Goal: Transaction & Acquisition: Purchase product/service

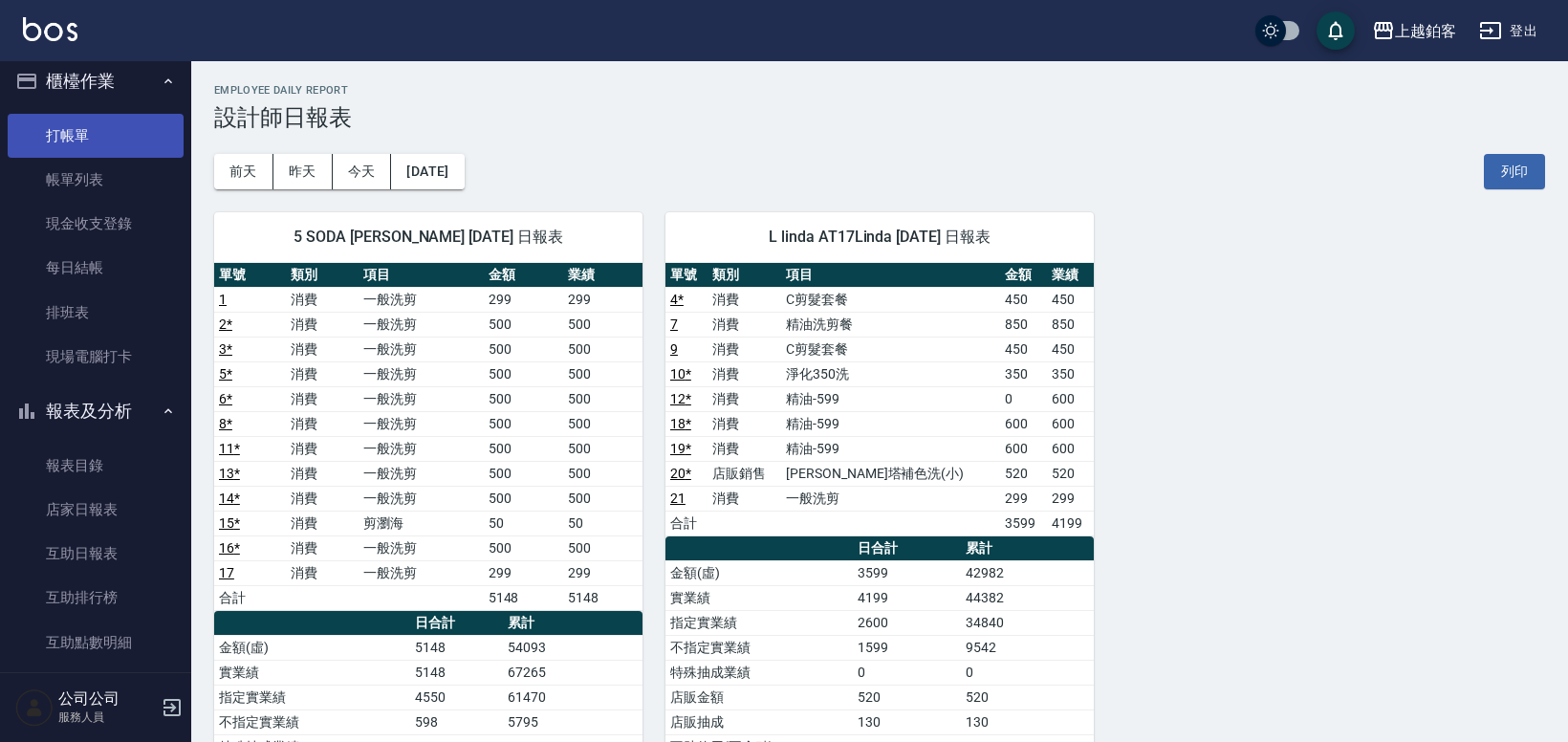
click at [90, 134] on link "打帳單" at bounding box center [95, 136] width 176 height 44
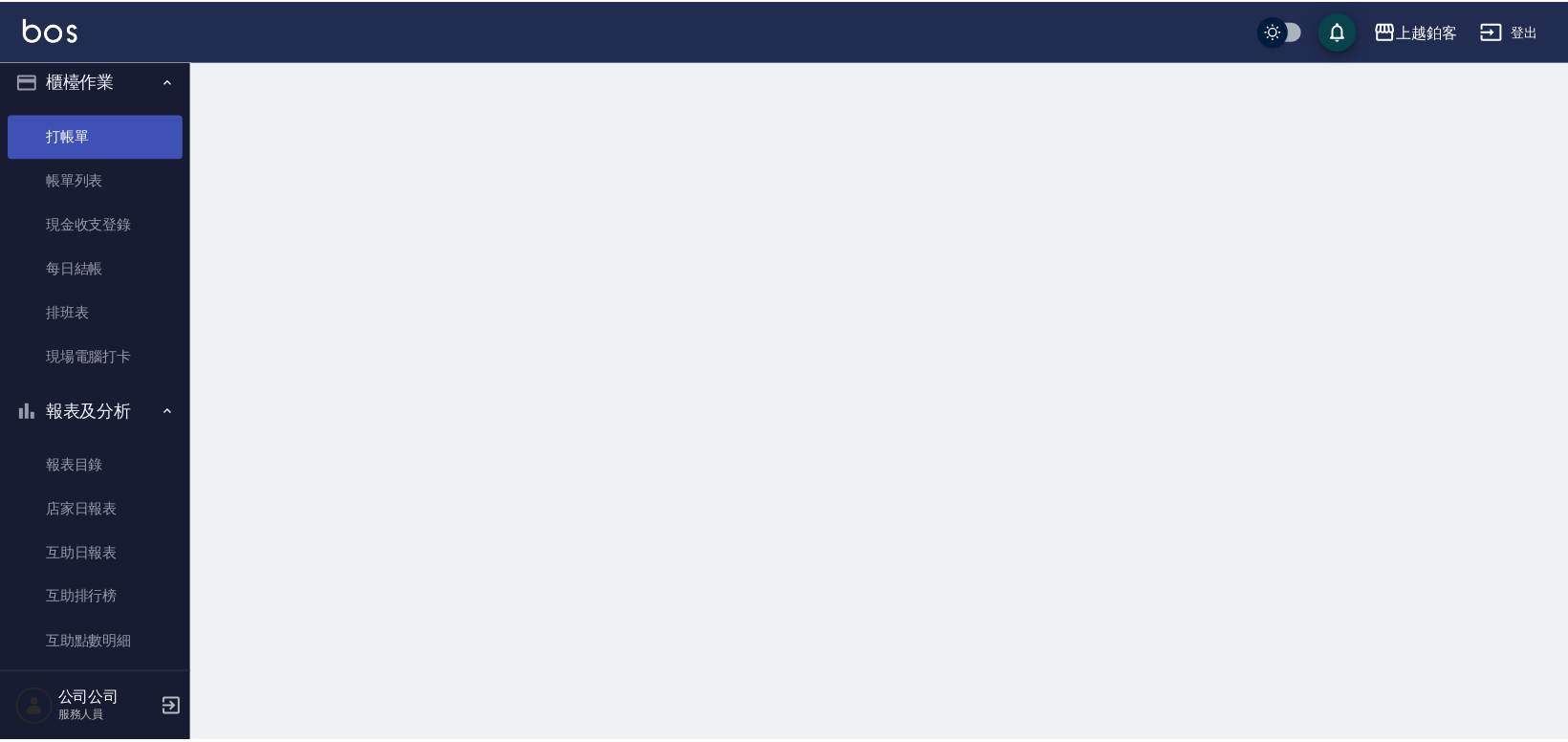
scroll to position [11, 0]
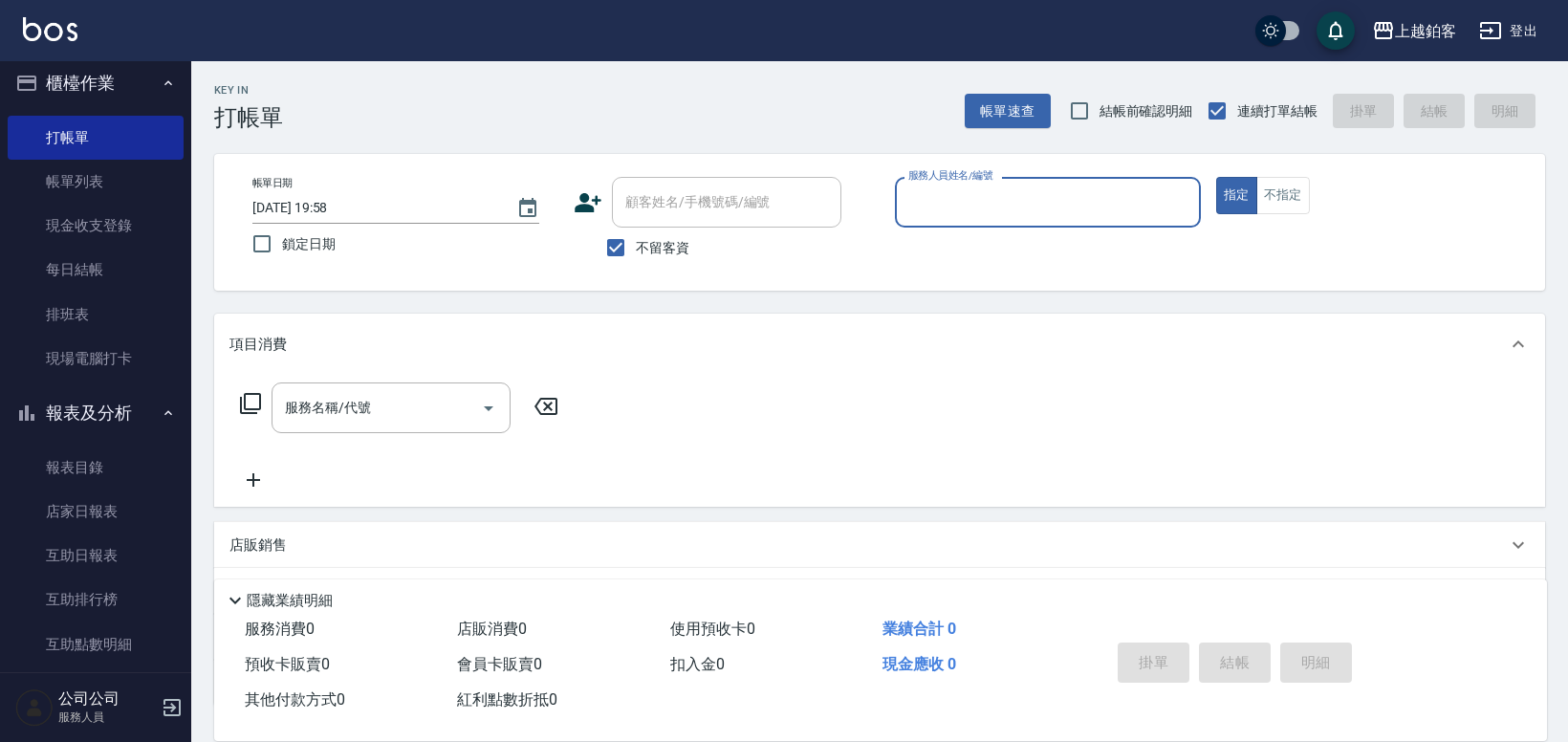
type input "ㄜ"
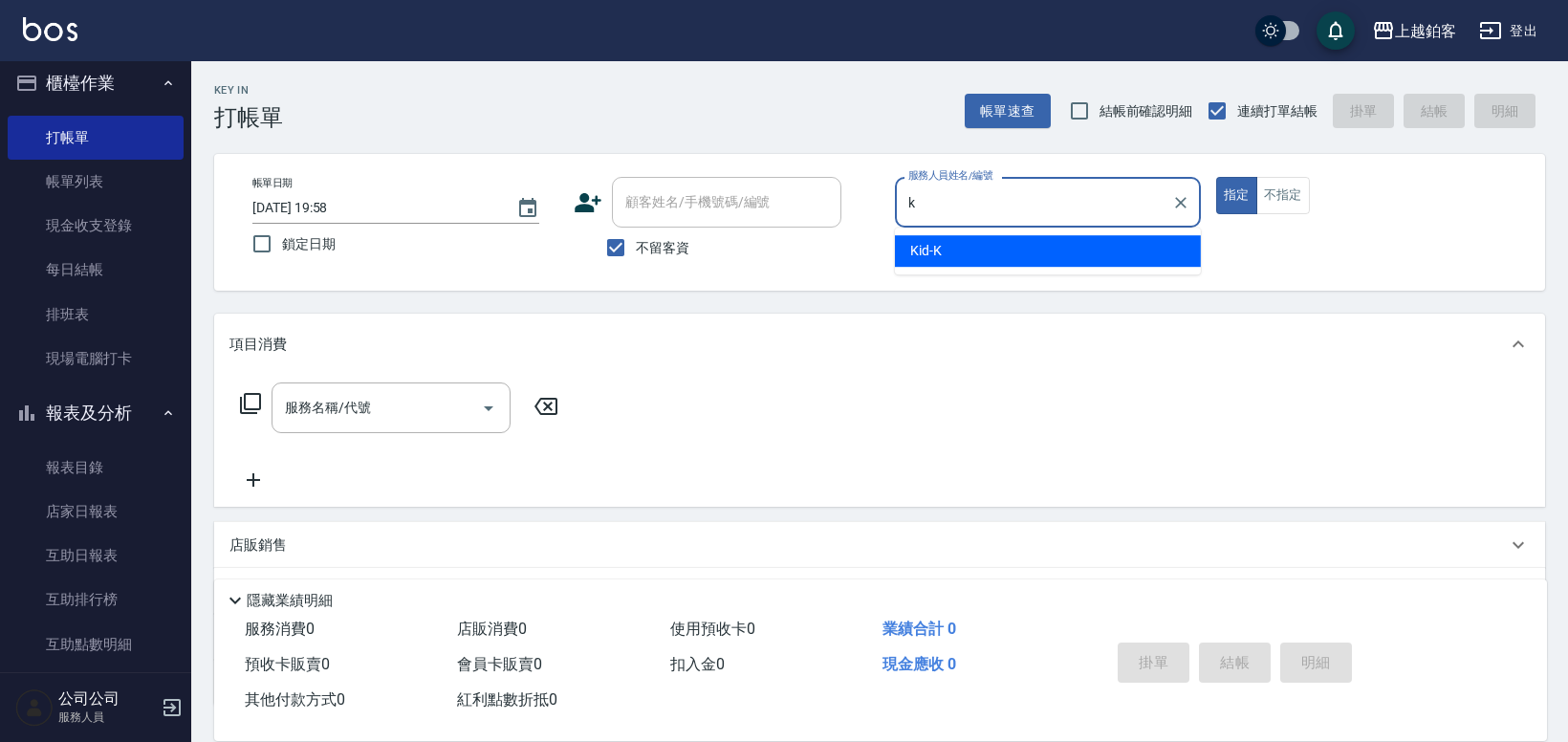
type input "Kid-K"
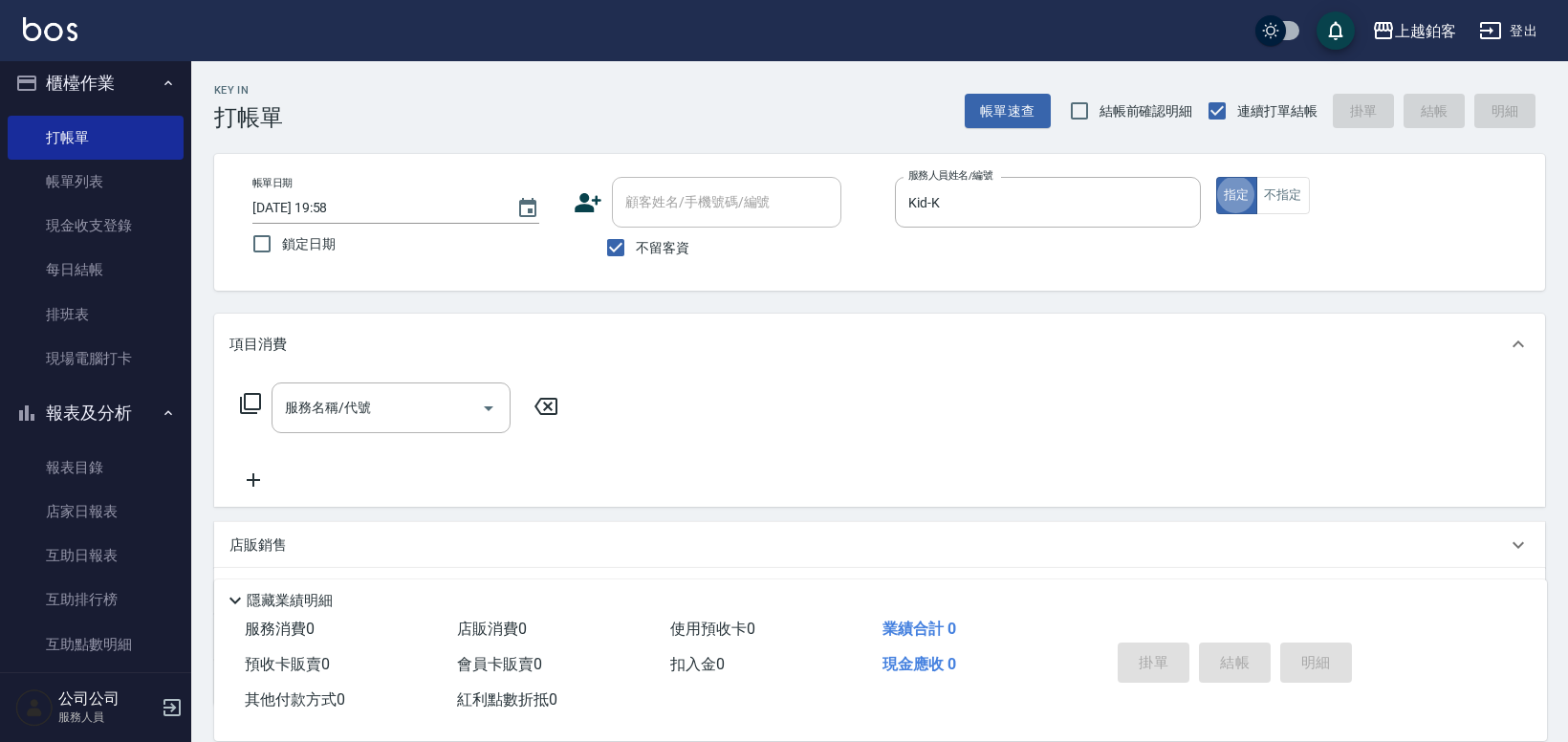
type button "true"
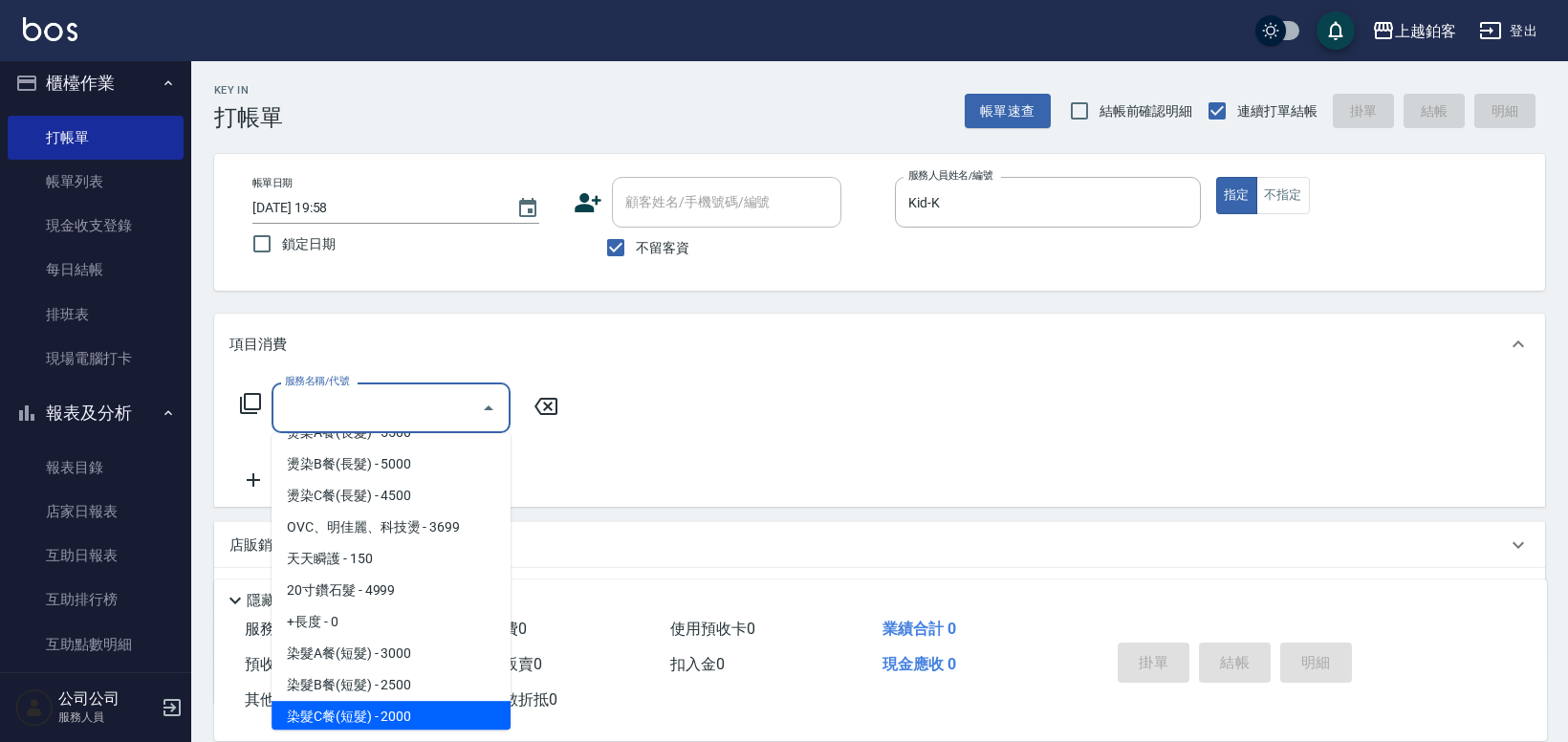
scroll to position [1382, 0]
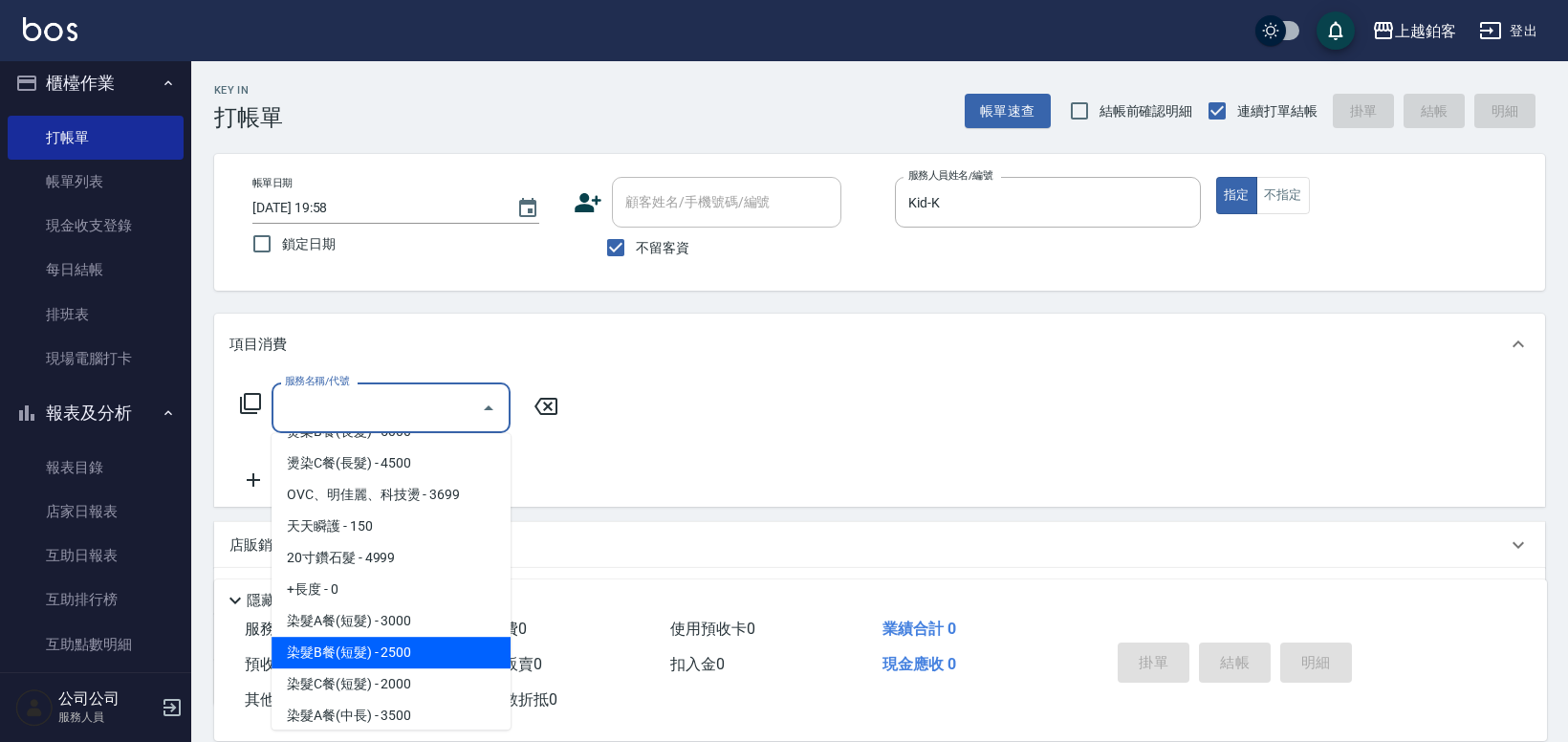
type input "染髮B餐(短髮)(5202)"
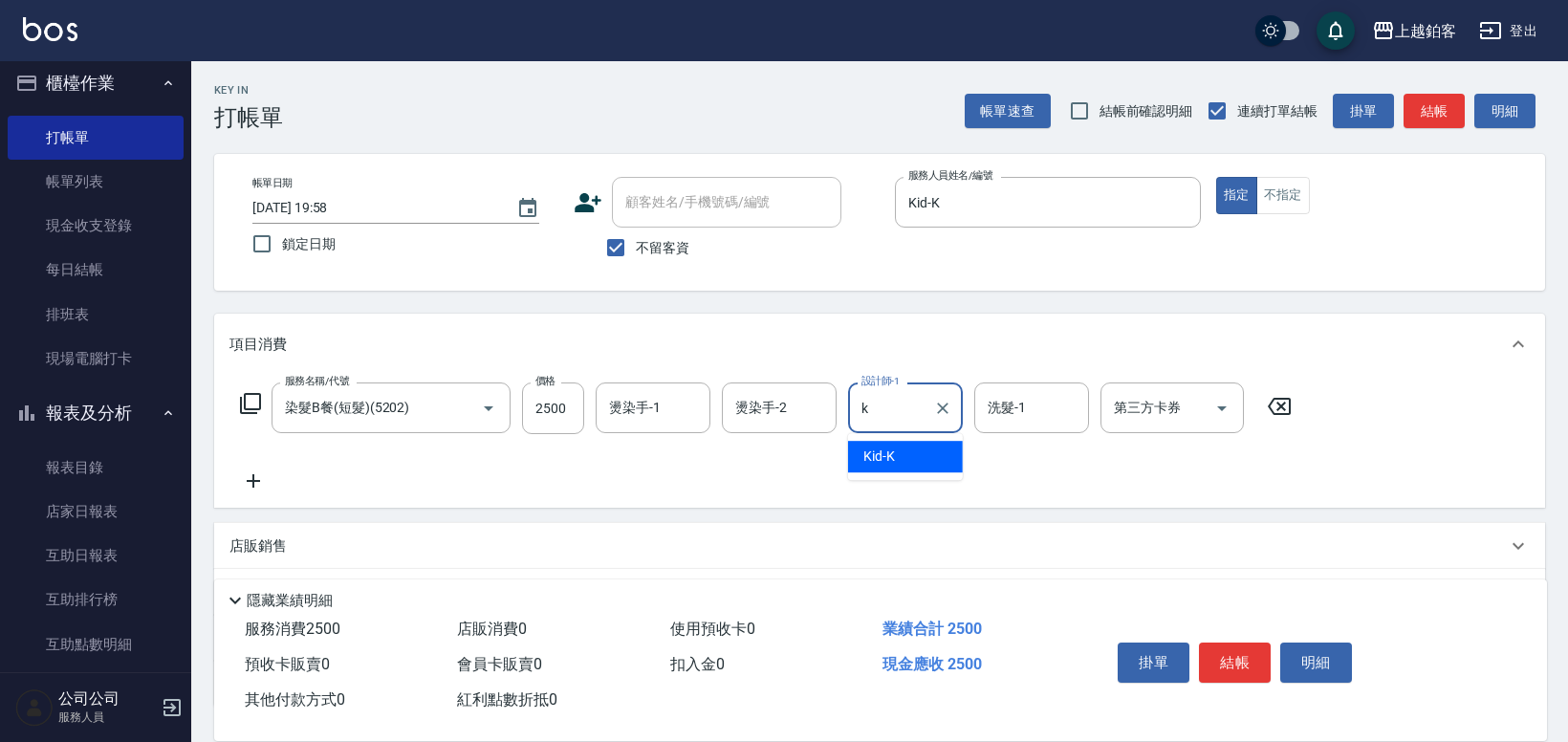
type input "Kid-K"
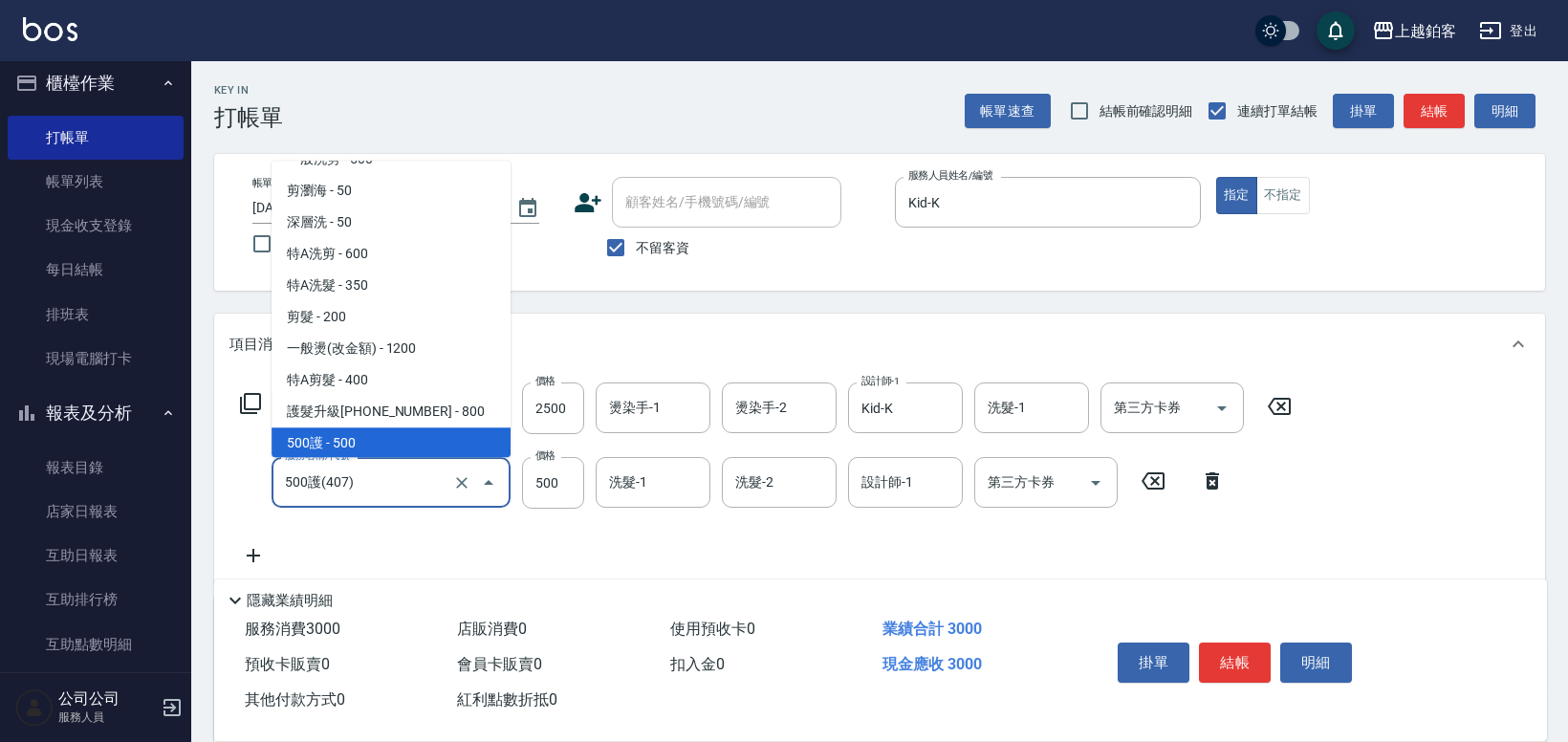
scroll to position [57, 0]
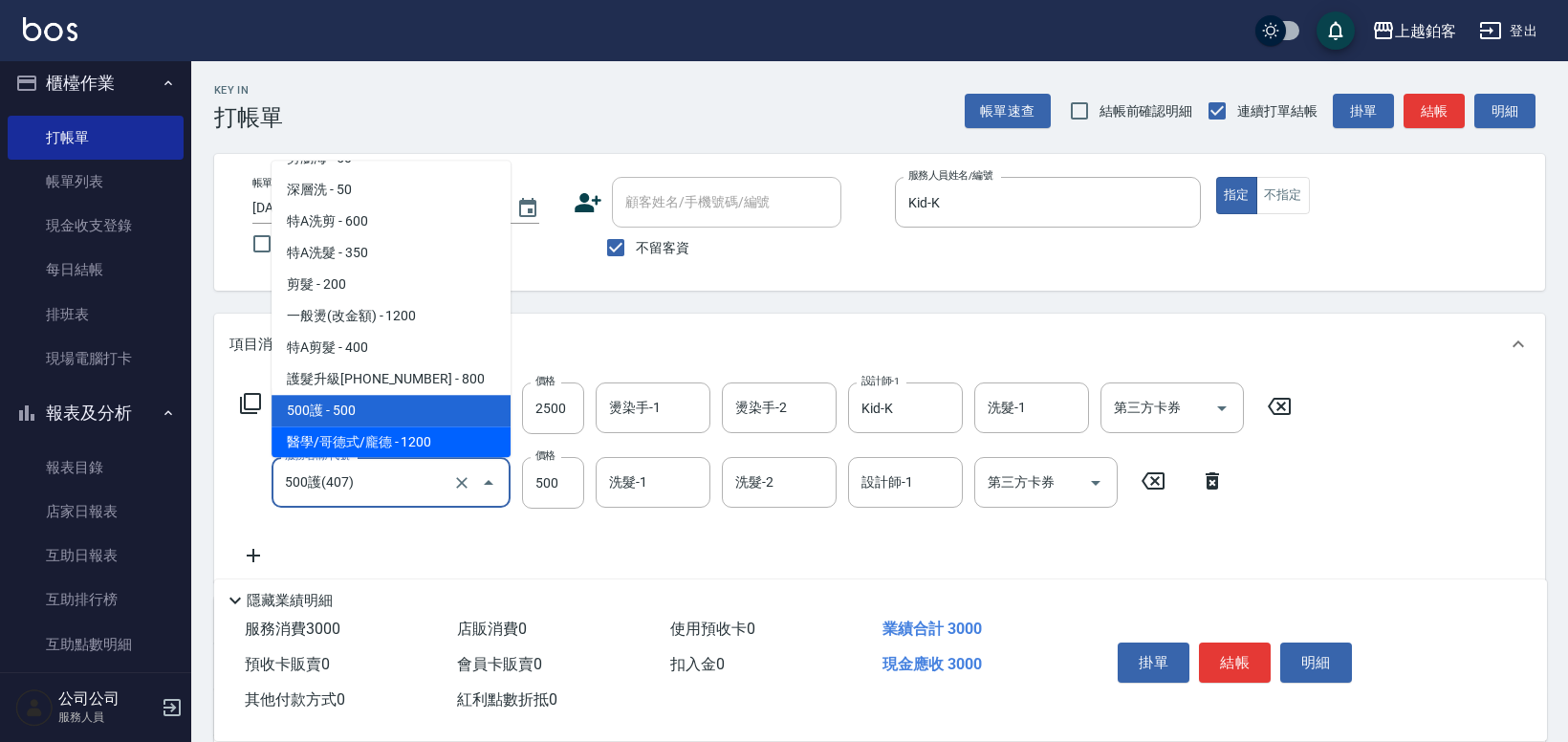
type input "醫學/哥德式/龐德(417)"
type input "1200"
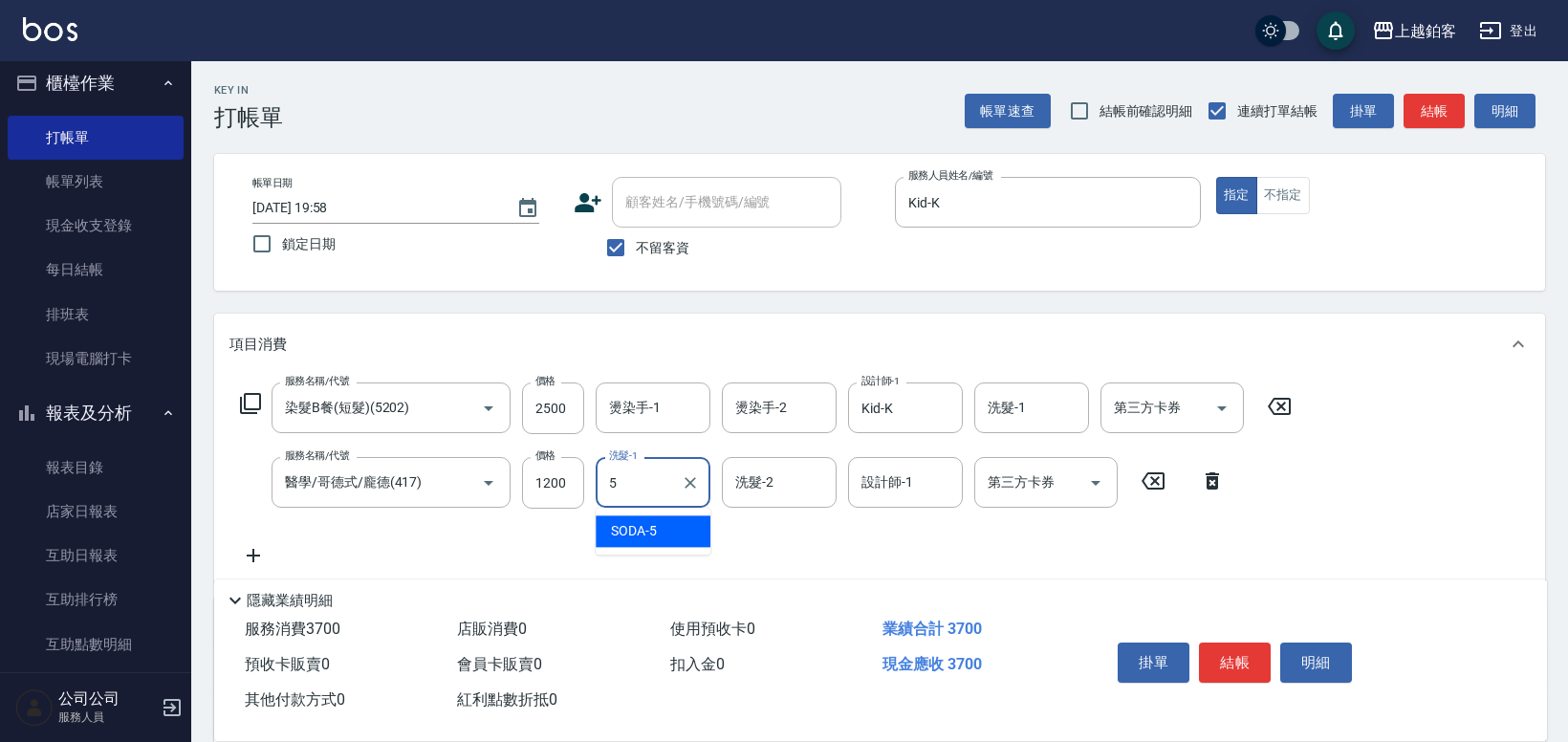
type input "SODA-5"
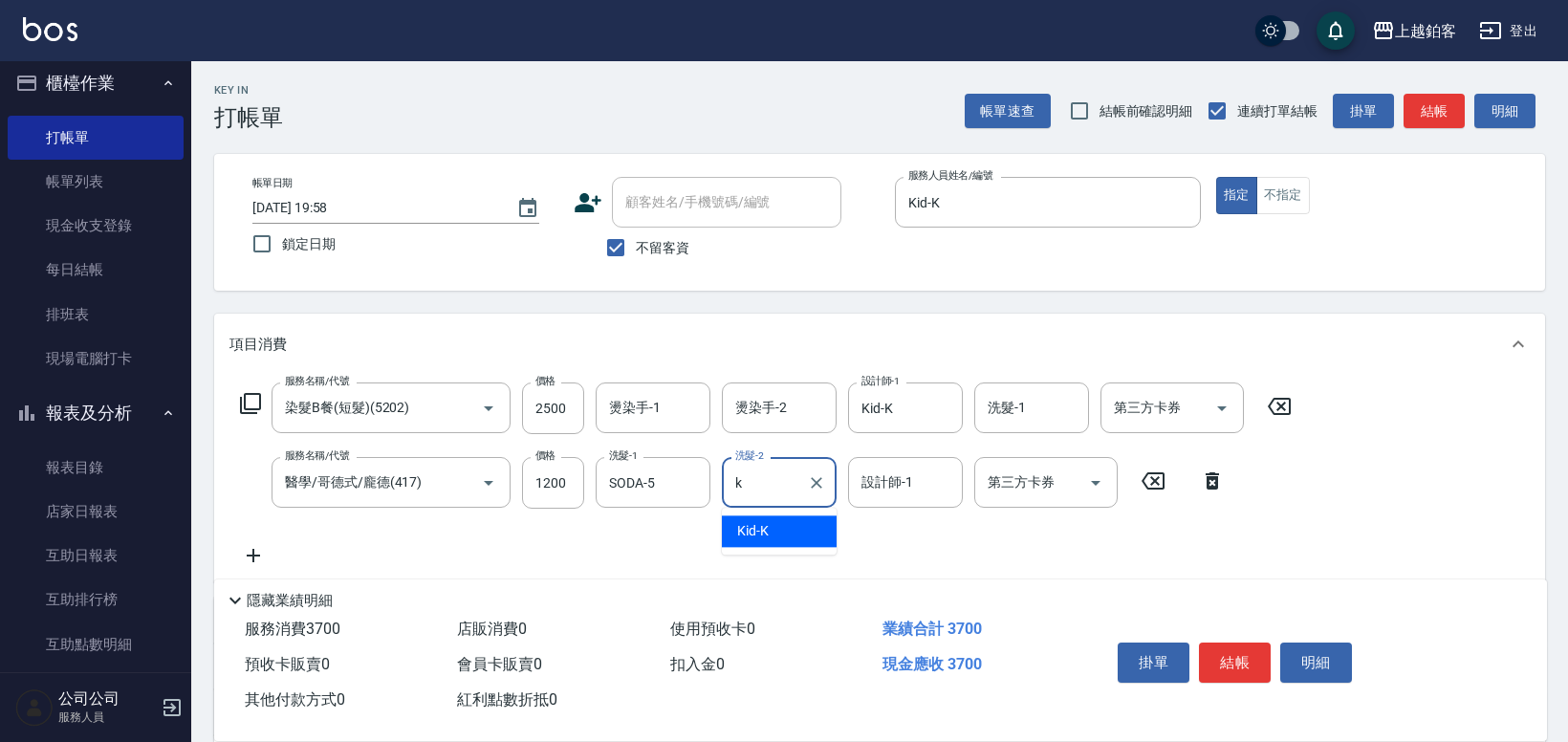
type input "Kid-K"
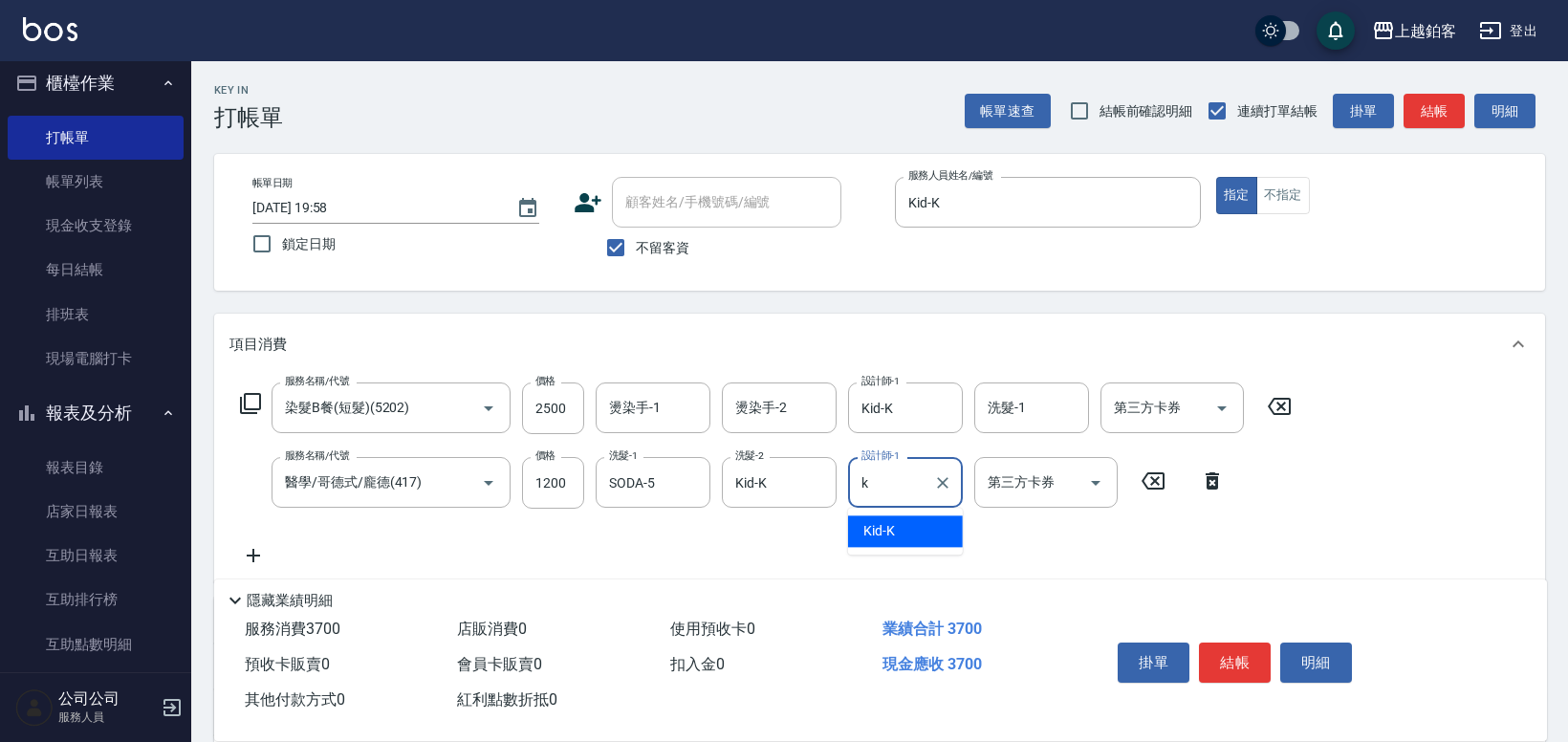
type input "Kid-K"
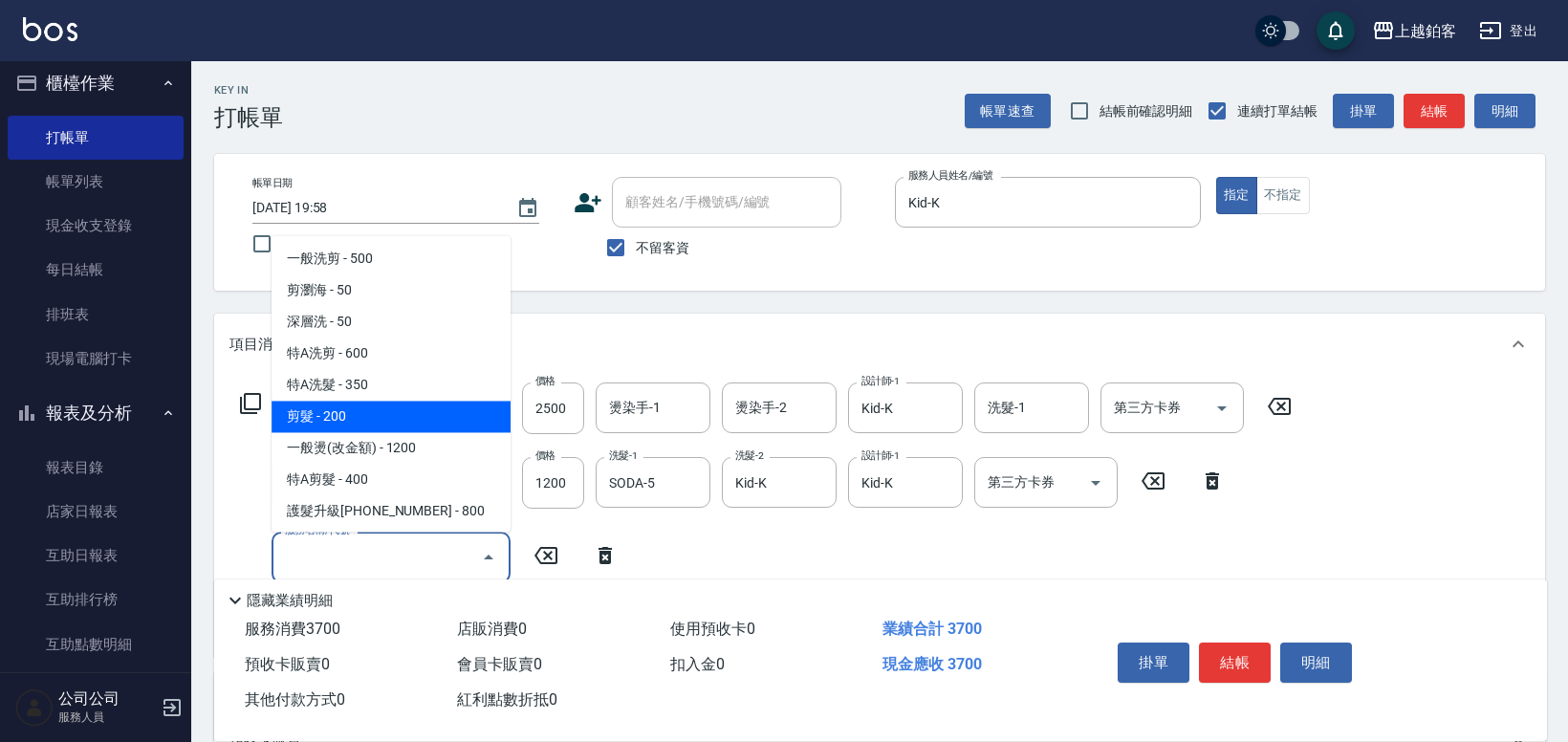
type input "剪髮(200)"
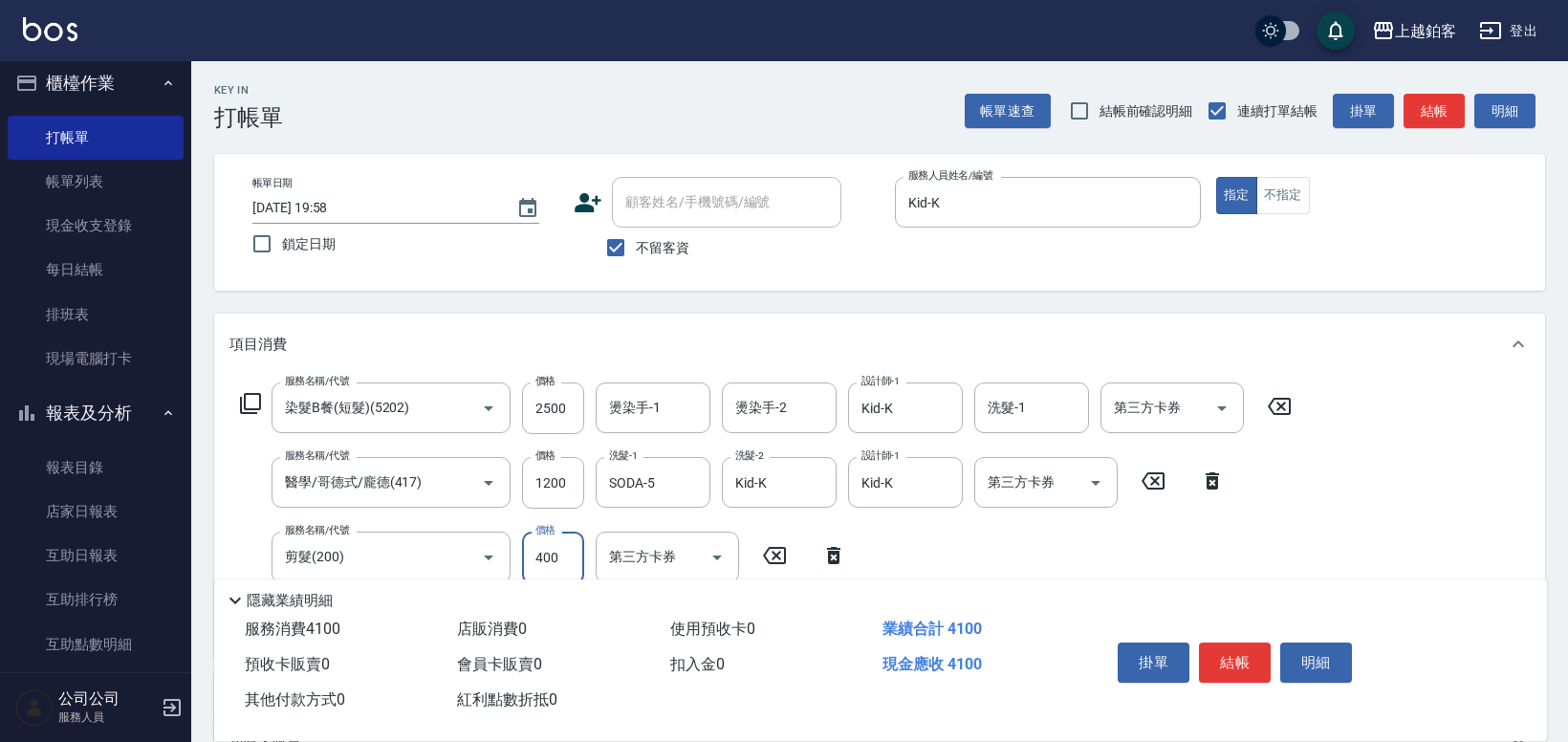
type input "400"
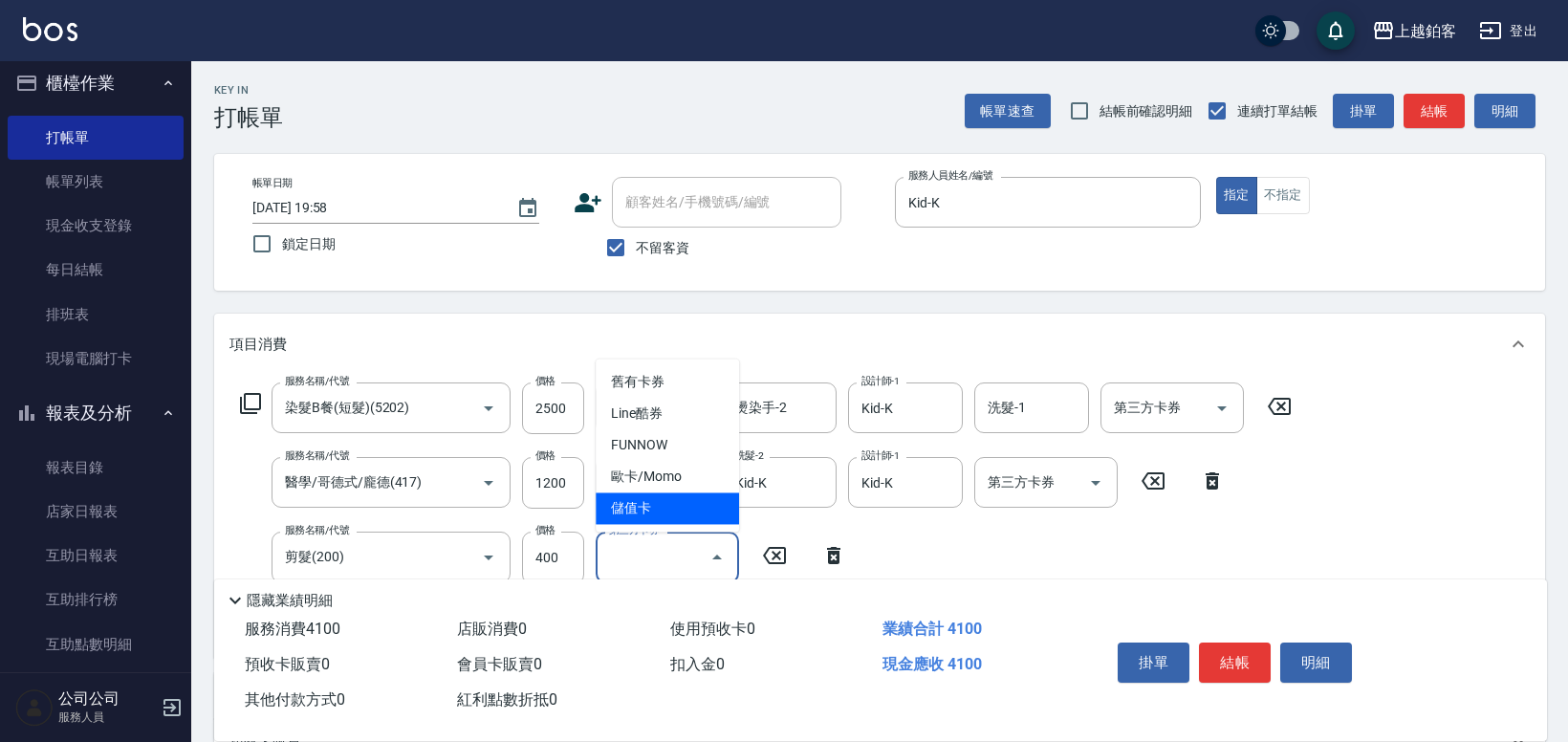
type input "儲值卡"
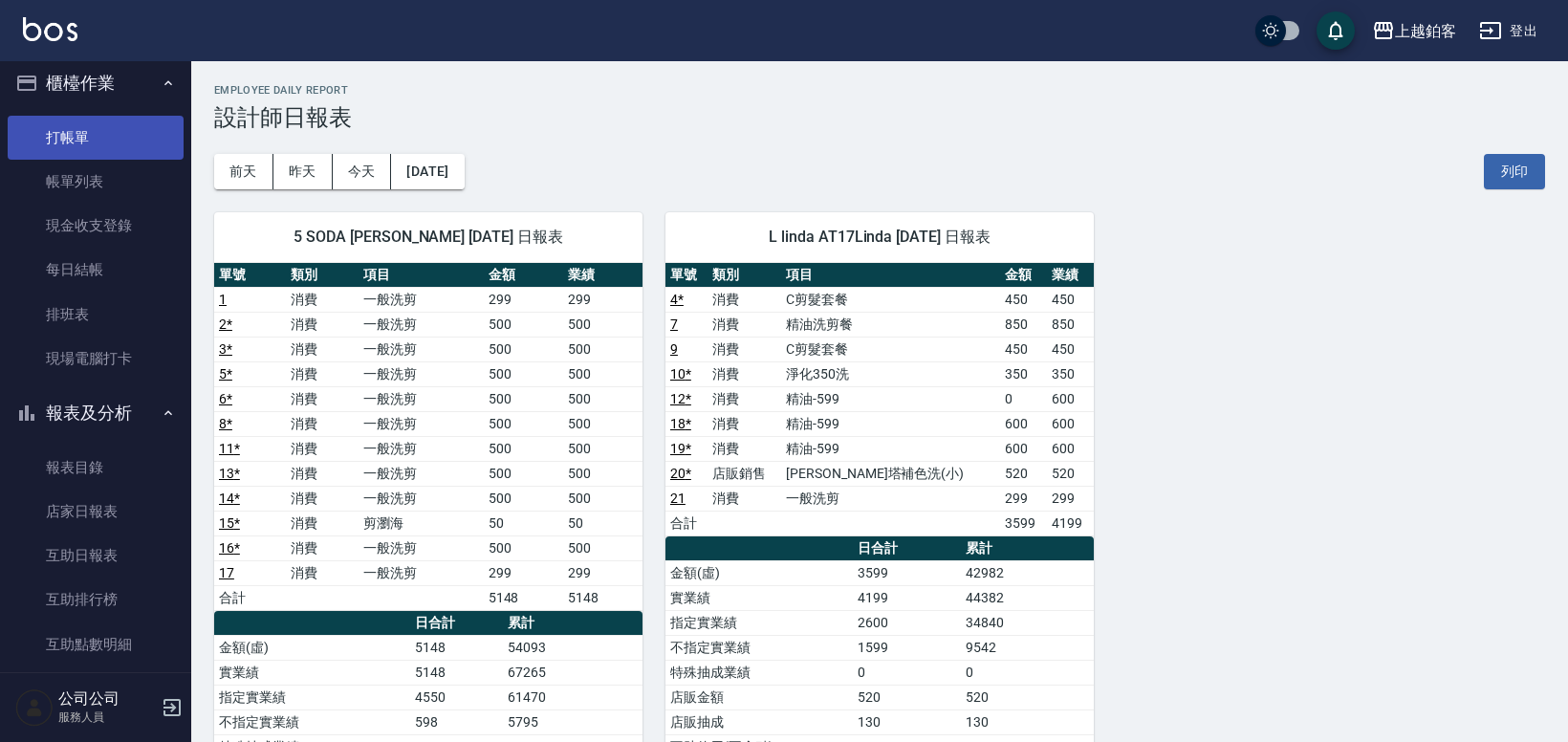
click at [92, 123] on link "打帳單" at bounding box center [95, 138] width 176 height 44
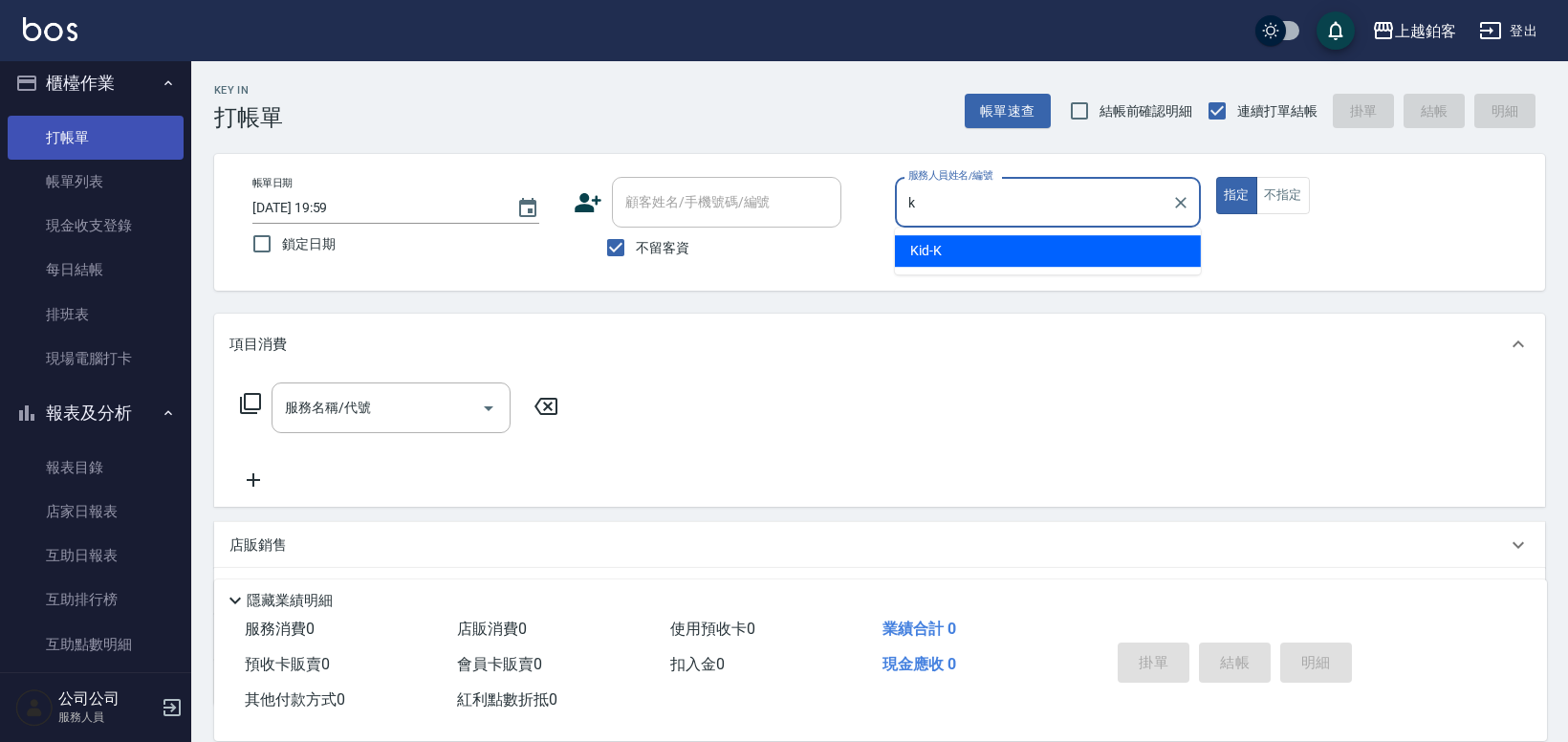
type input "Kid-K"
type button "true"
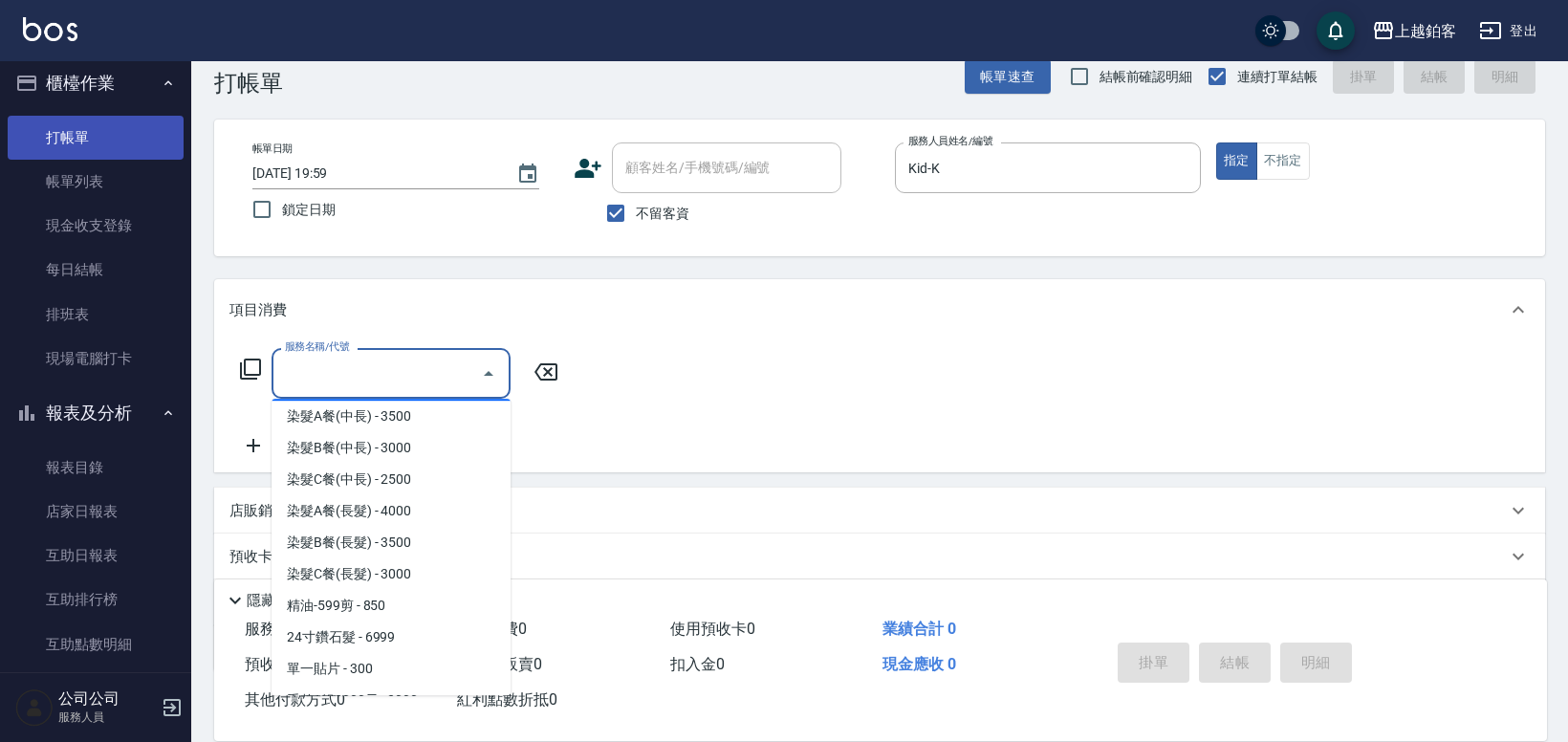
scroll to position [1616, 0]
type input "染髮C餐(短髮)(5203)"
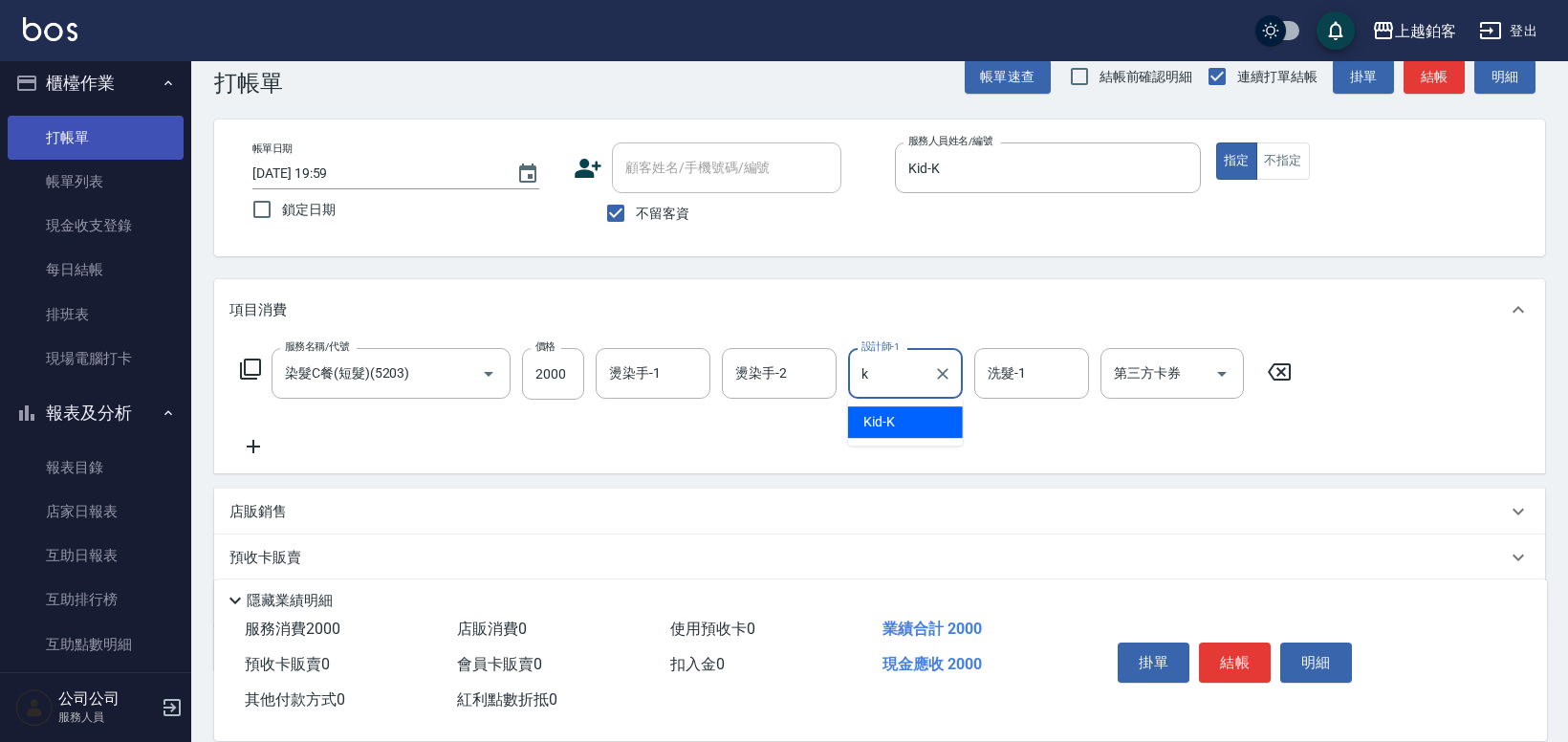
type input "Kid-K"
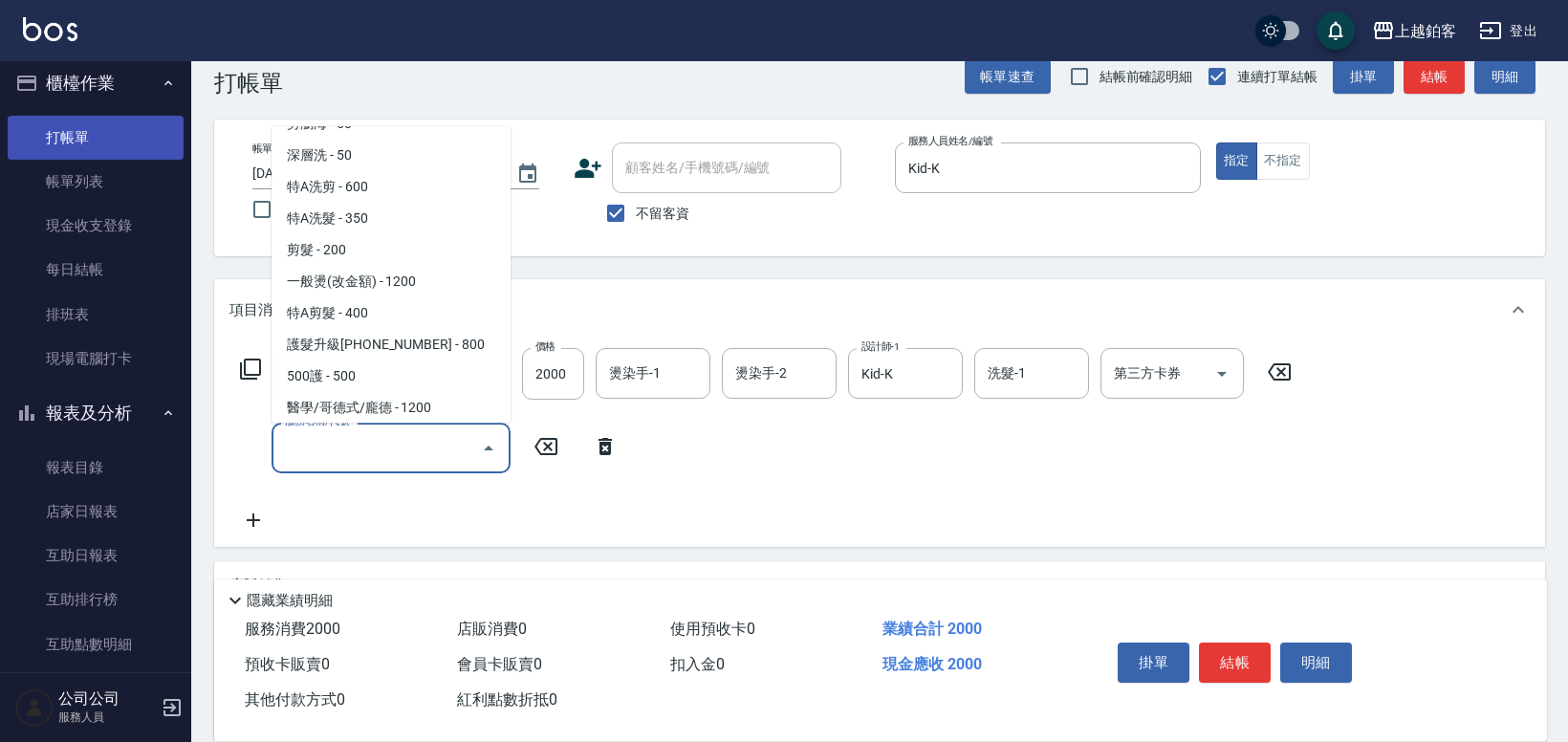
scroll to position [88, 0]
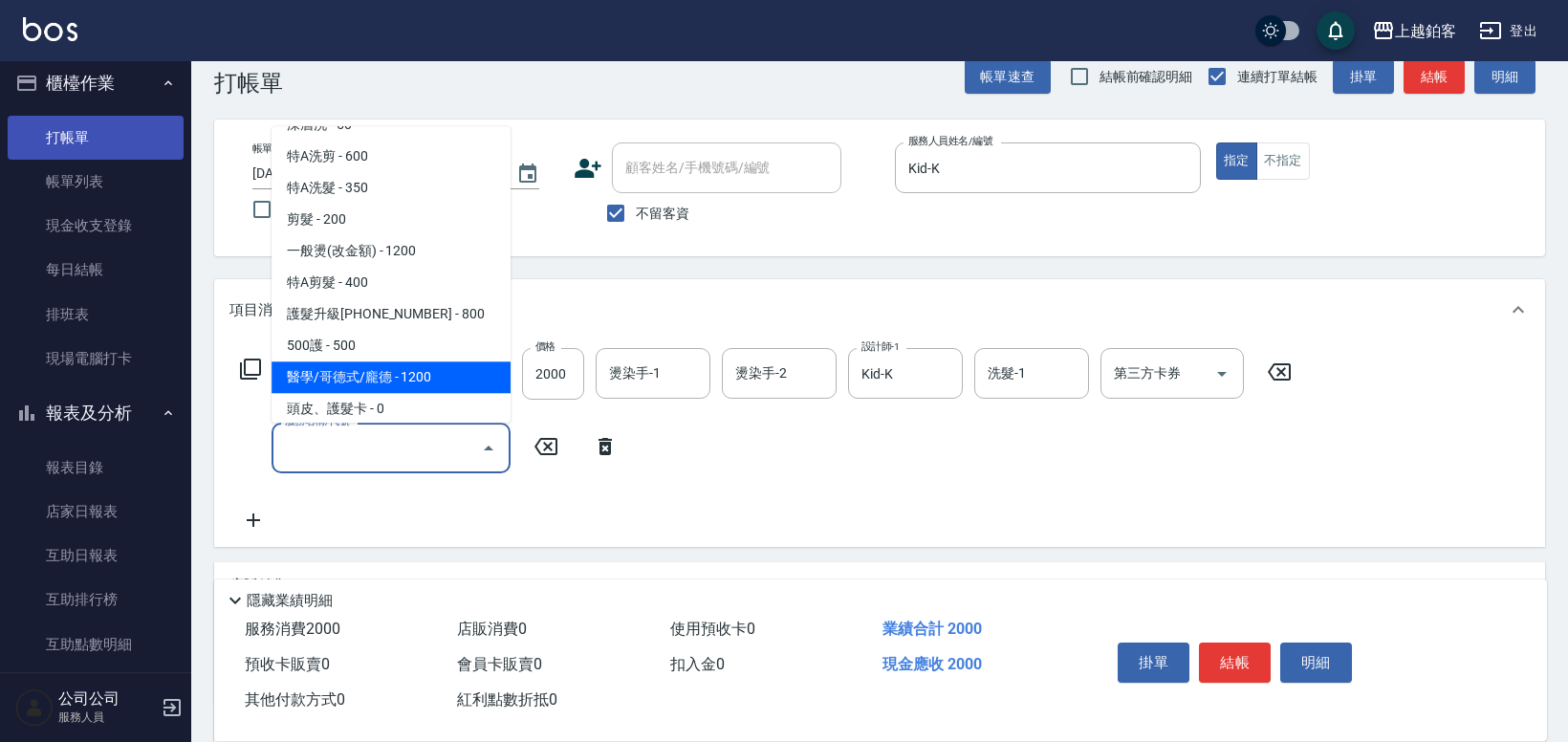
type input "醫學/哥德式/龐德(417)"
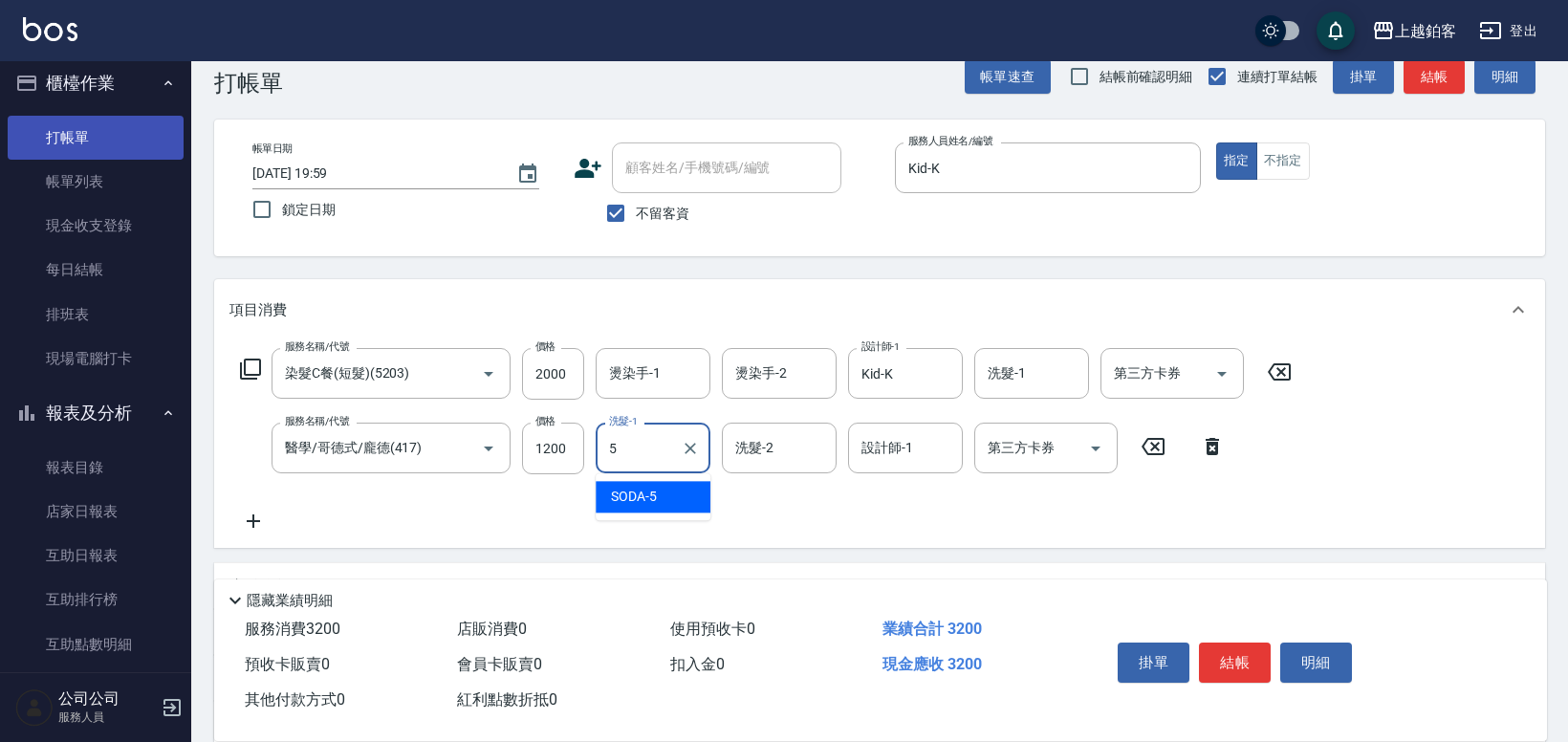
type input "SODA-5"
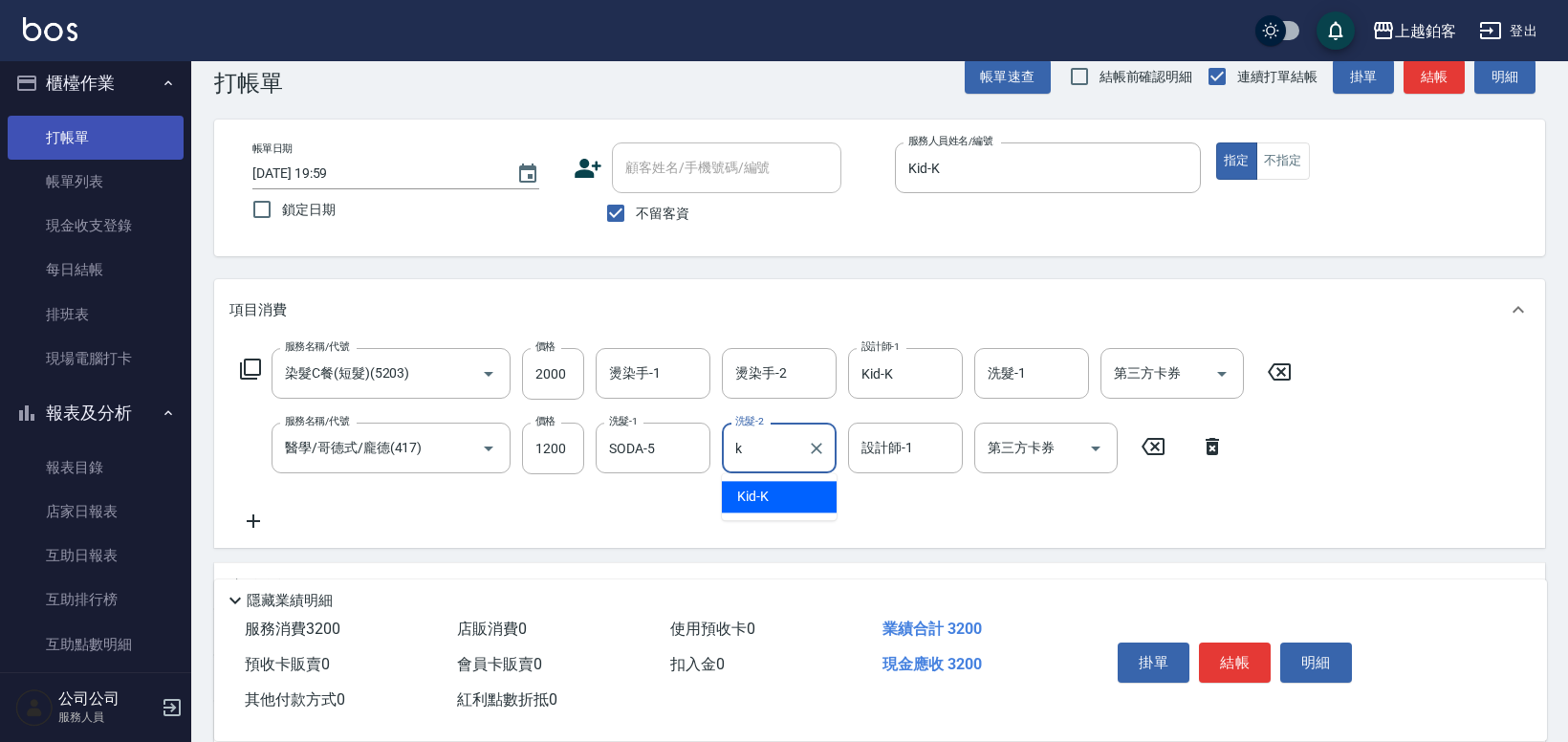
type input "Kid-K"
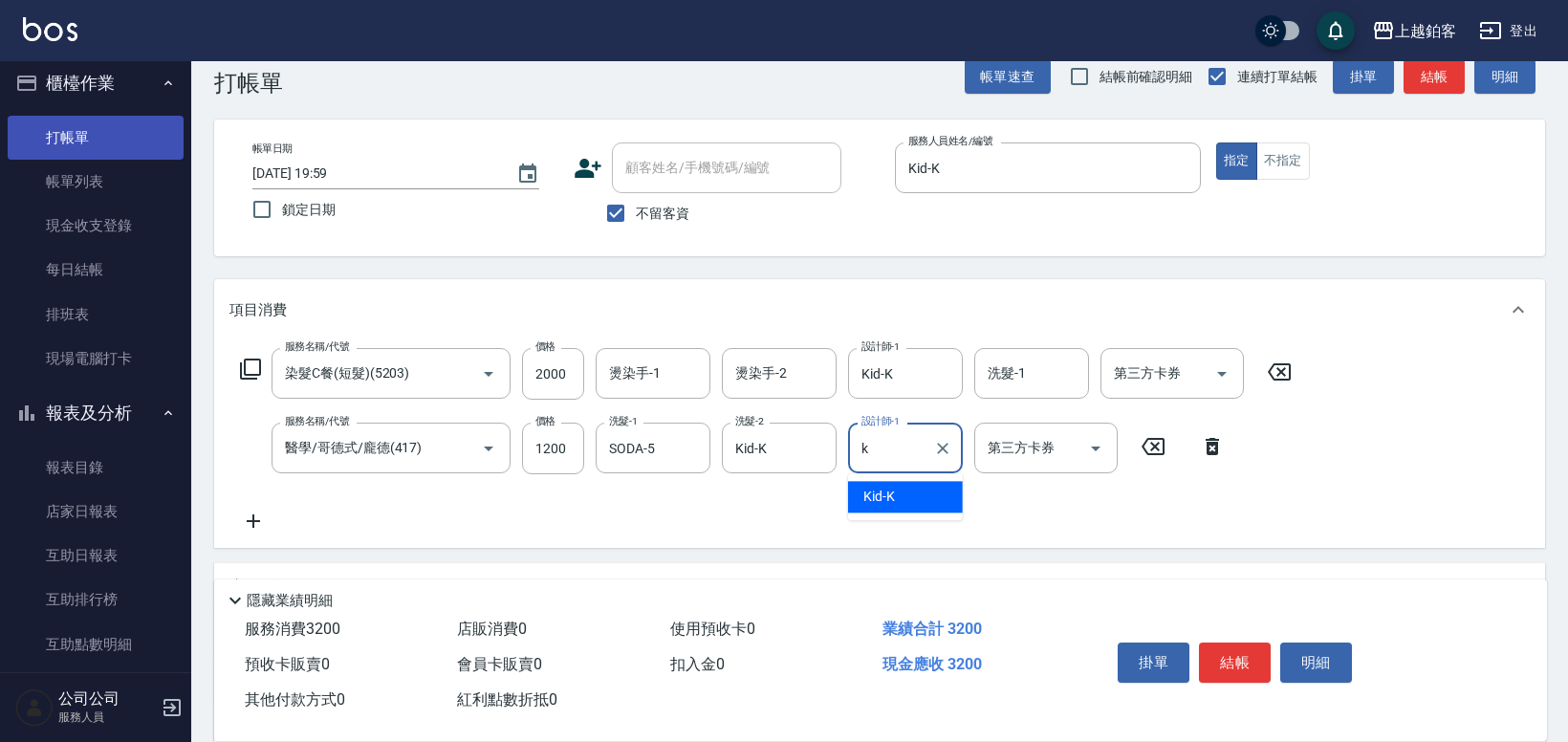
type input "Kid-K"
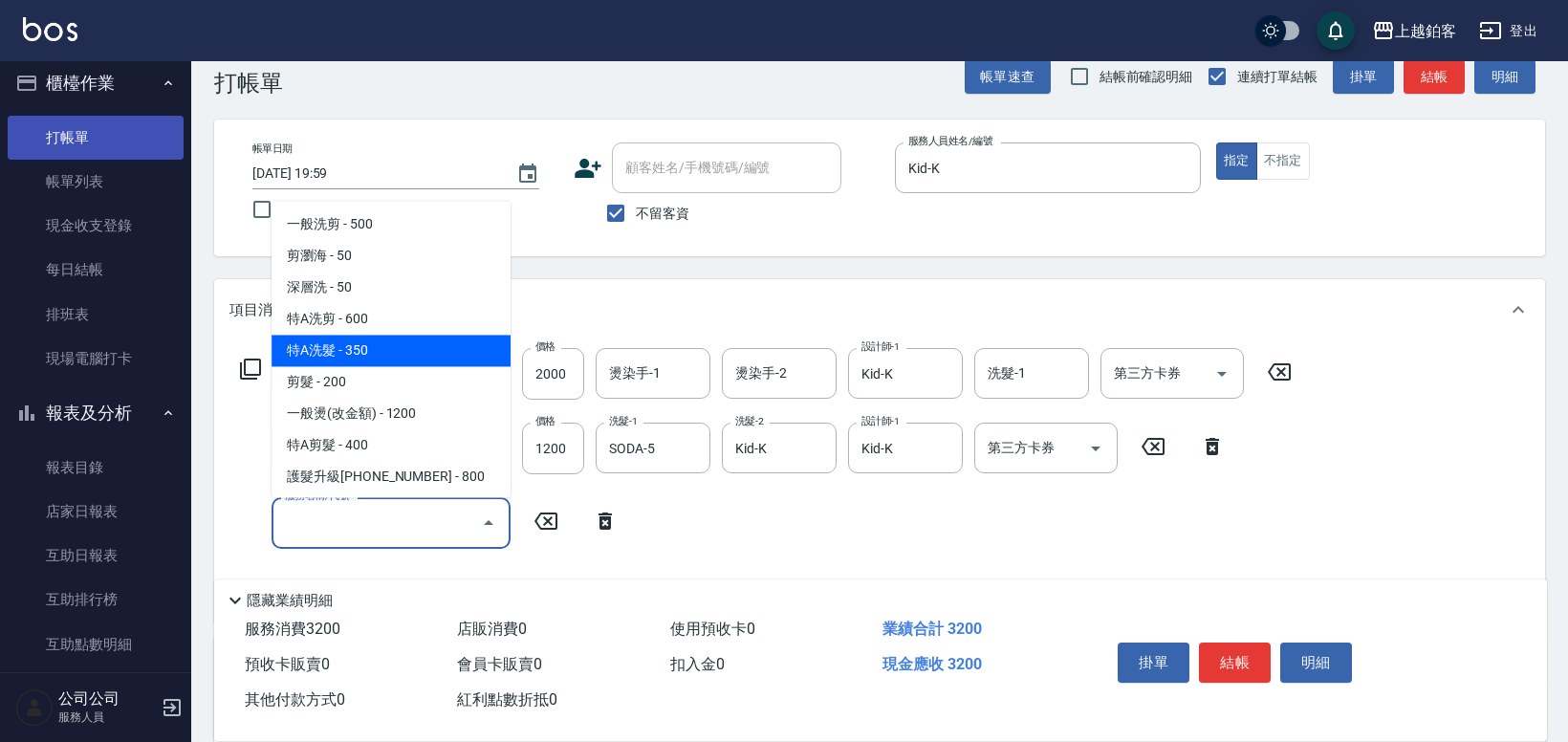
type input "剪髮(200)"
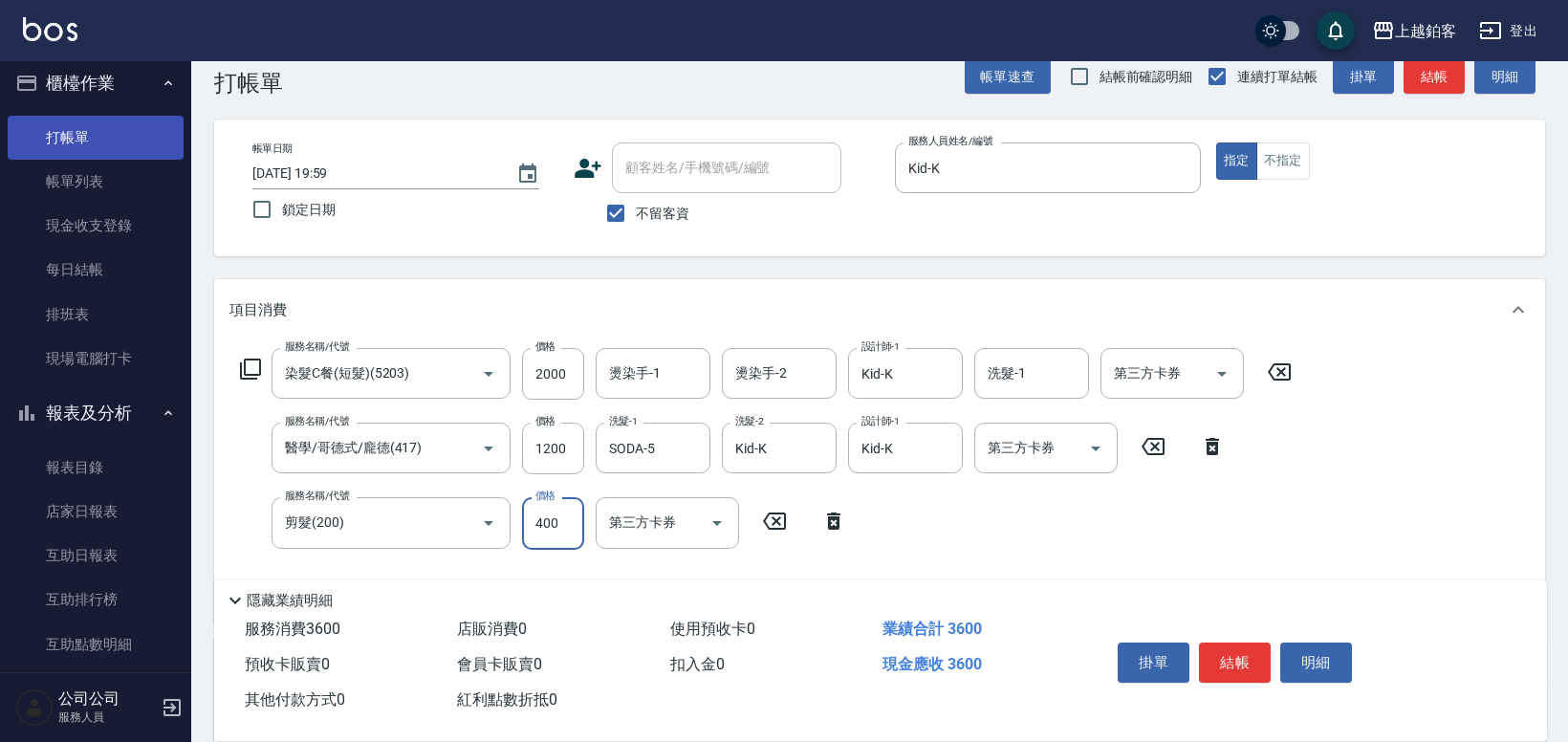
type input "400"
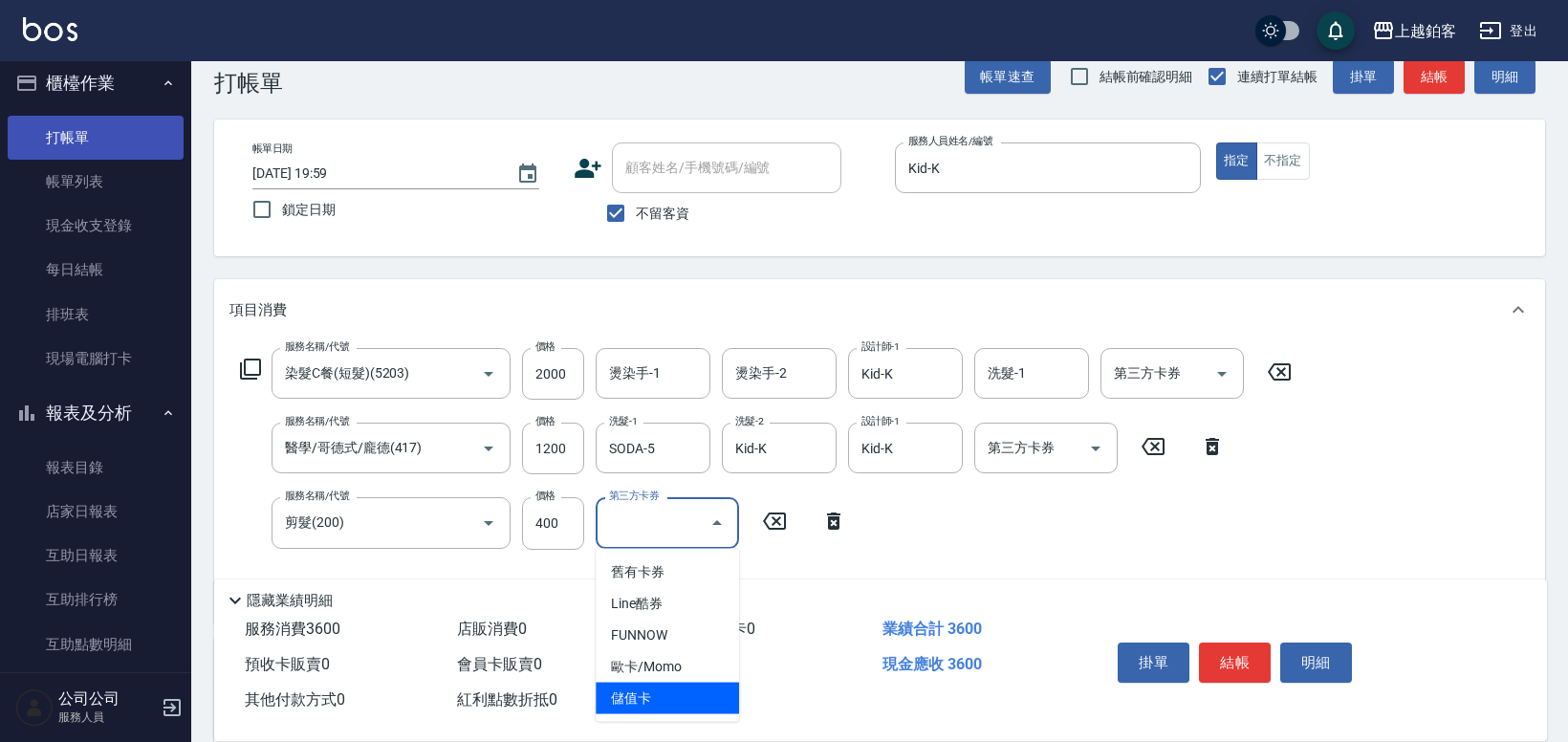
type input "儲值卡"
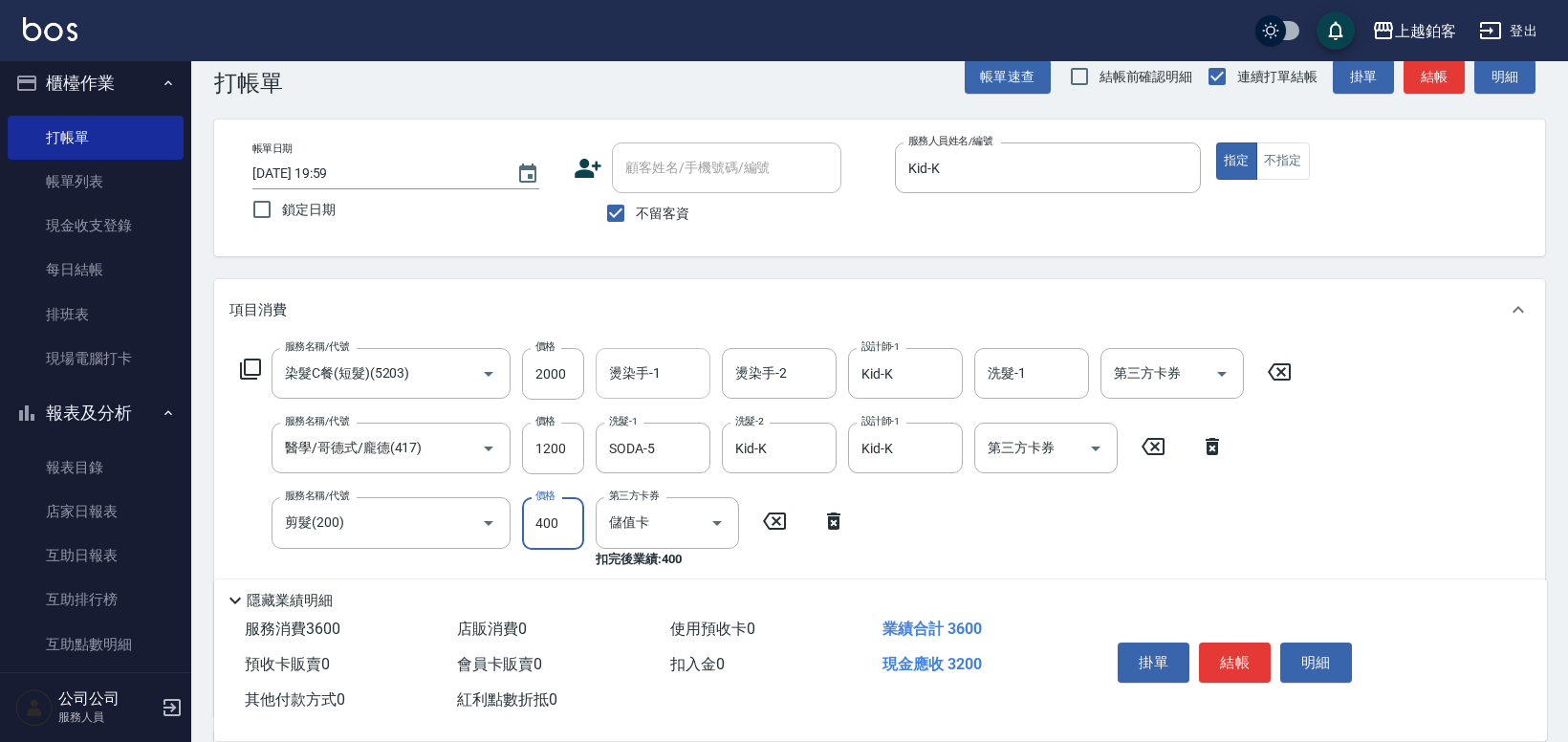
drag, startPoint x: 546, startPoint y: 376, endPoint x: 686, endPoint y: 377, distance: 140.0
click at [546, 376] on input "2000" at bounding box center [553, 374] width 62 height 51
click at [547, 373] on input "2000" at bounding box center [553, 374] width 62 height 51
type input "2100"
click at [932, 553] on div "服務名稱/代號 染髮C餐(短髮)(5203) 服務名稱/代號 價格 2100 價格 燙染手-1 燙染手-1 燙染手-2 燙染手-2 設計師-1 Kid-K 設…" at bounding box center [765, 525] width 1073 height 353
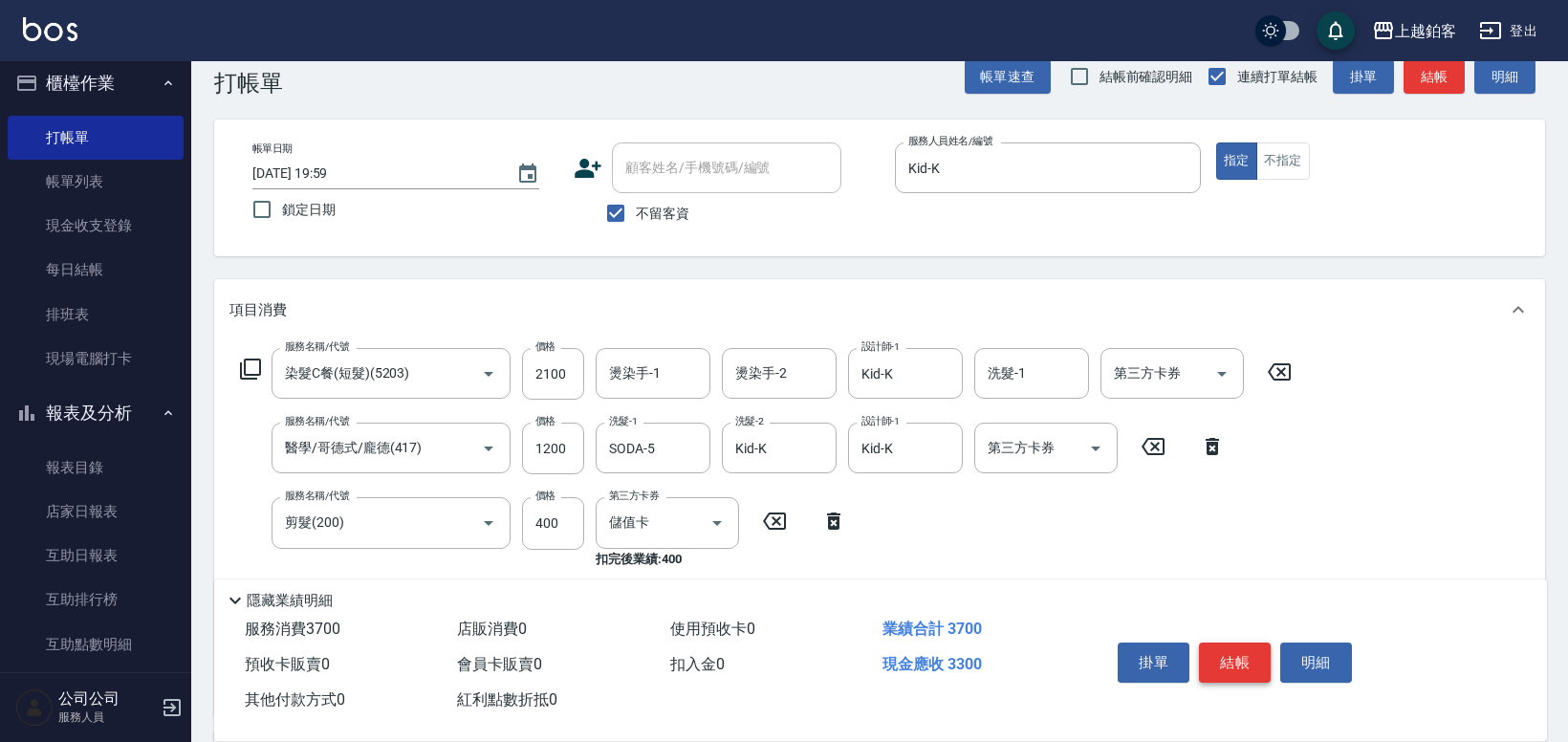
click at [1229, 656] on button "結帳" at bounding box center [1235, 662] width 72 height 40
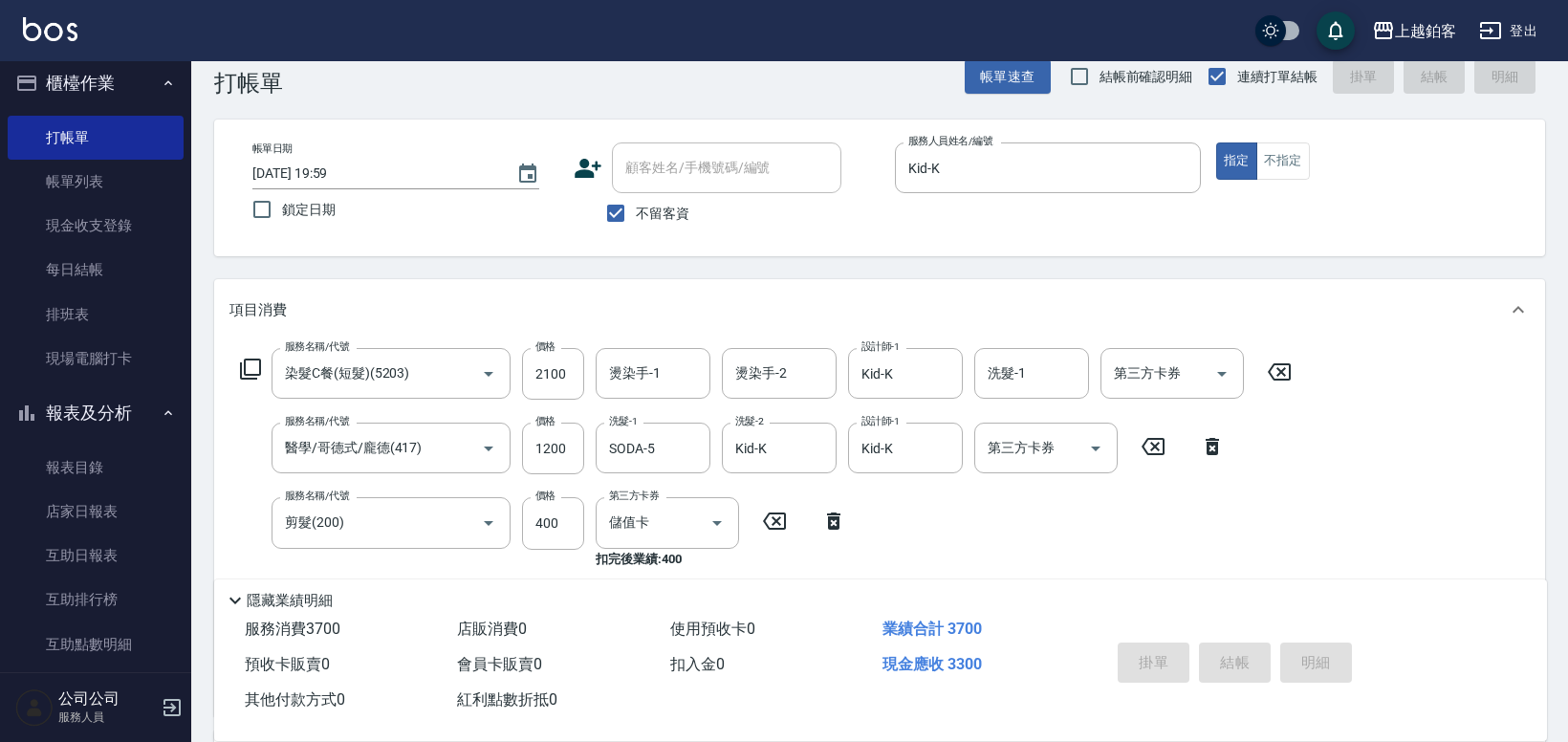
type input "2025/08/13 20:00"
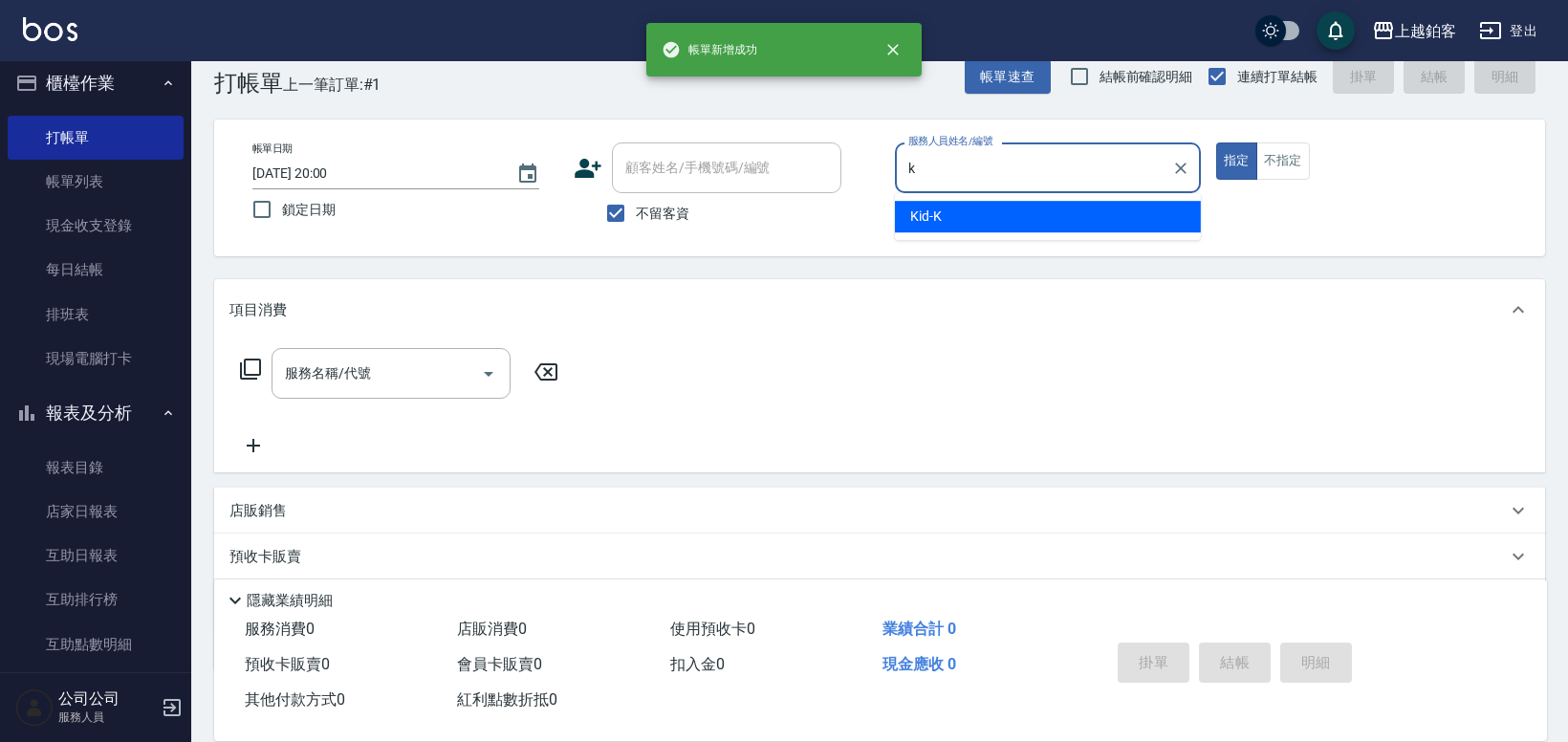
type input "Kid-K"
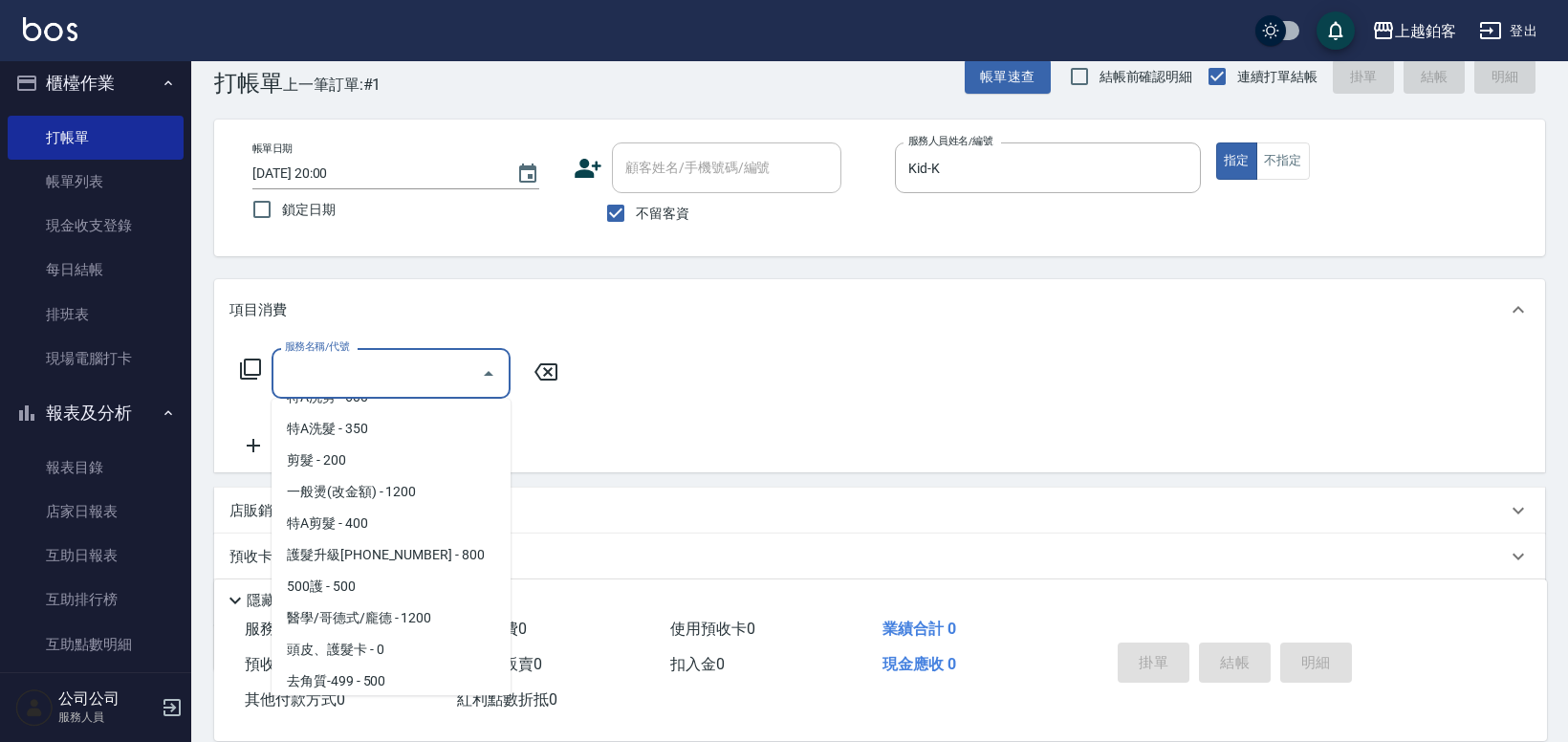
scroll to position [152, 0]
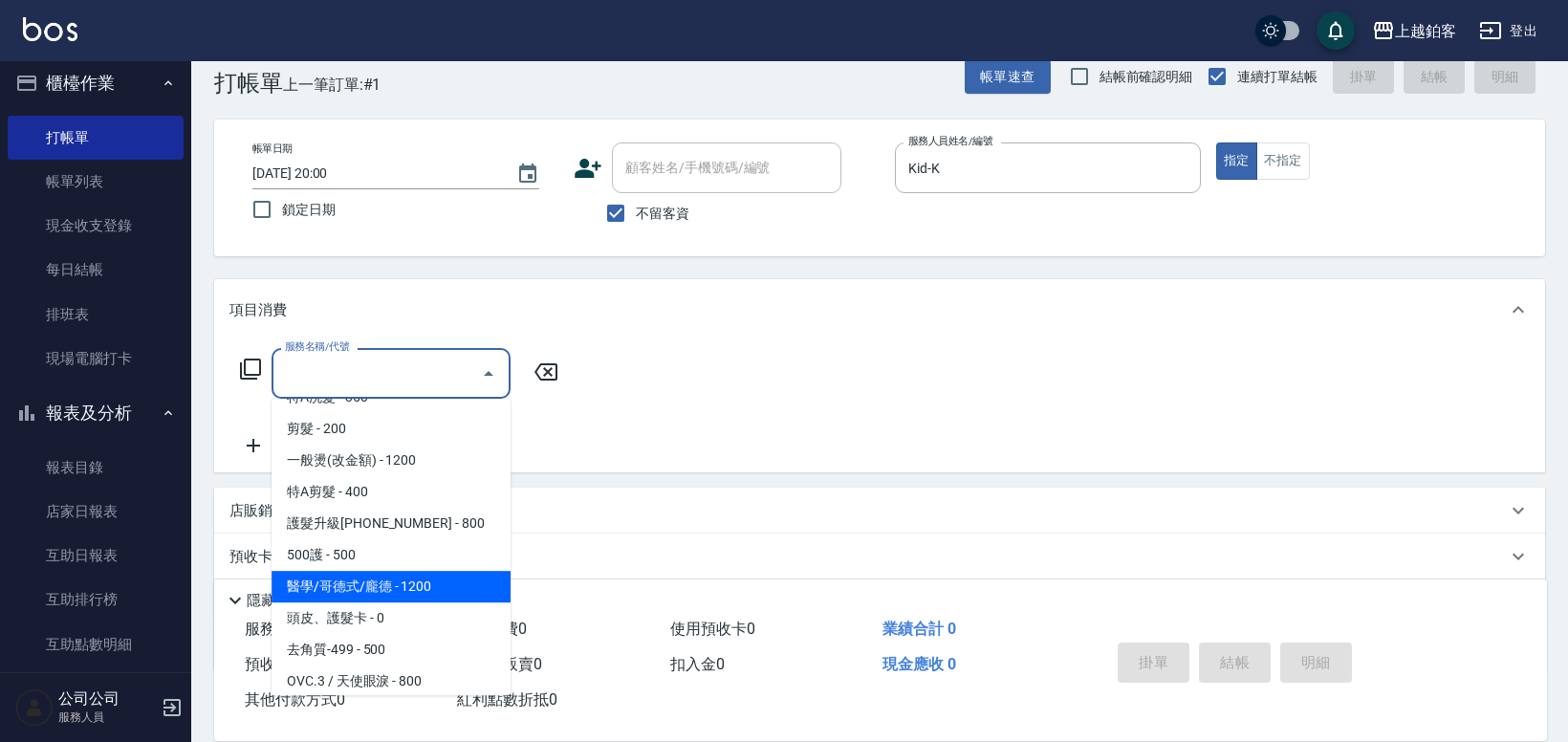
type input "醫學/哥德式/龐德(417)"
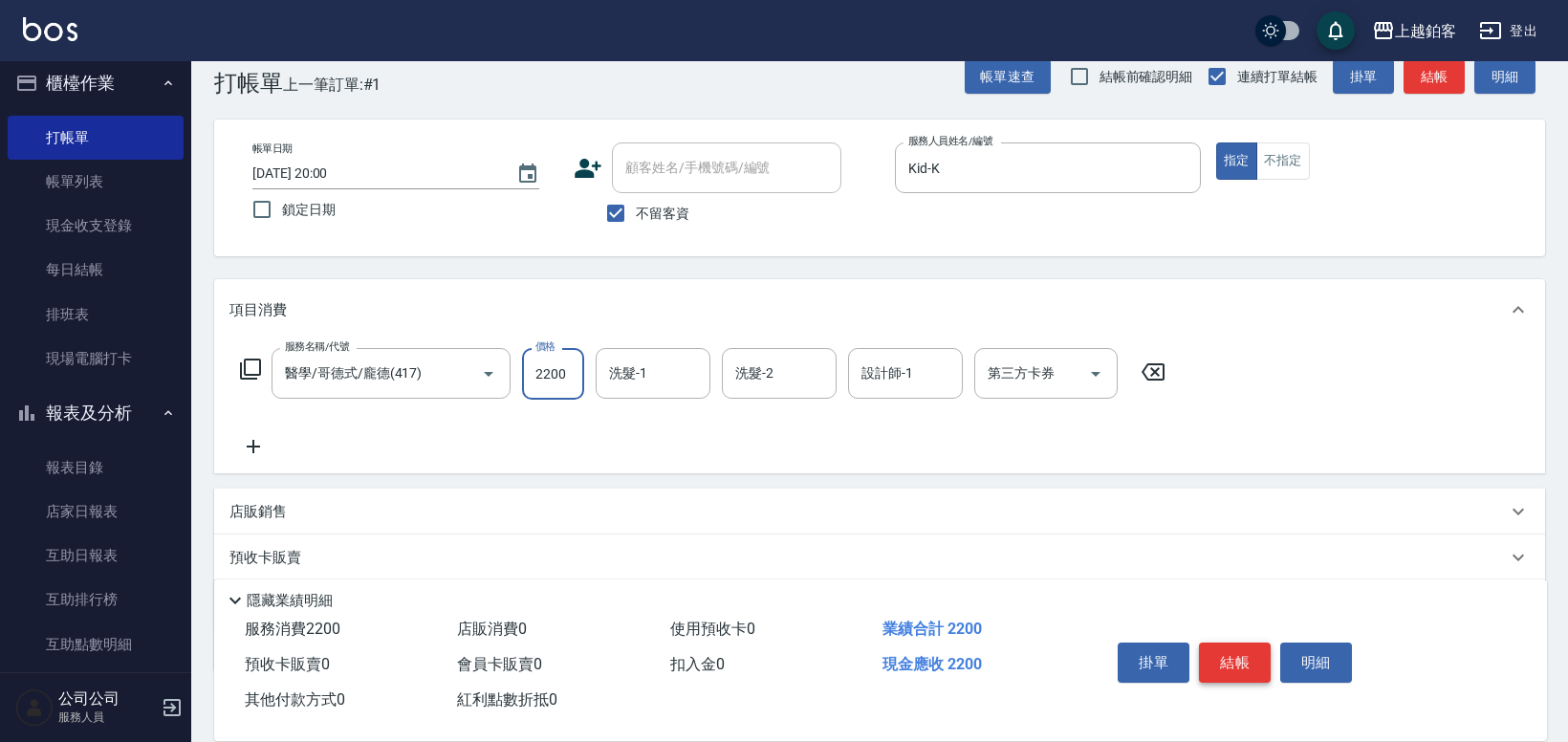
type input "2200"
type input "Kid-K"
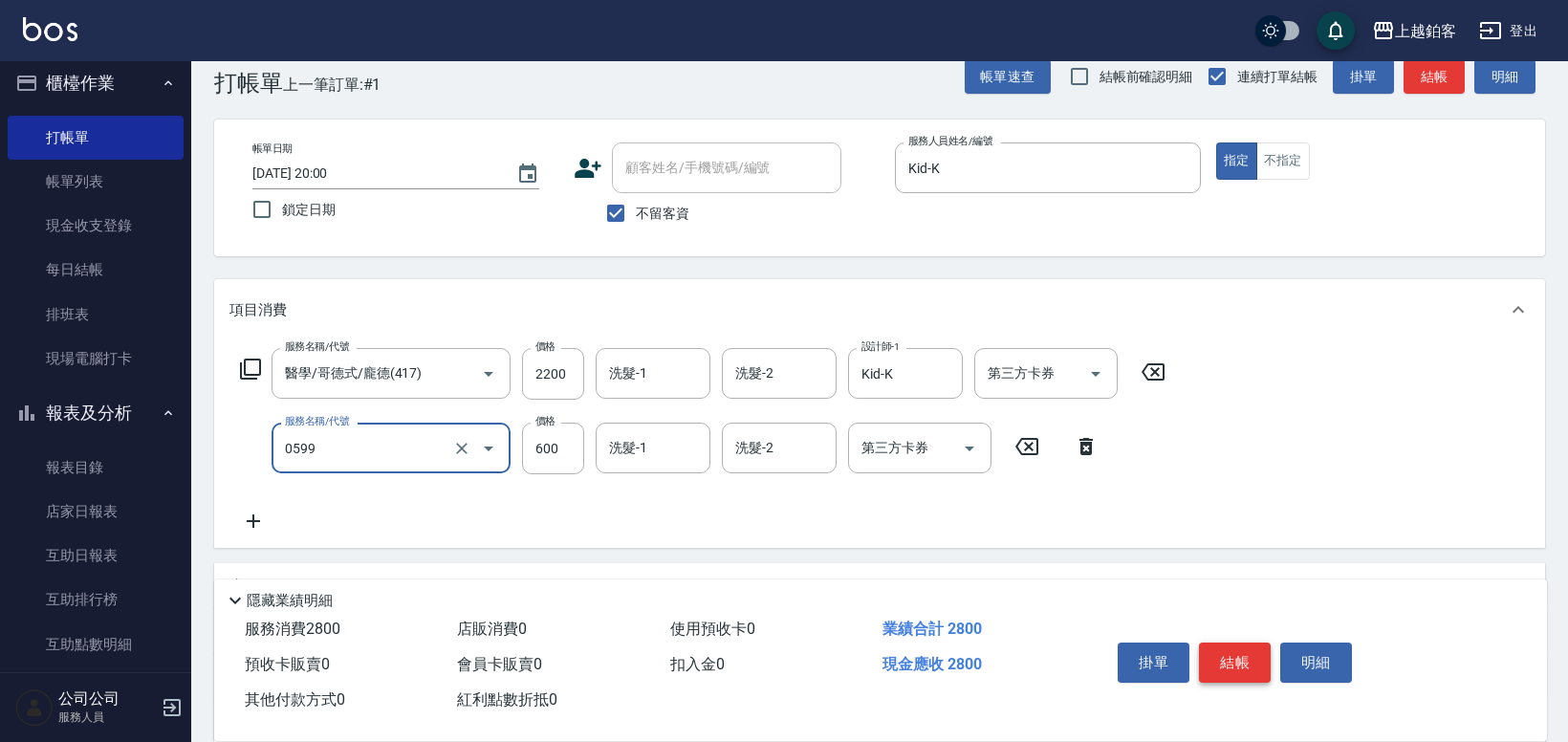
type input "精油-599(0599)"
type input "300"
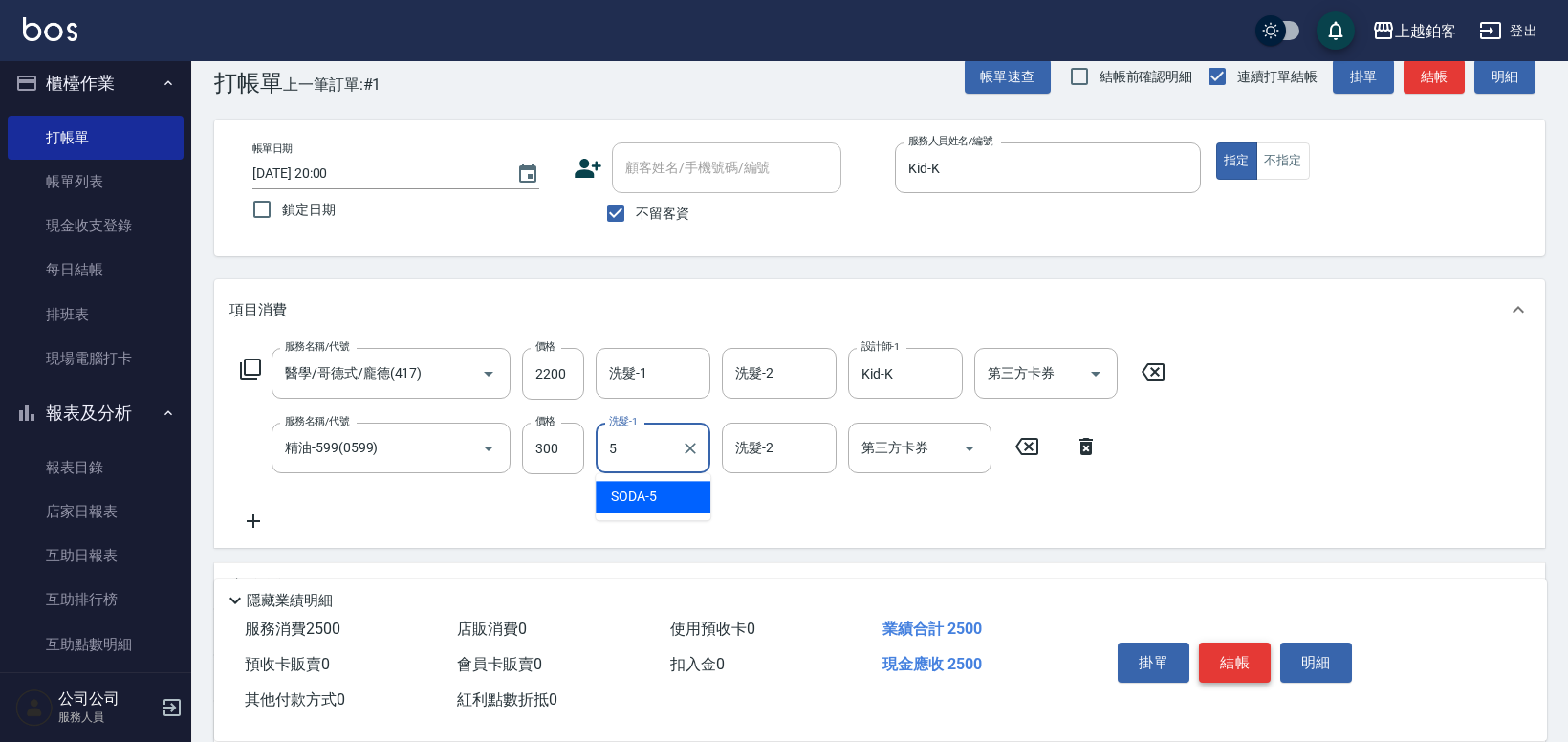
type input "SODA-5"
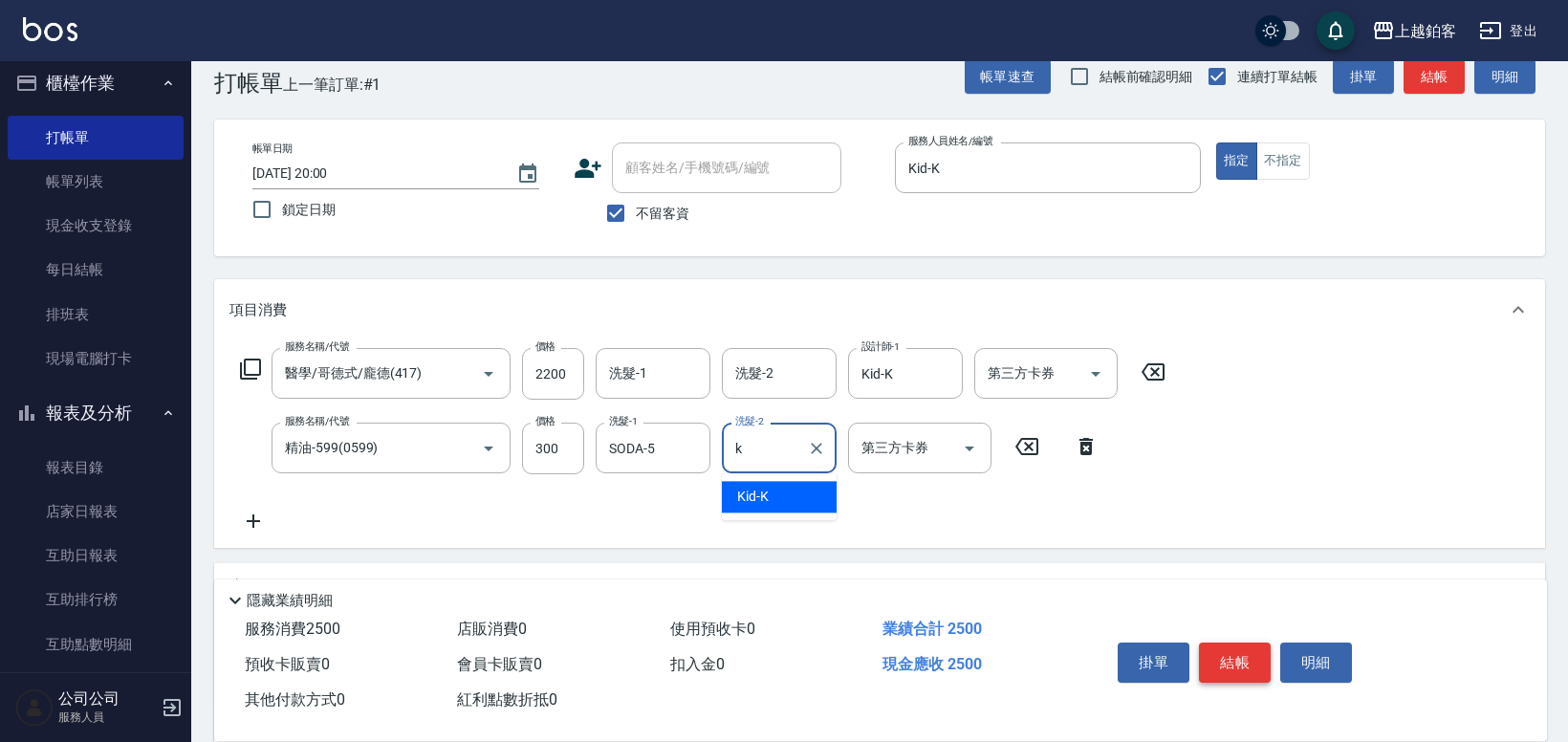
type input "Kid-K"
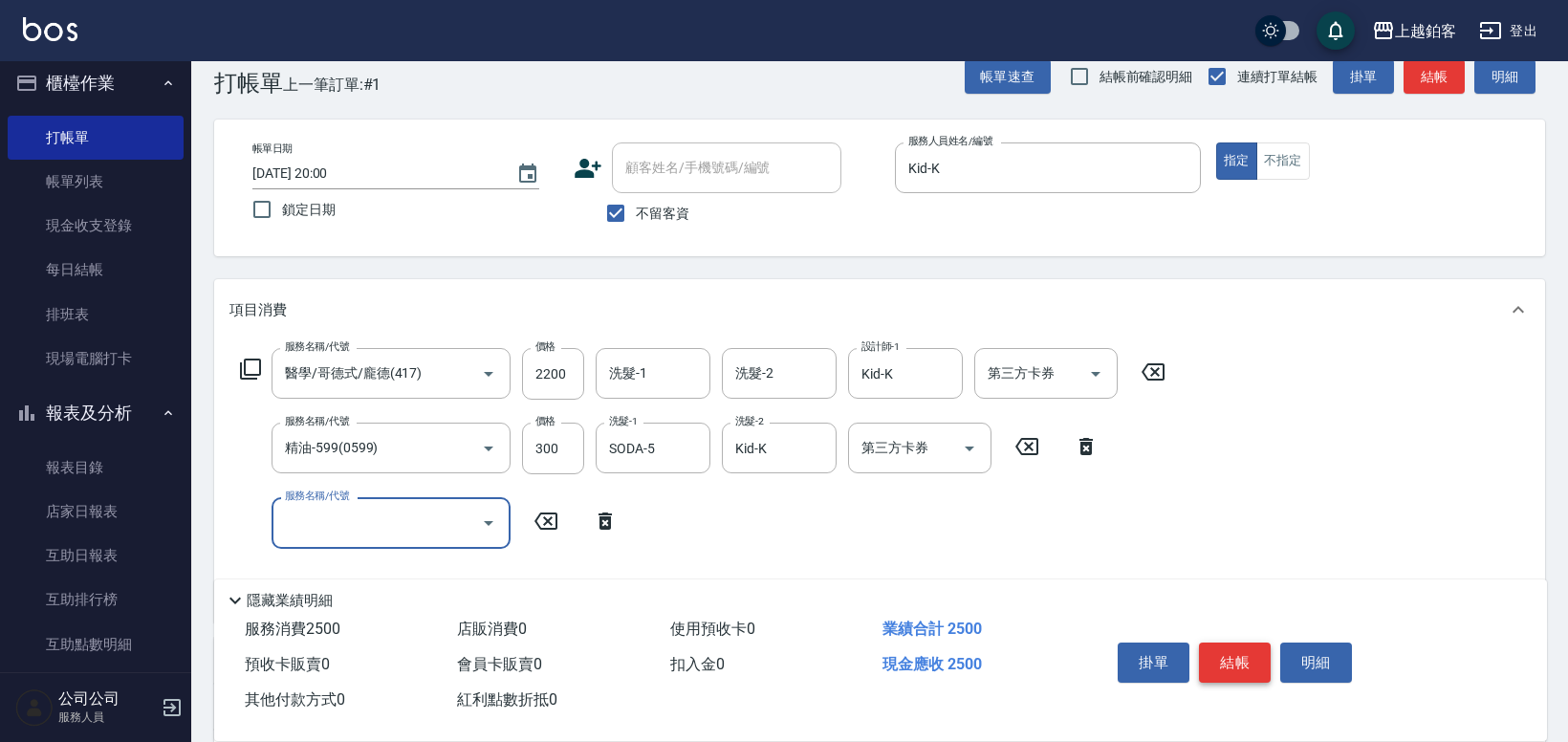
click at [1227, 649] on button "結帳" at bounding box center [1235, 662] width 72 height 40
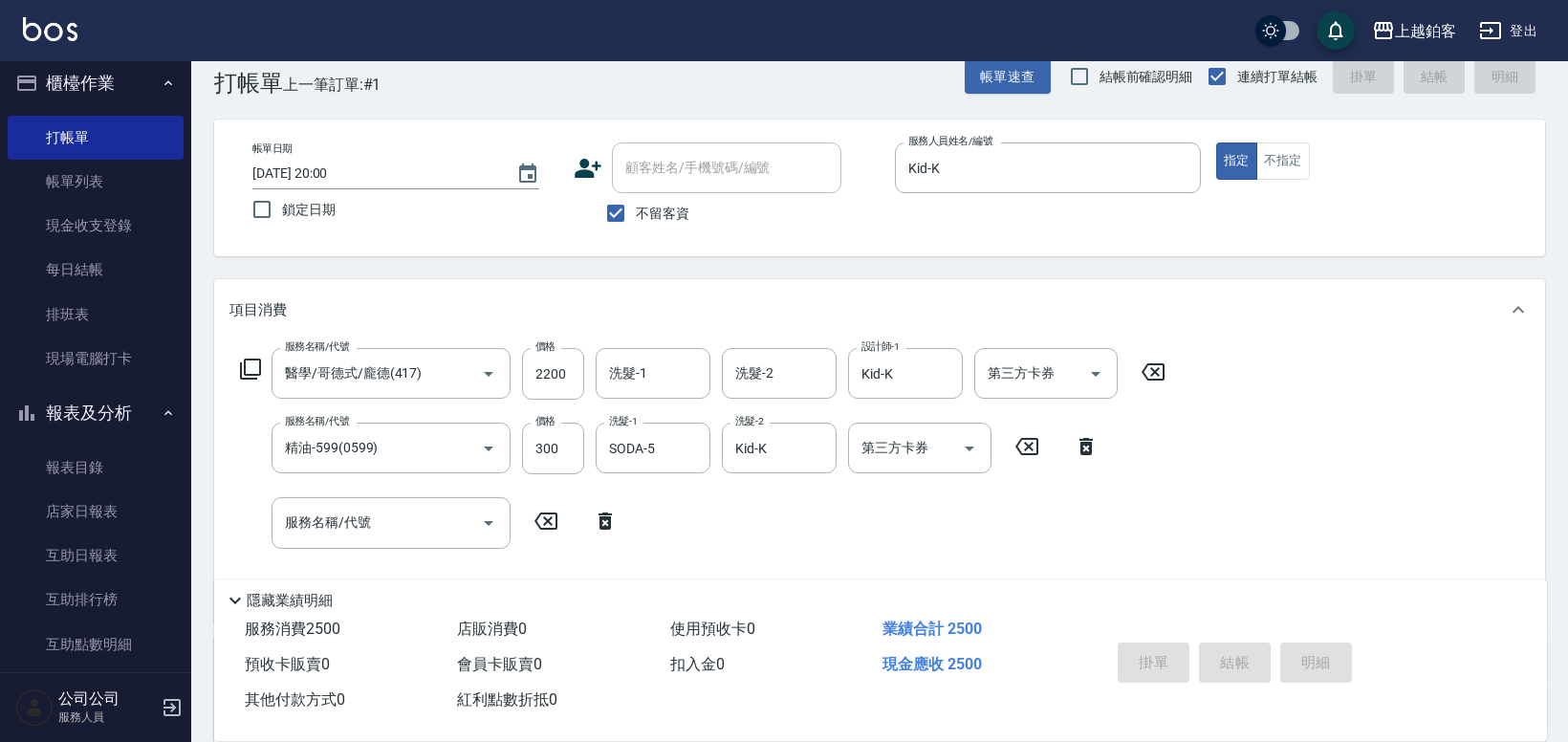
type input "2025/08/13 20:01"
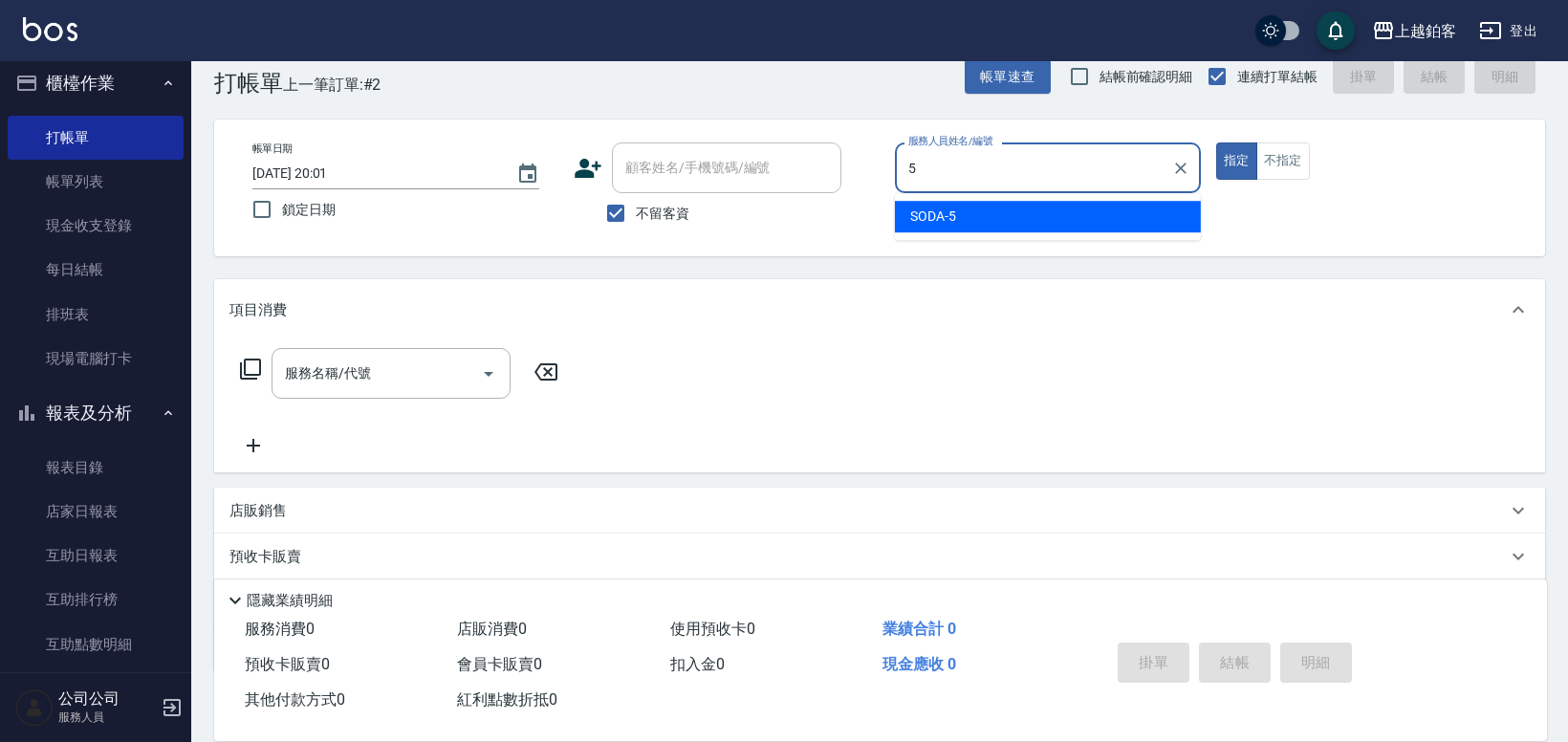
type input "SODA-5"
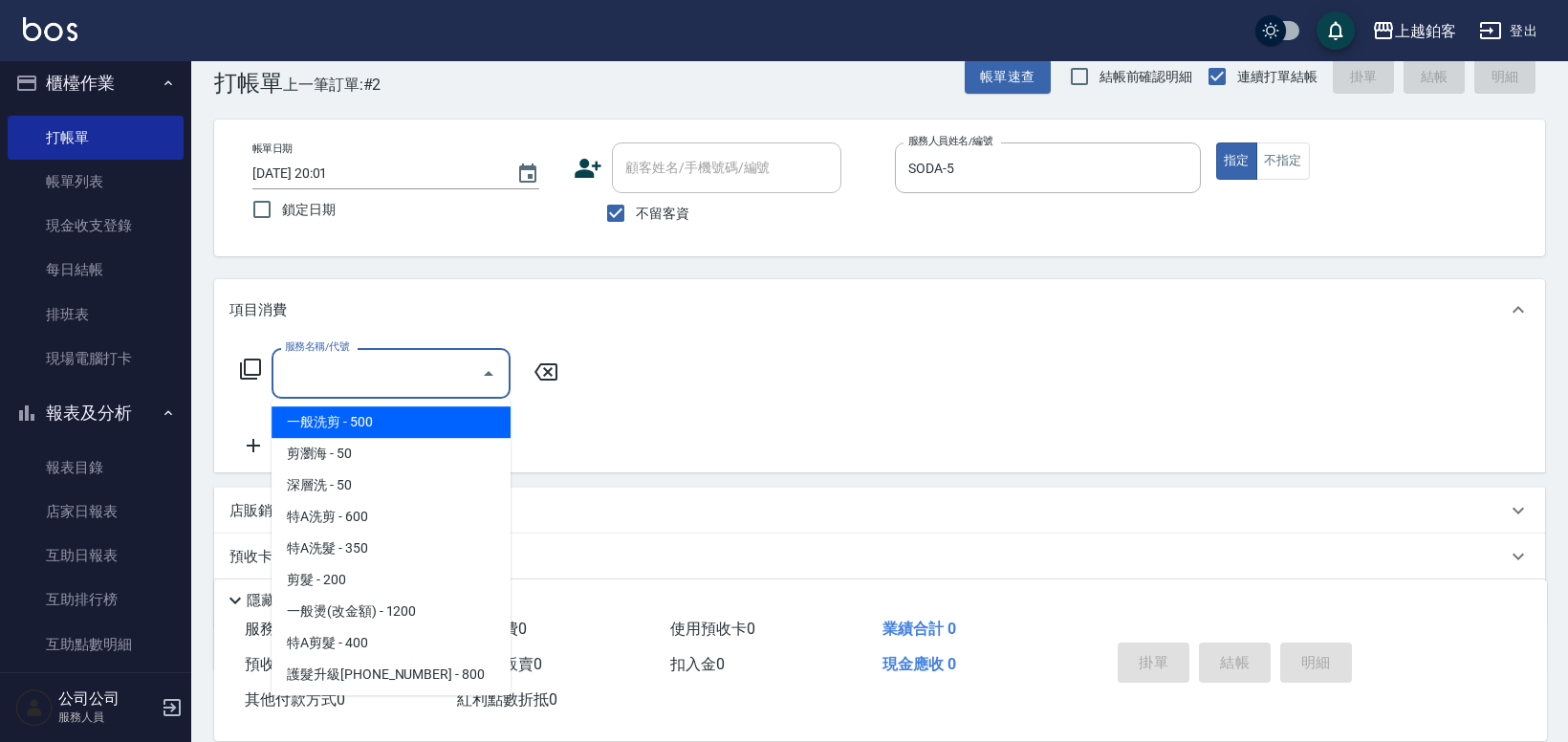
type input "一般洗剪(5)"
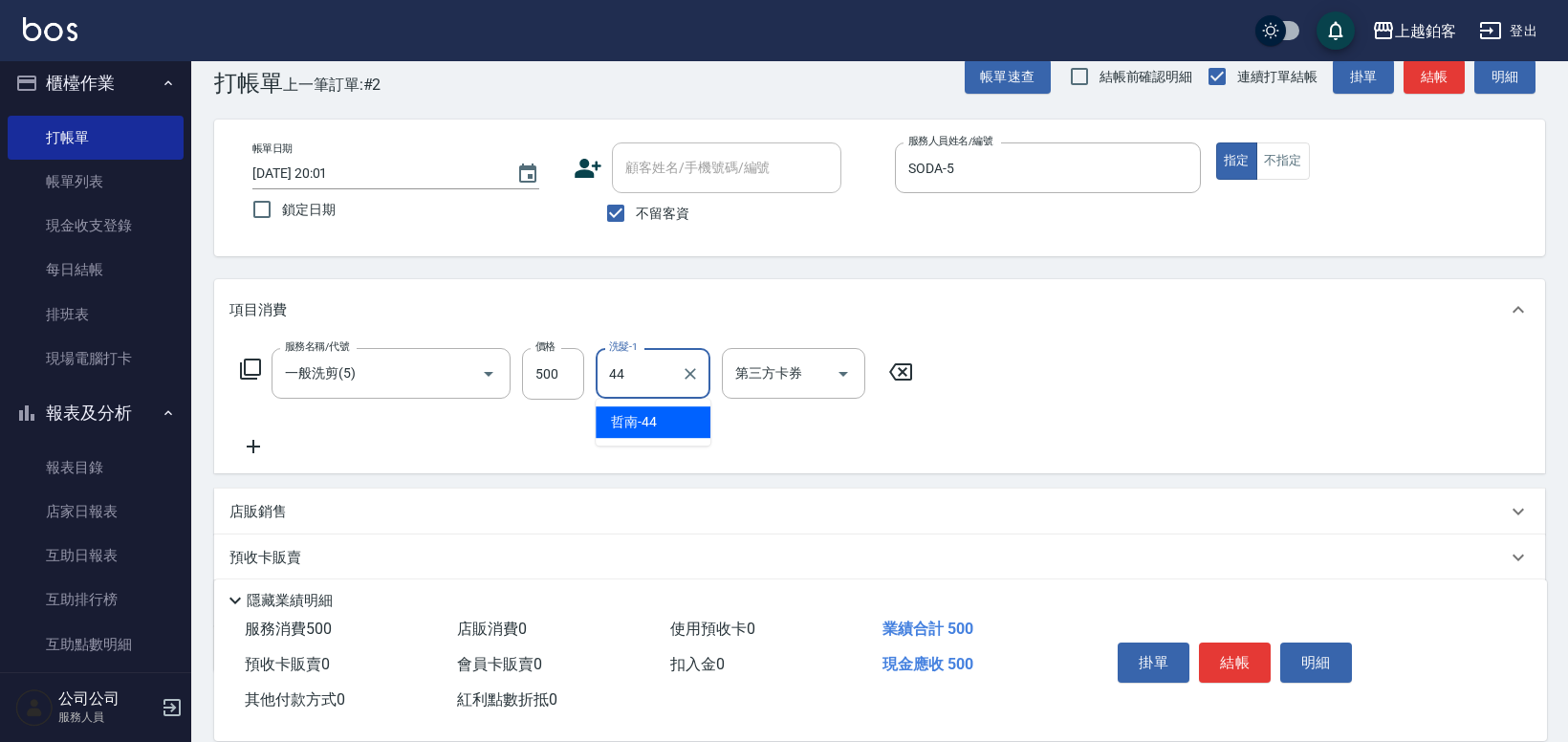
type input "哲南-44"
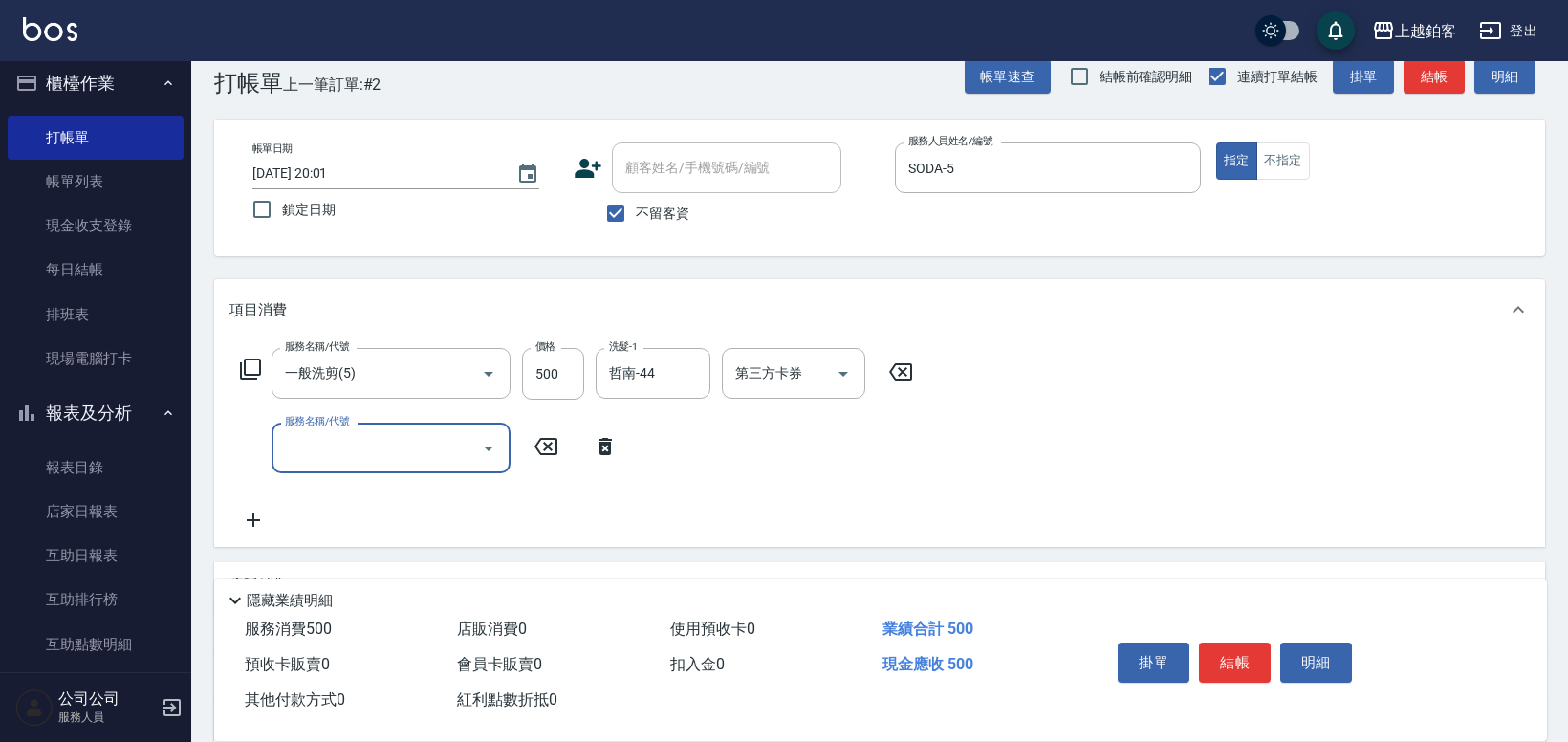
scroll to position [33, 0]
click at [1216, 653] on button "結帳" at bounding box center [1235, 662] width 72 height 40
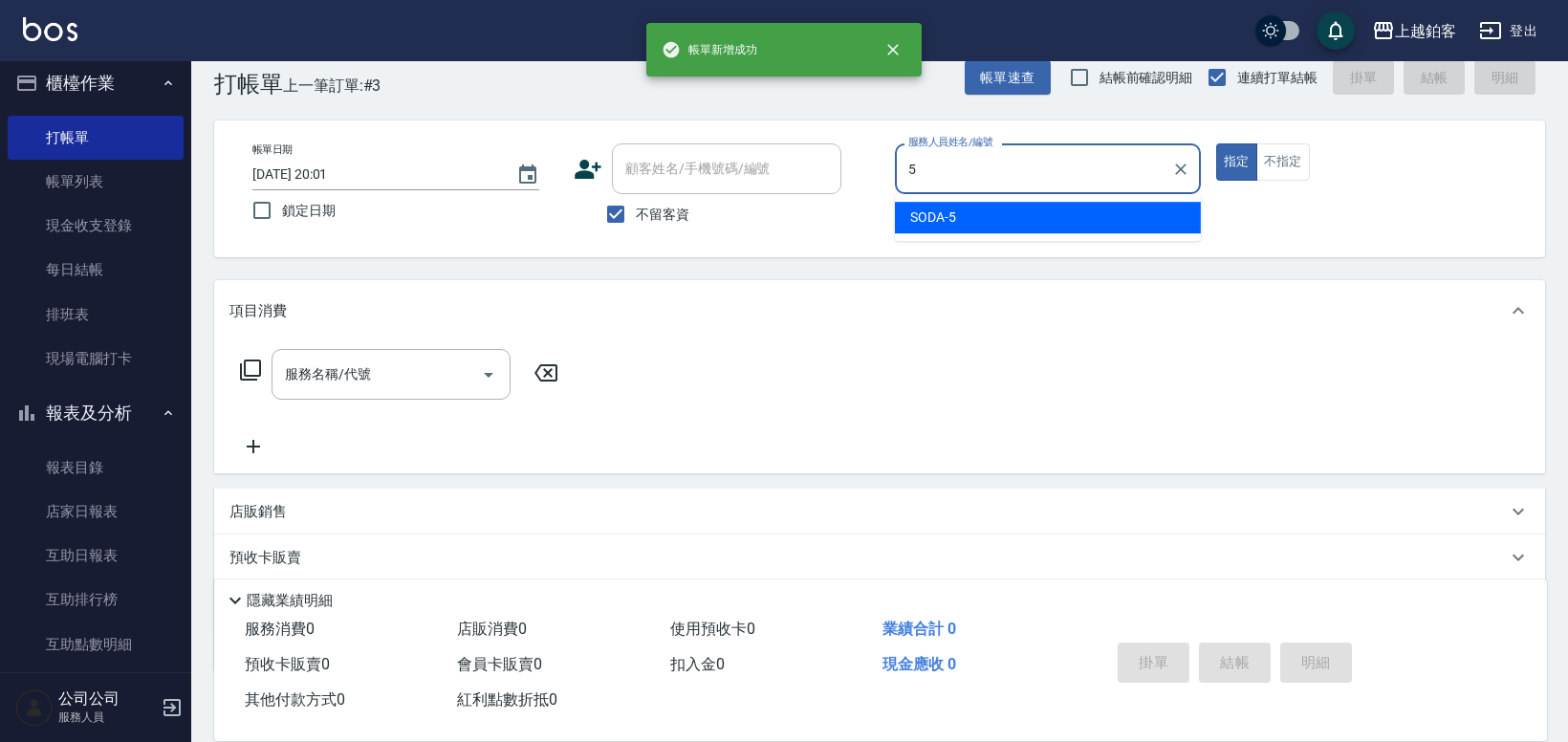
type input "SODA-5"
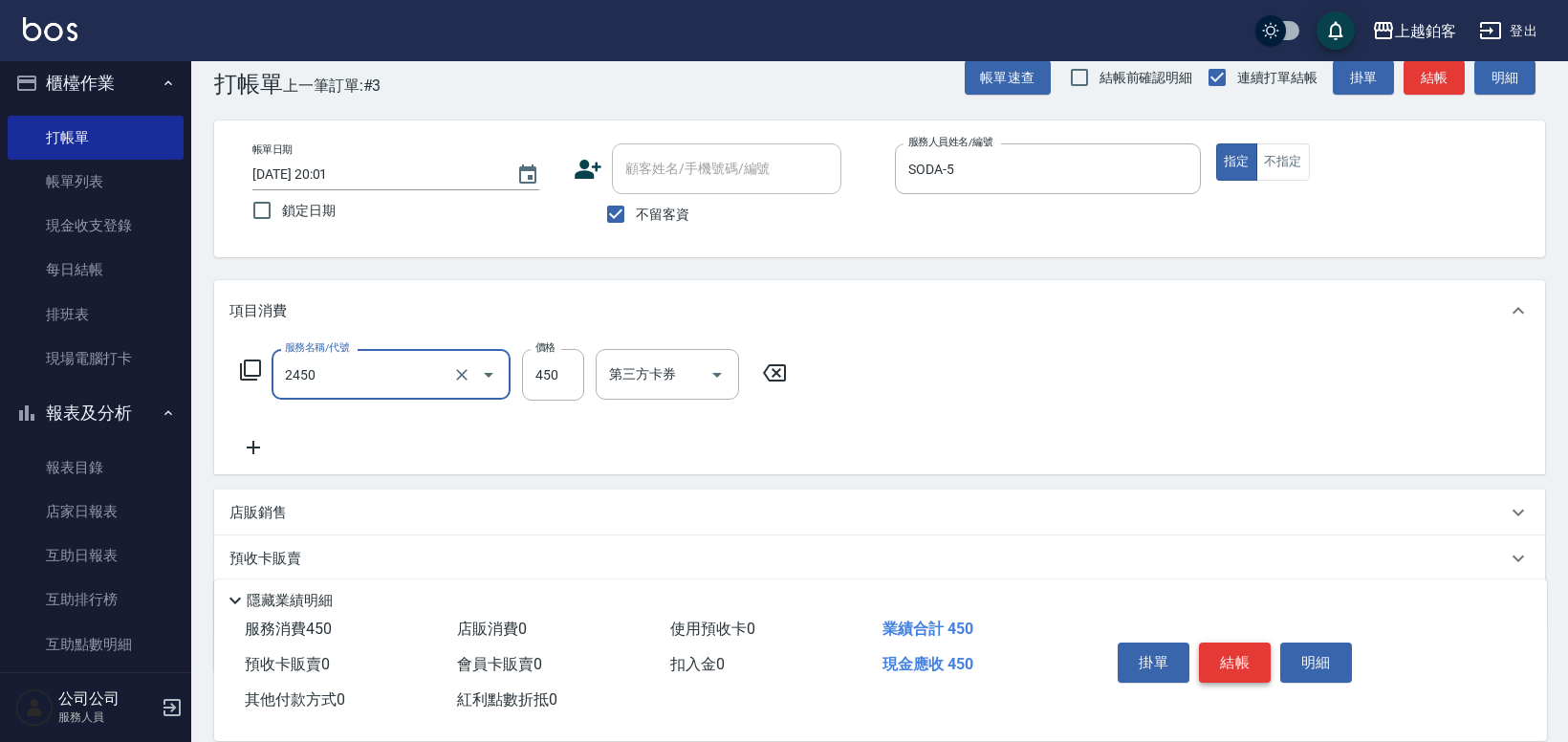
type input "C剪髮套餐(2450)"
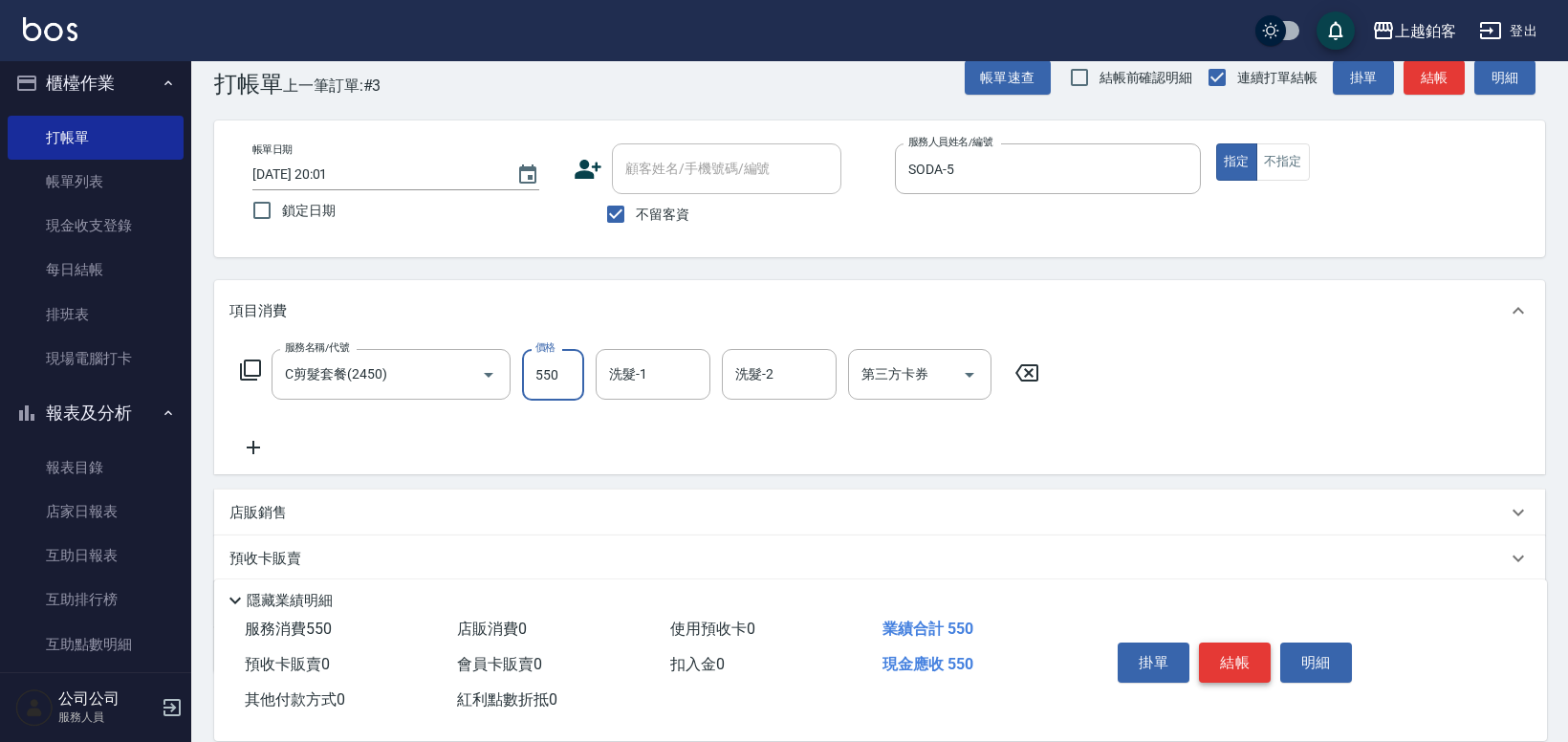
type input "550"
type input "哲南-44"
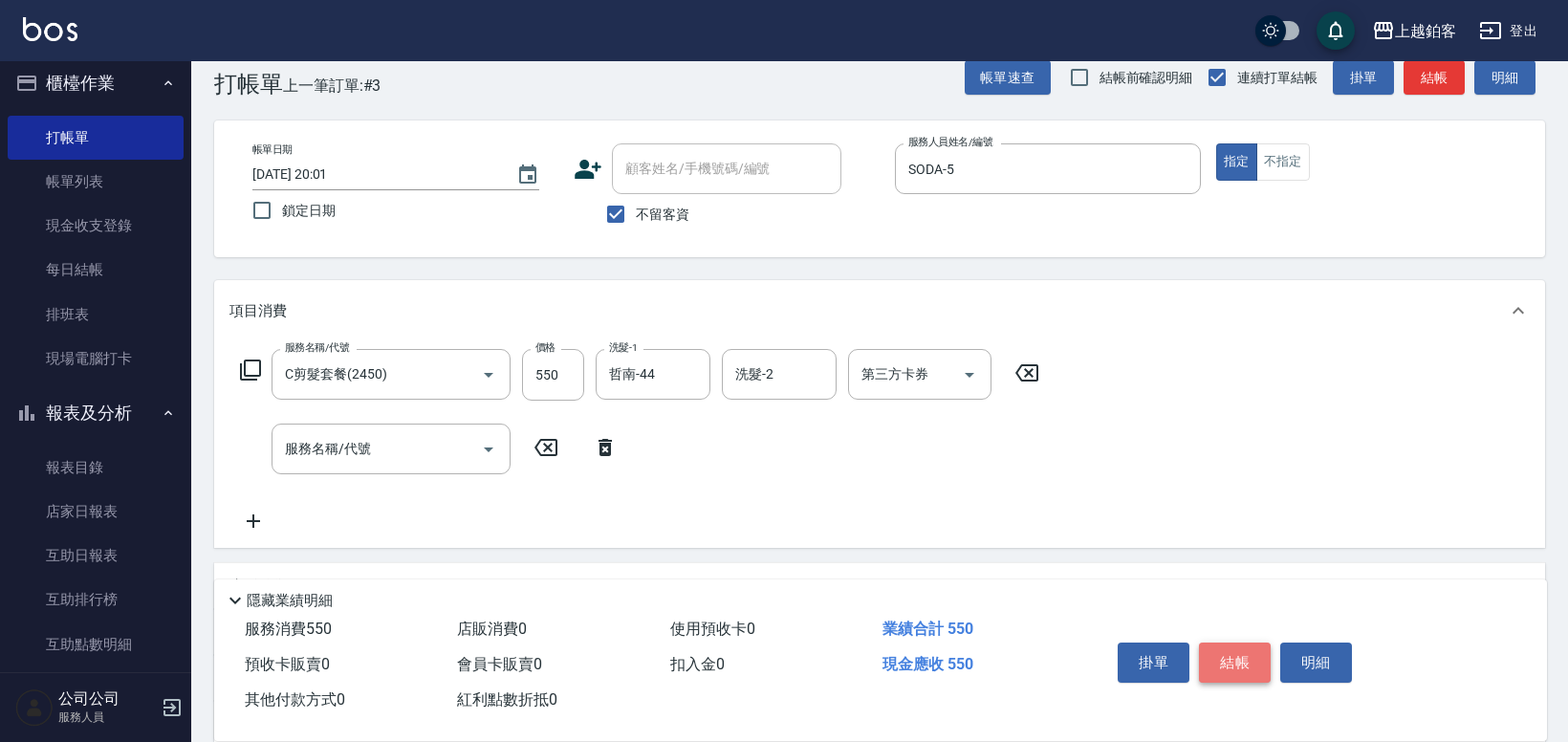
click at [1249, 657] on button "結帳" at bounding box center [1235, 662] width 72 height 40
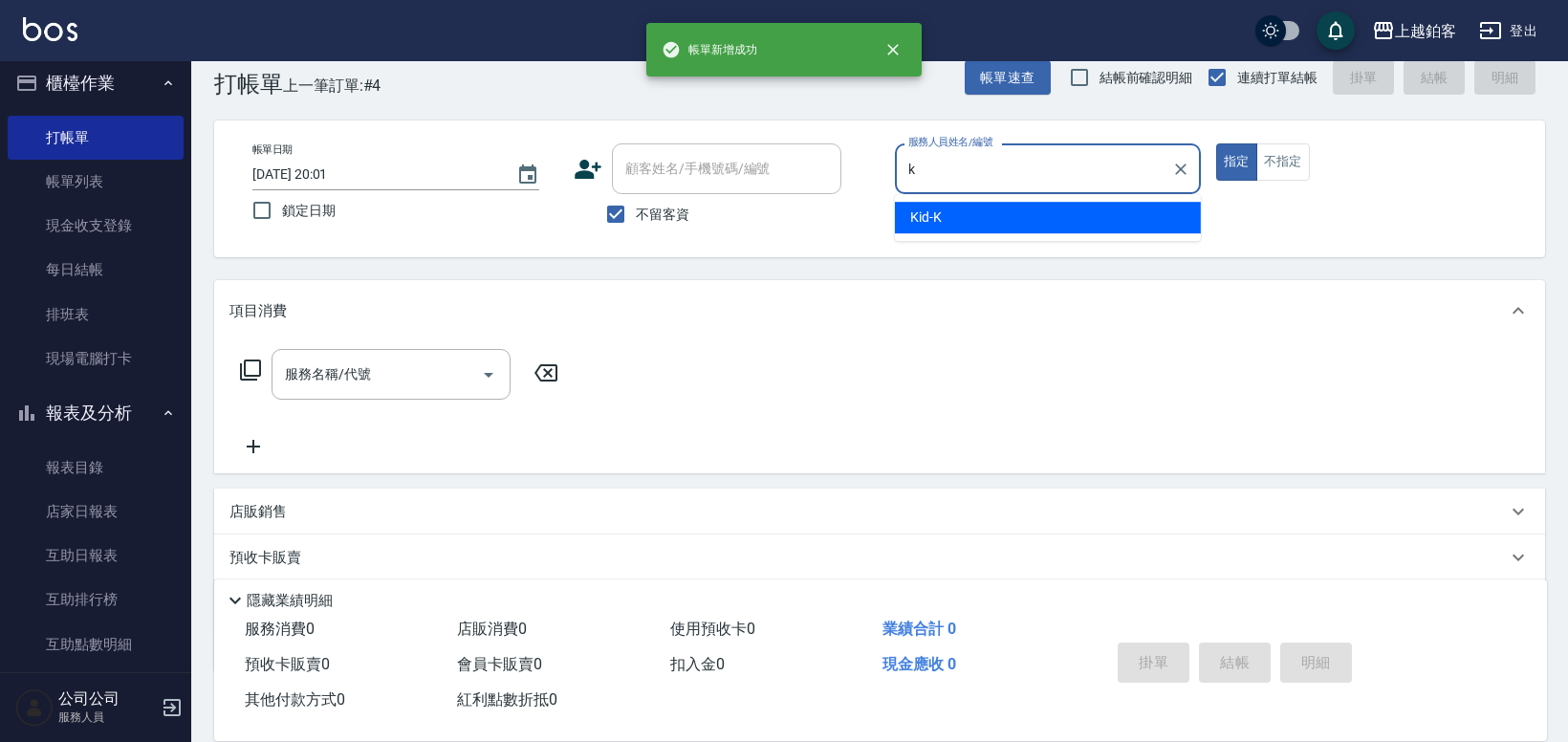
type input "Kid-K"
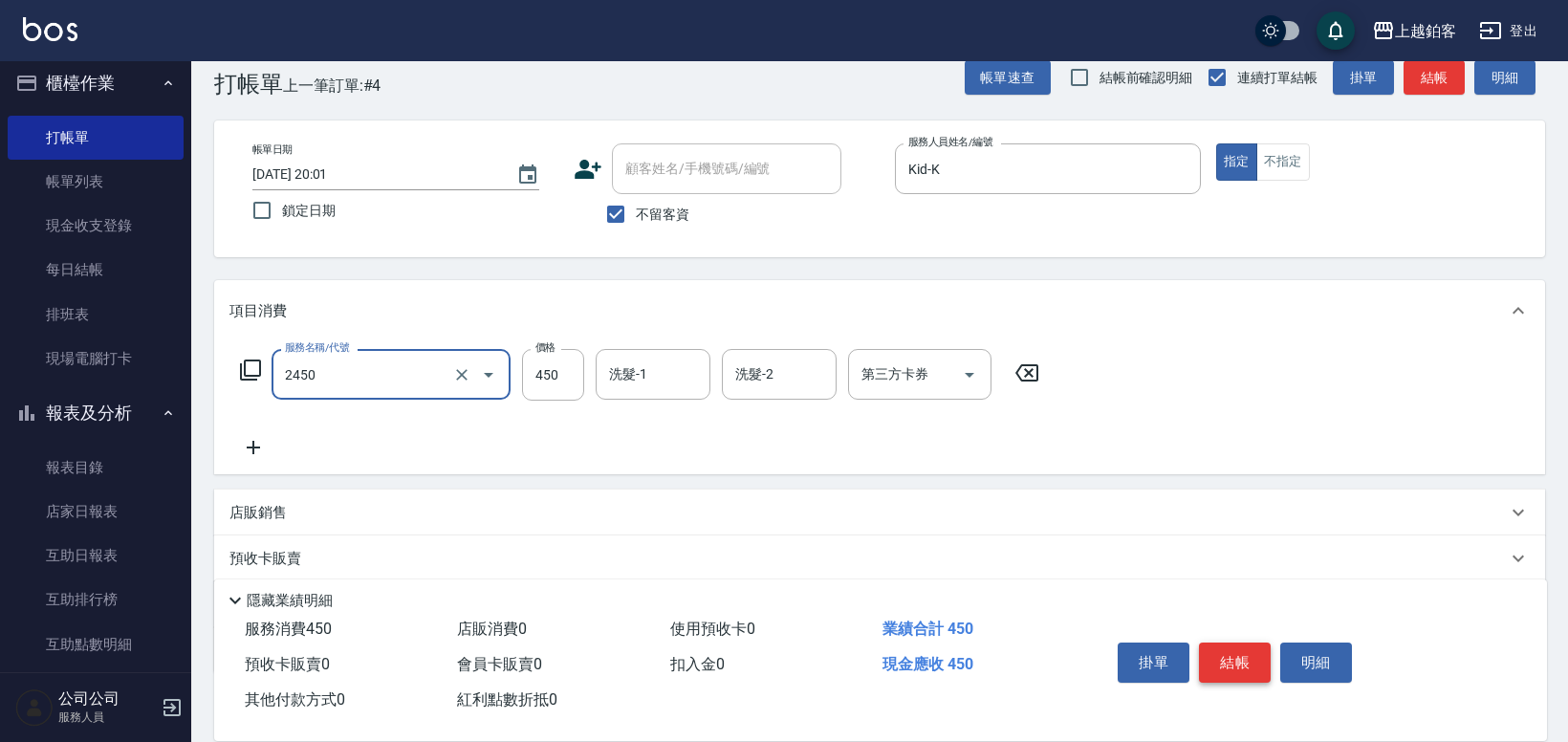
type input "C剪髮套餐(2450)"
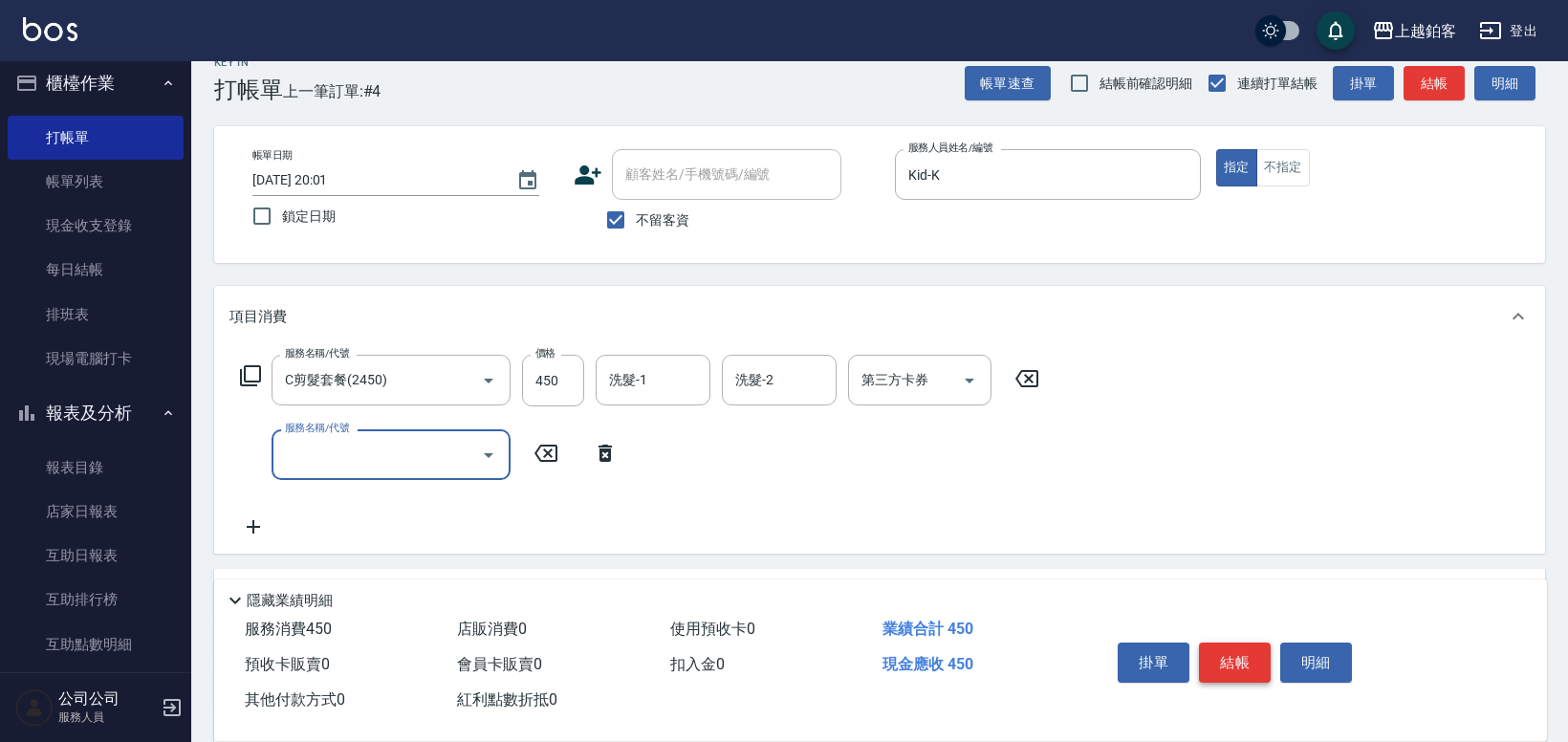
scroll to position [31, 0]
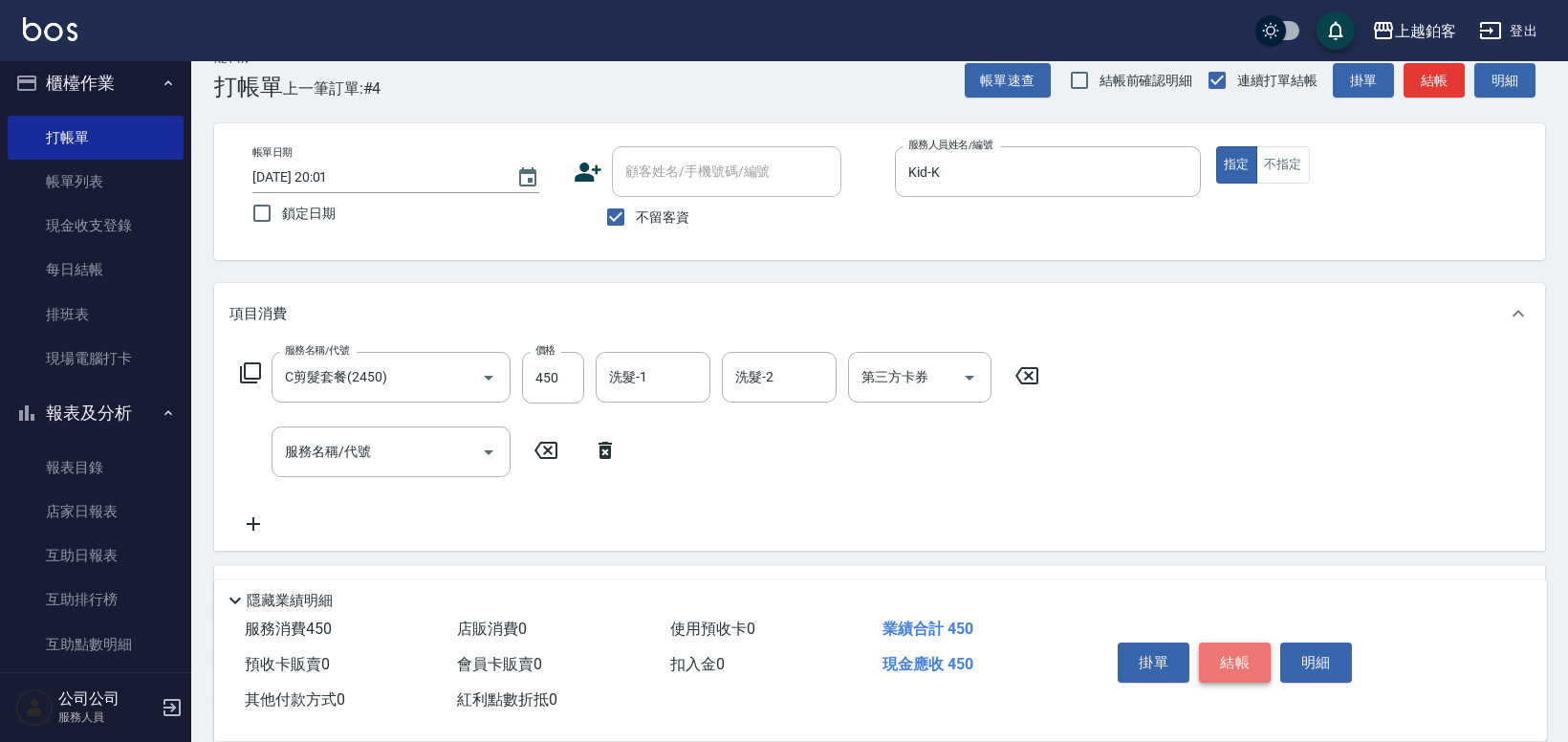
click at [1242, 661] on button "結帳" at bounding box center [1235, 662] width 72 height 40
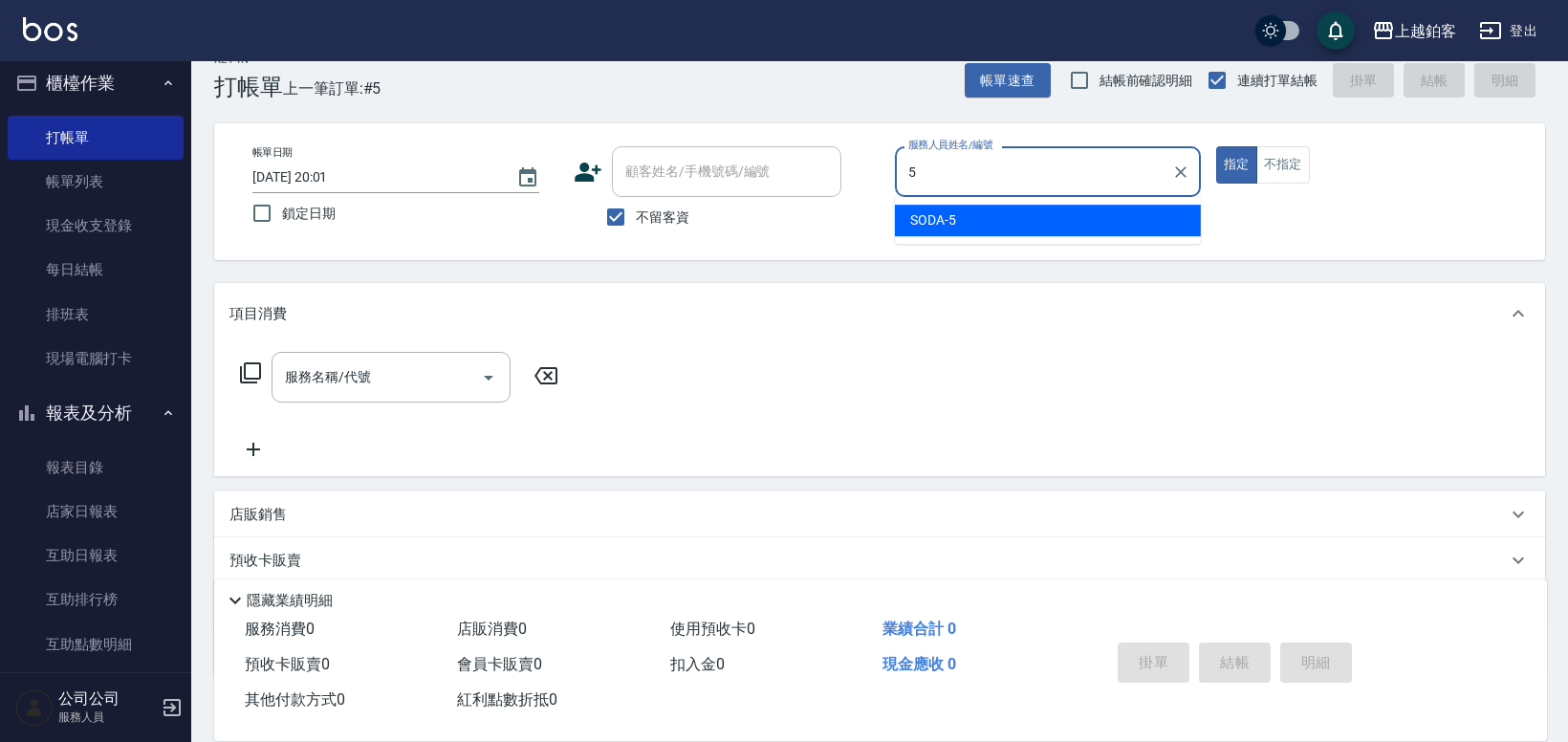
type input "SODA-5"
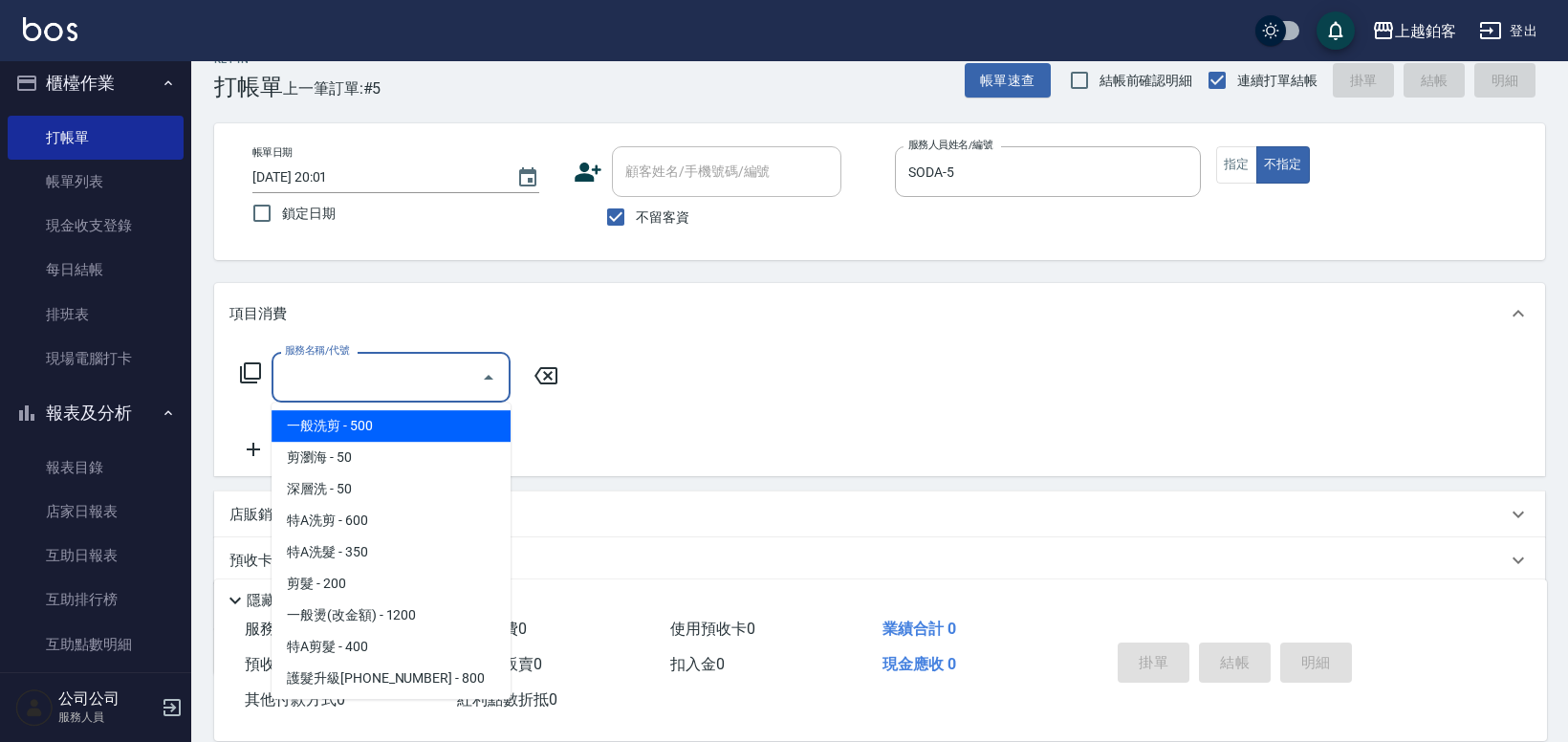
type input "一般洗剪(5)"
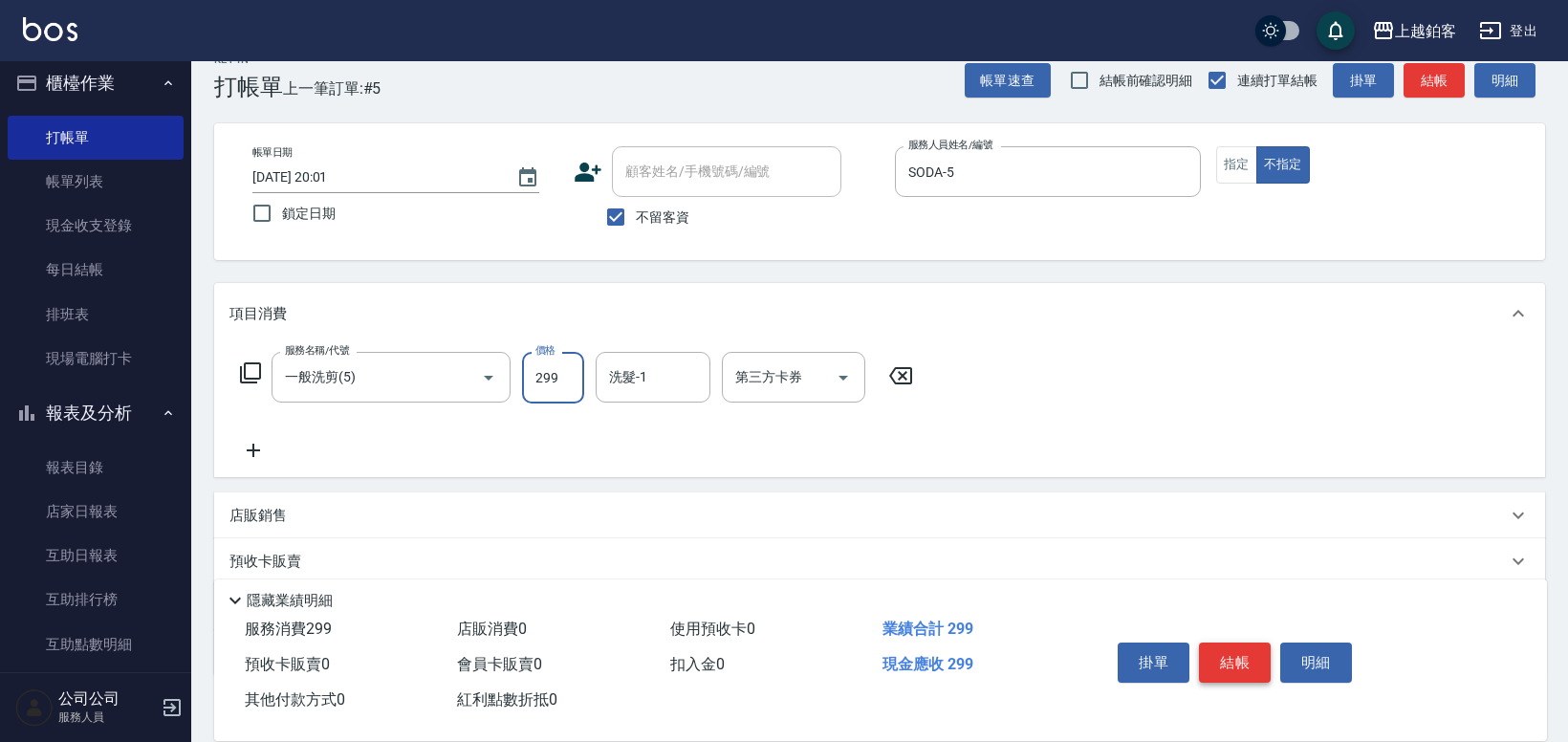
type input "299"
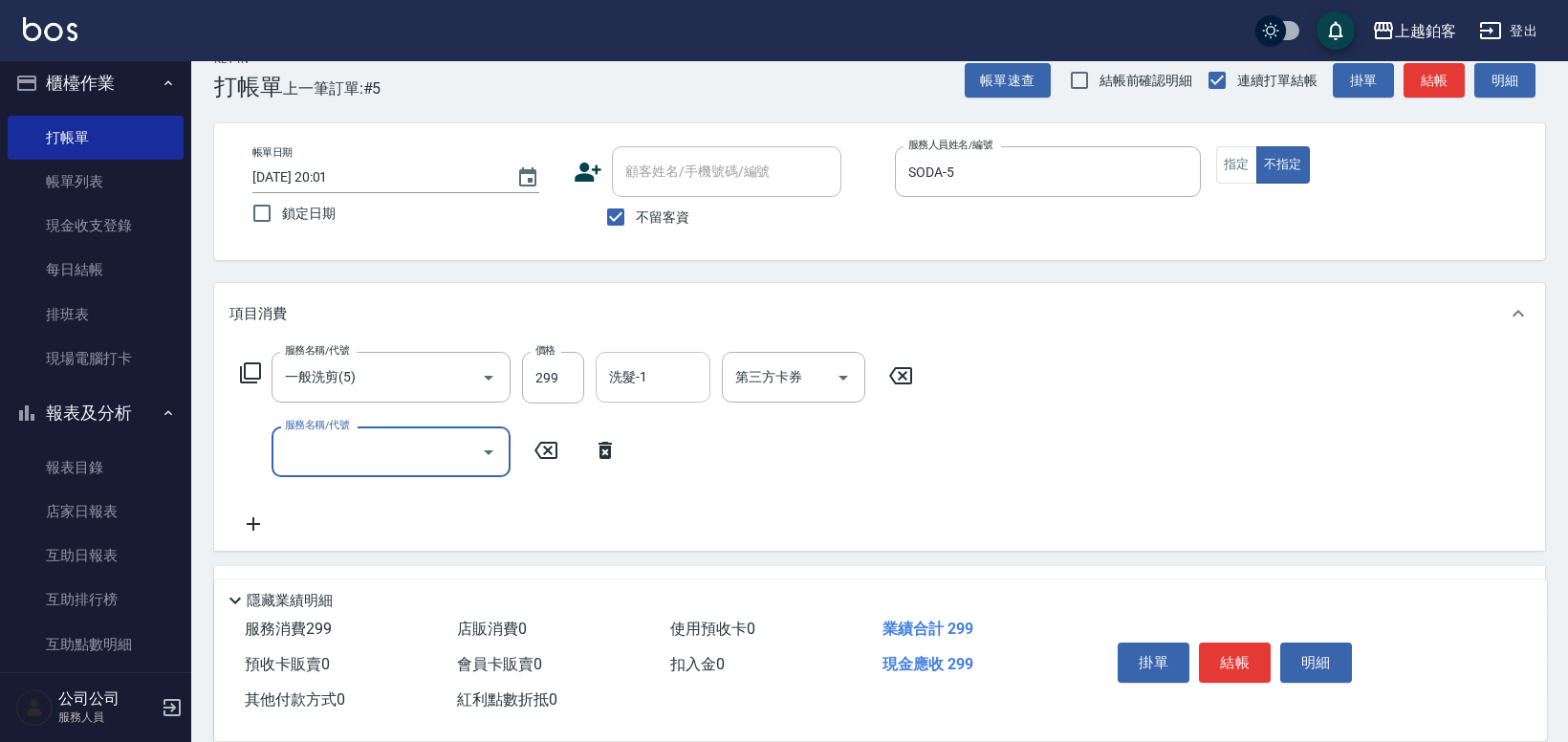
click at [688, 389] on input "洗髮-1" at bounding box center [652, 377] width 97 height 33
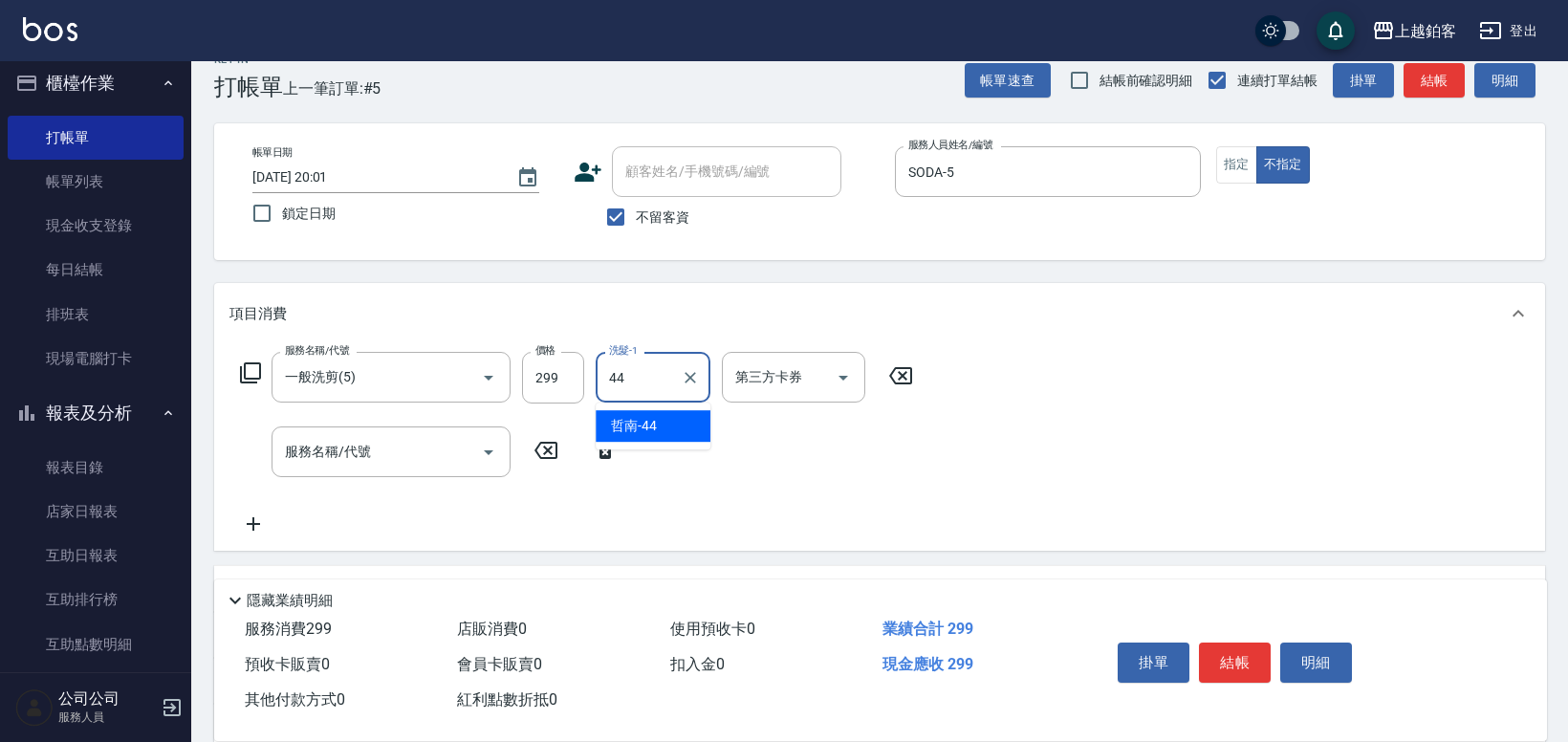
type input "哲南-44"
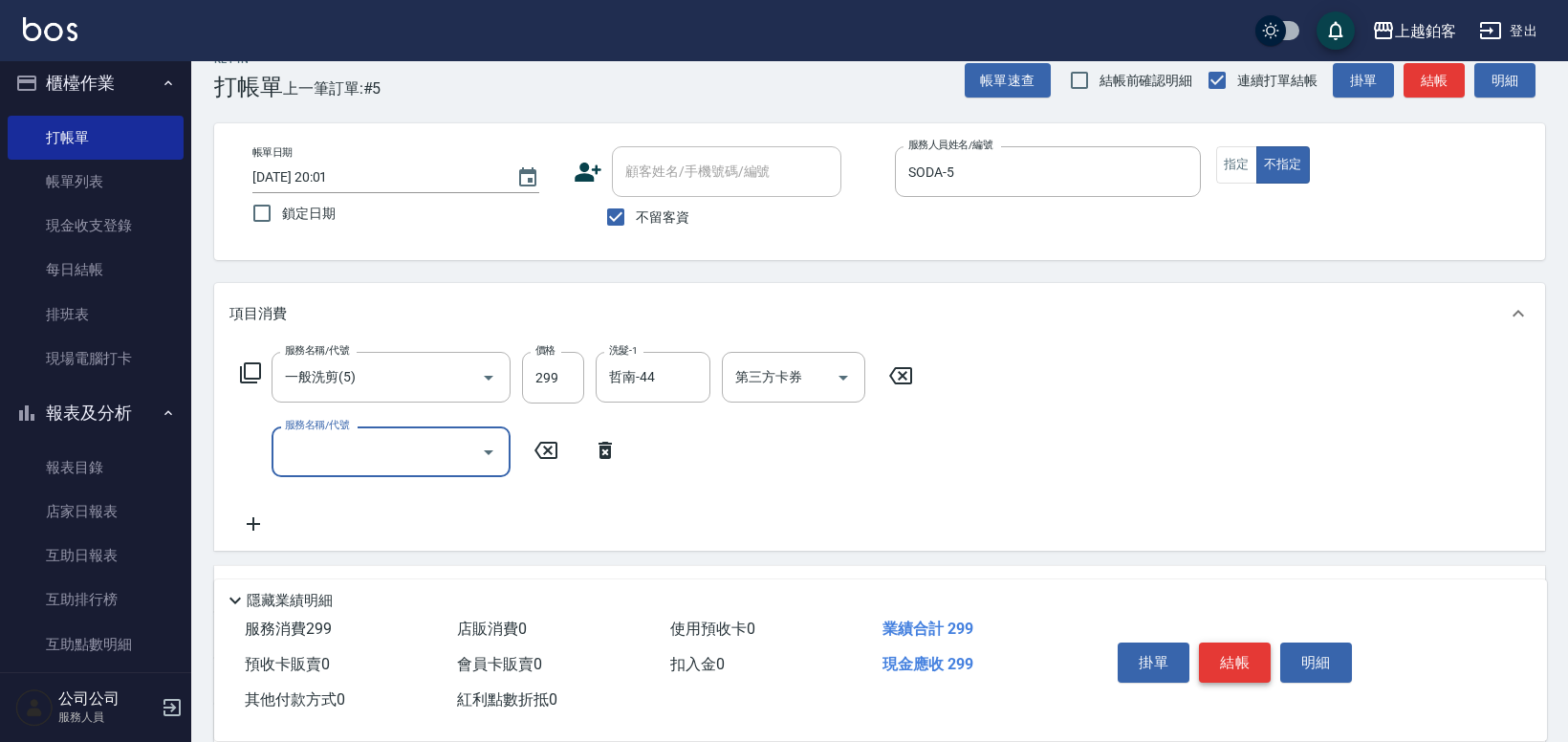
click at [1242, 664] on button "結帳" at bounding box center [1235, 662] width 72 height 40
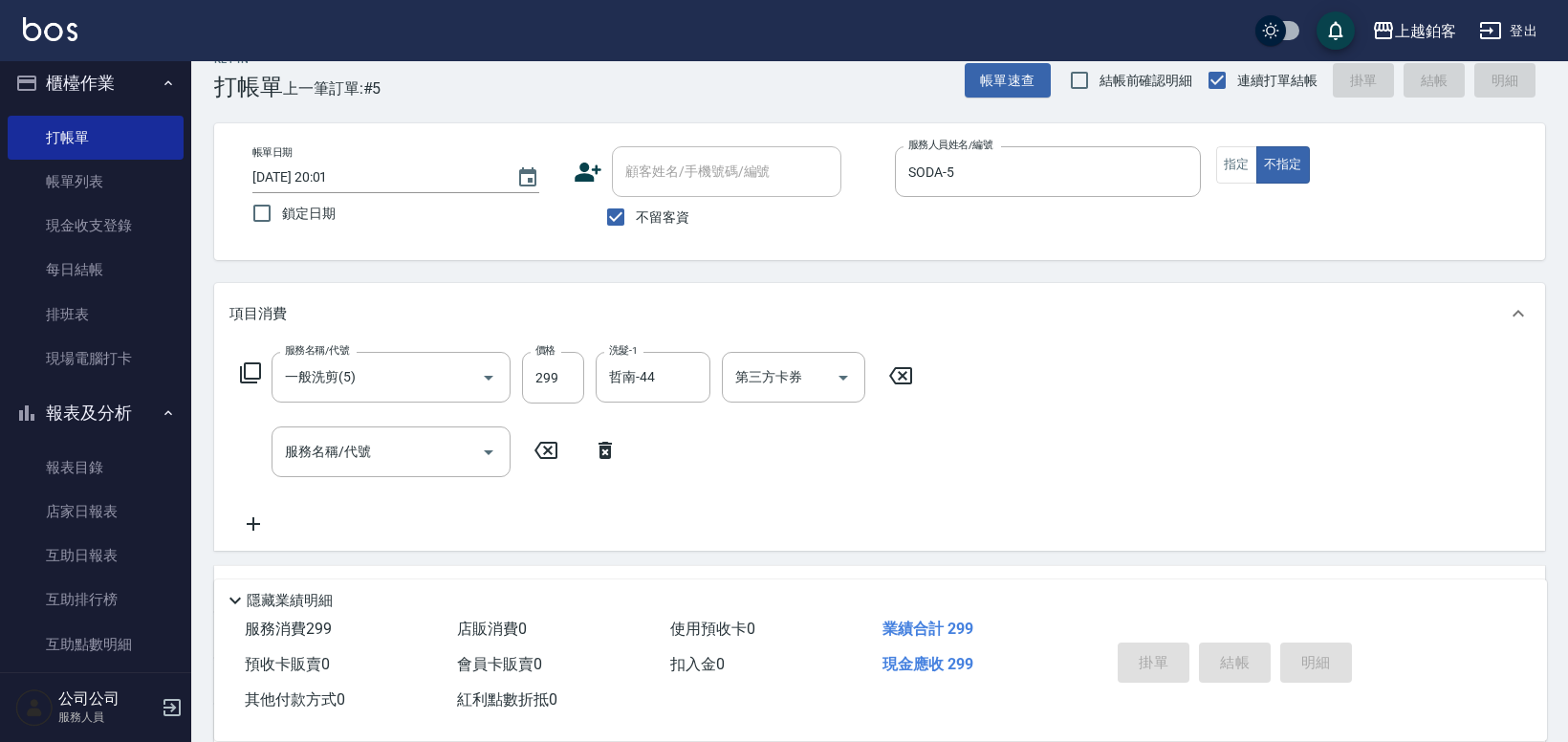
type input "2025/08/13 20:02"
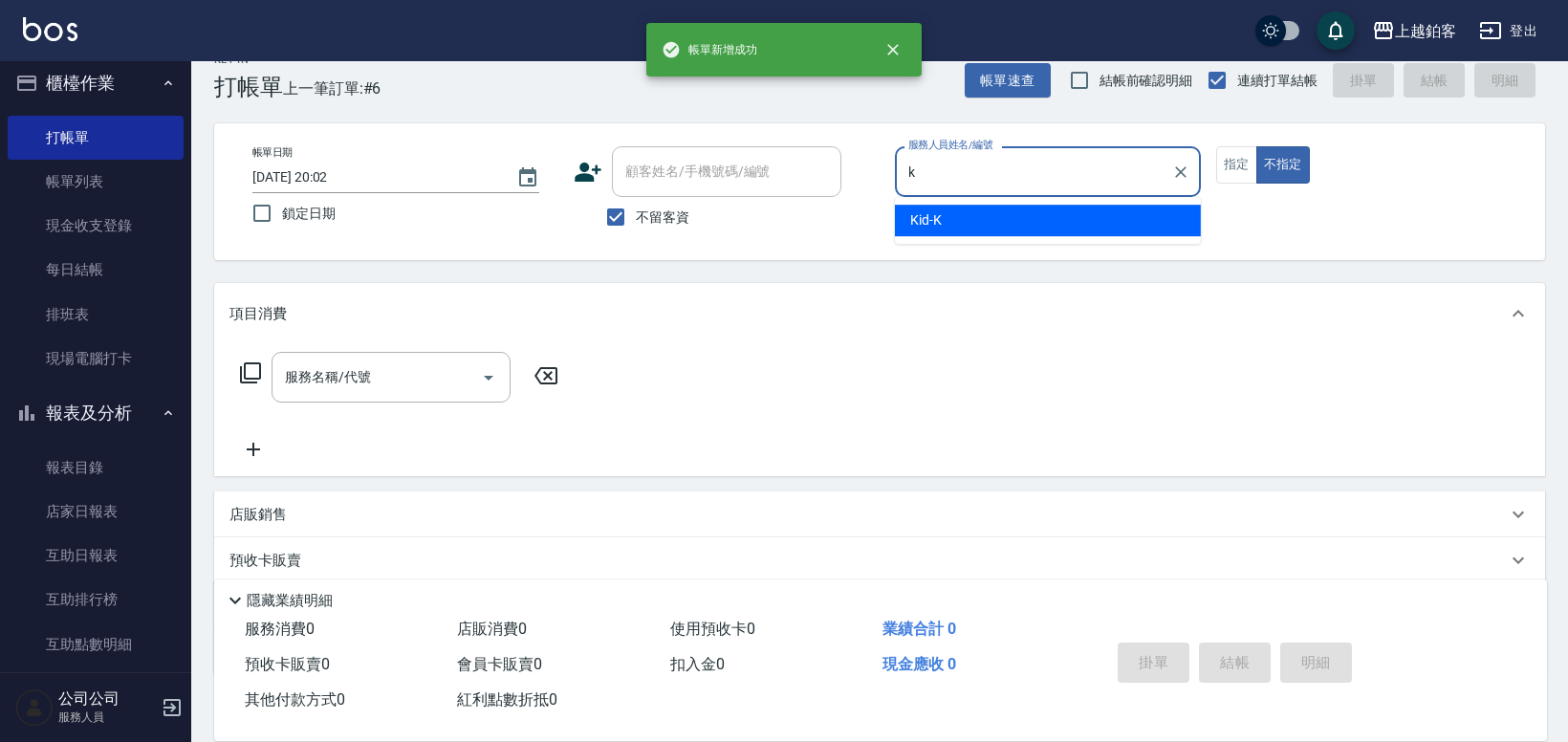
type input "Kid-K"
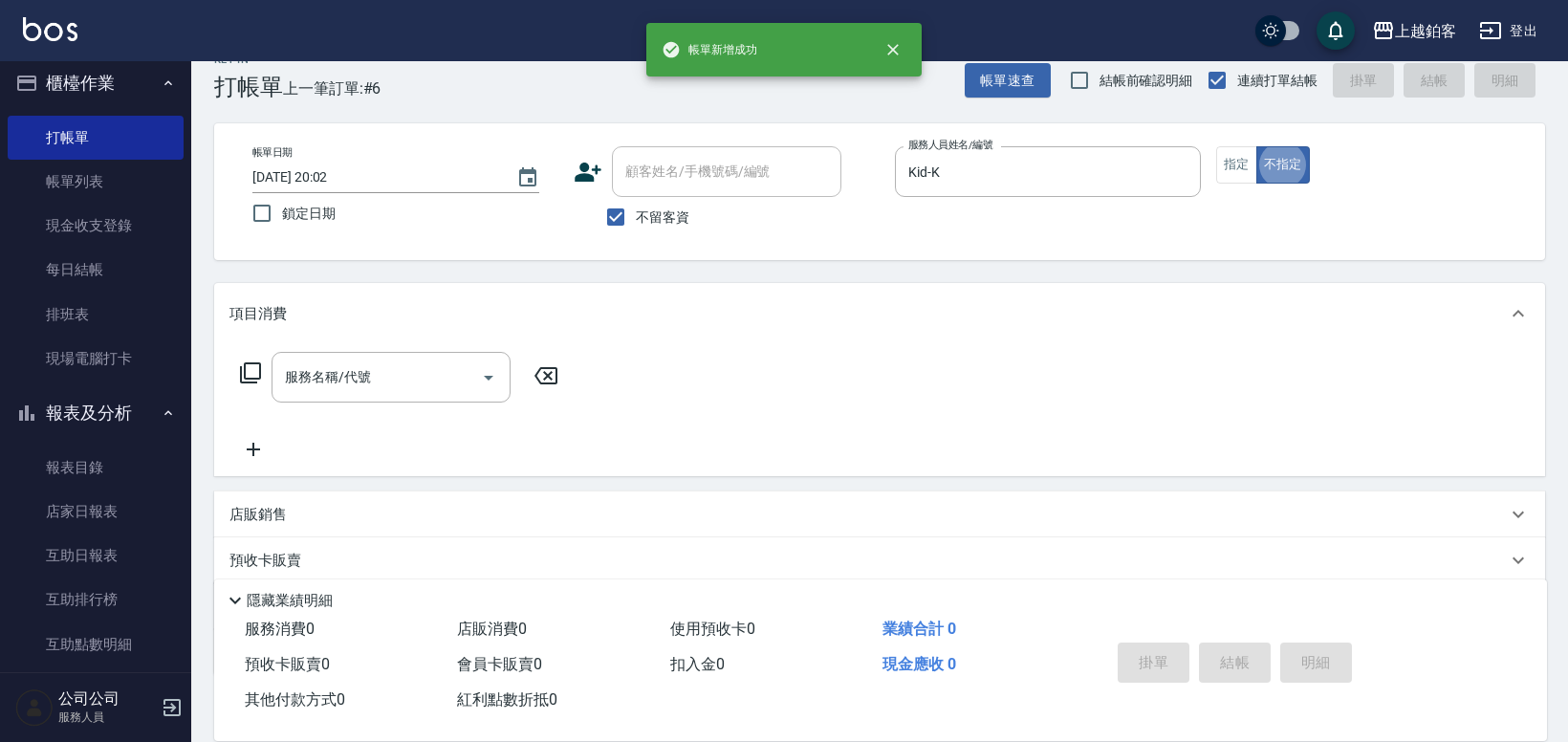
type button "false"
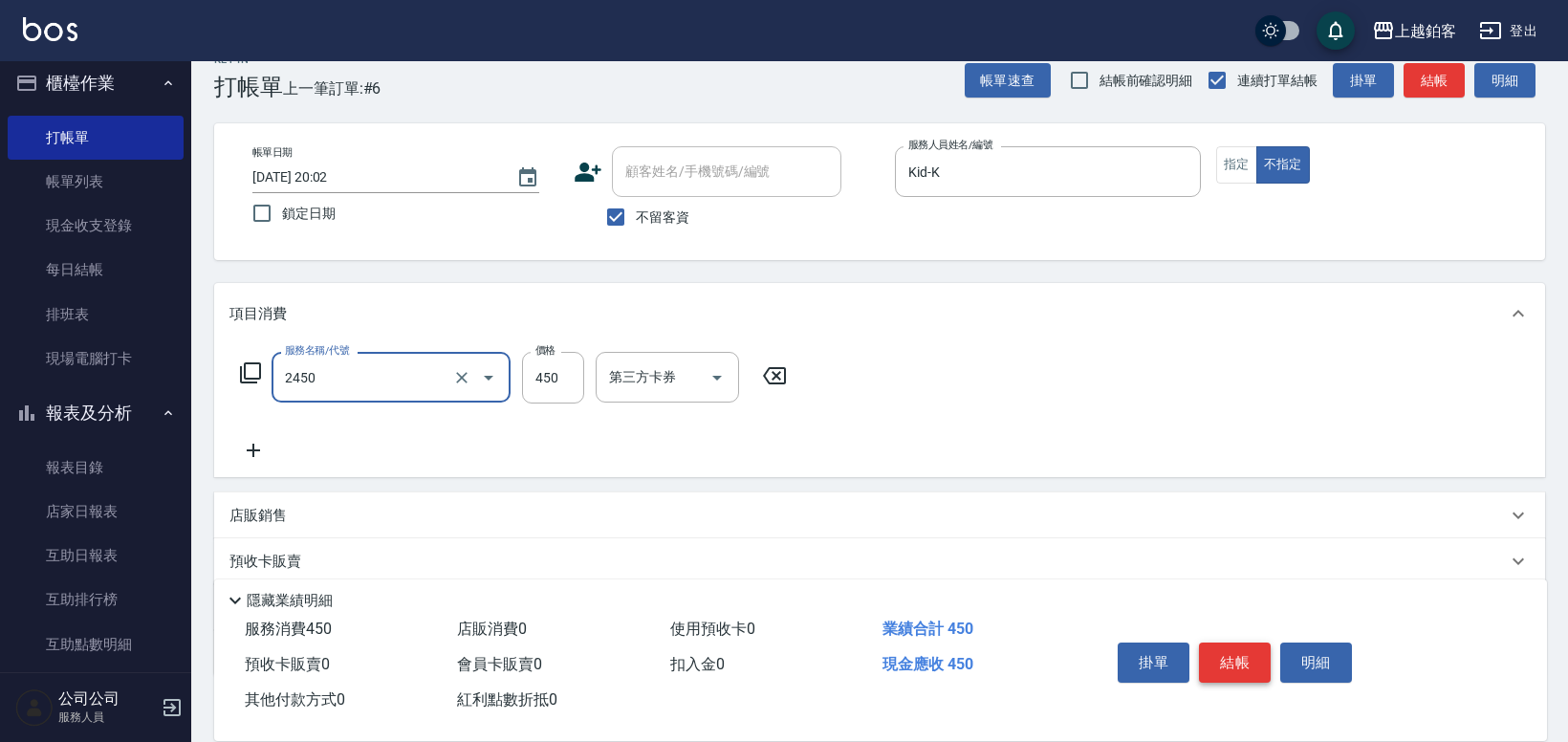
type input "C剪髮套餐(2450)"
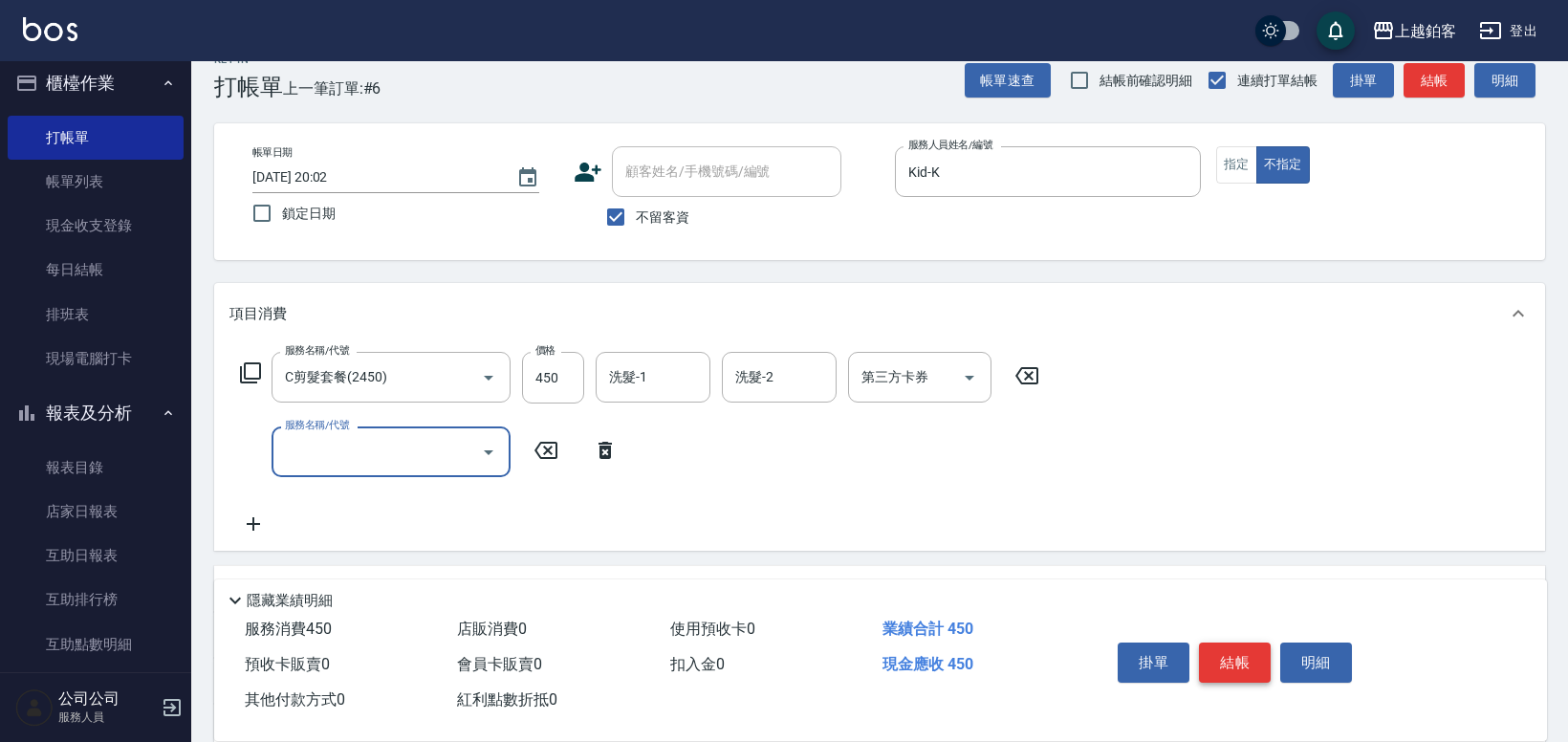
click at [1217, 661] on button "結帳" at bounding box center [1235, 662] width 72 height 40
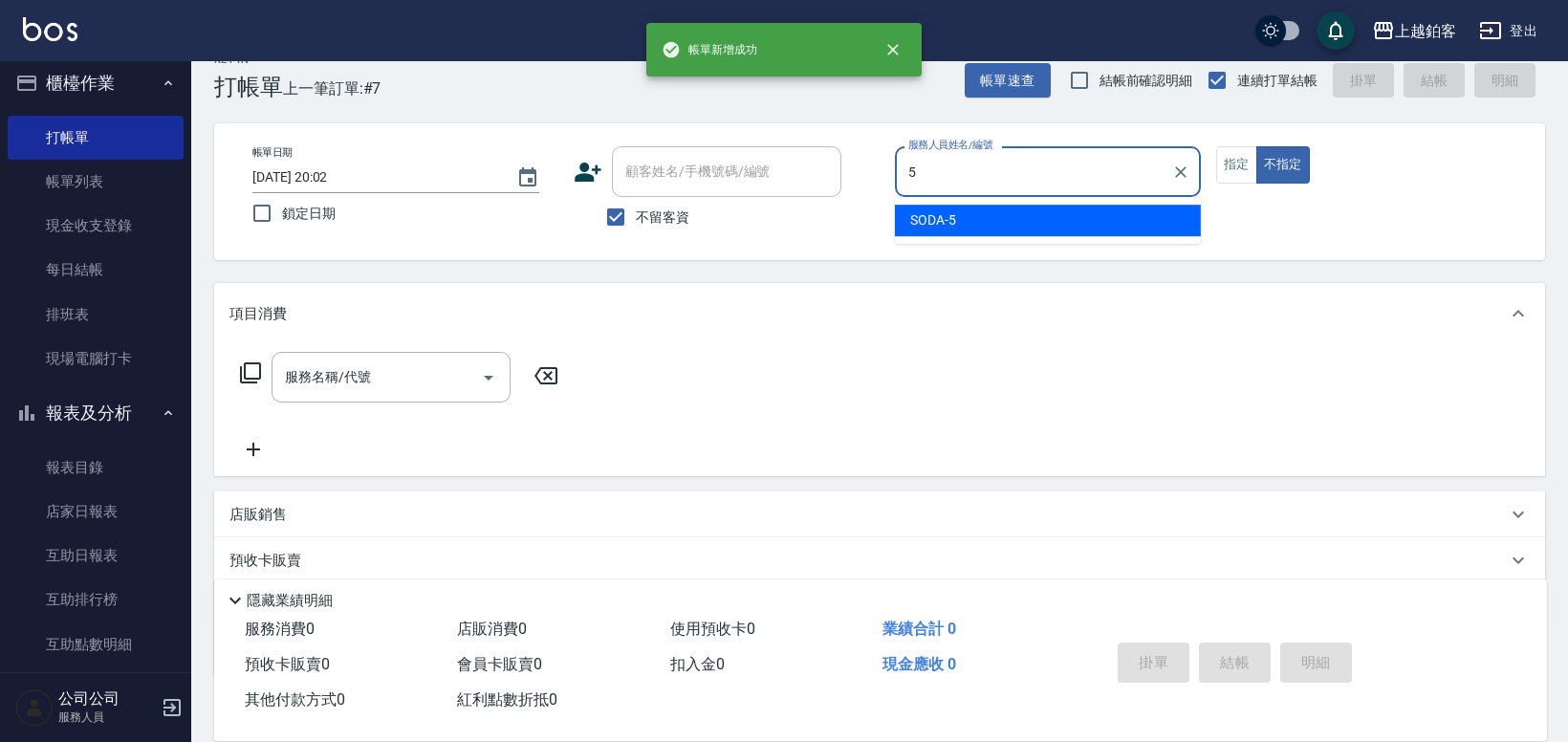
type input "SODA-5"
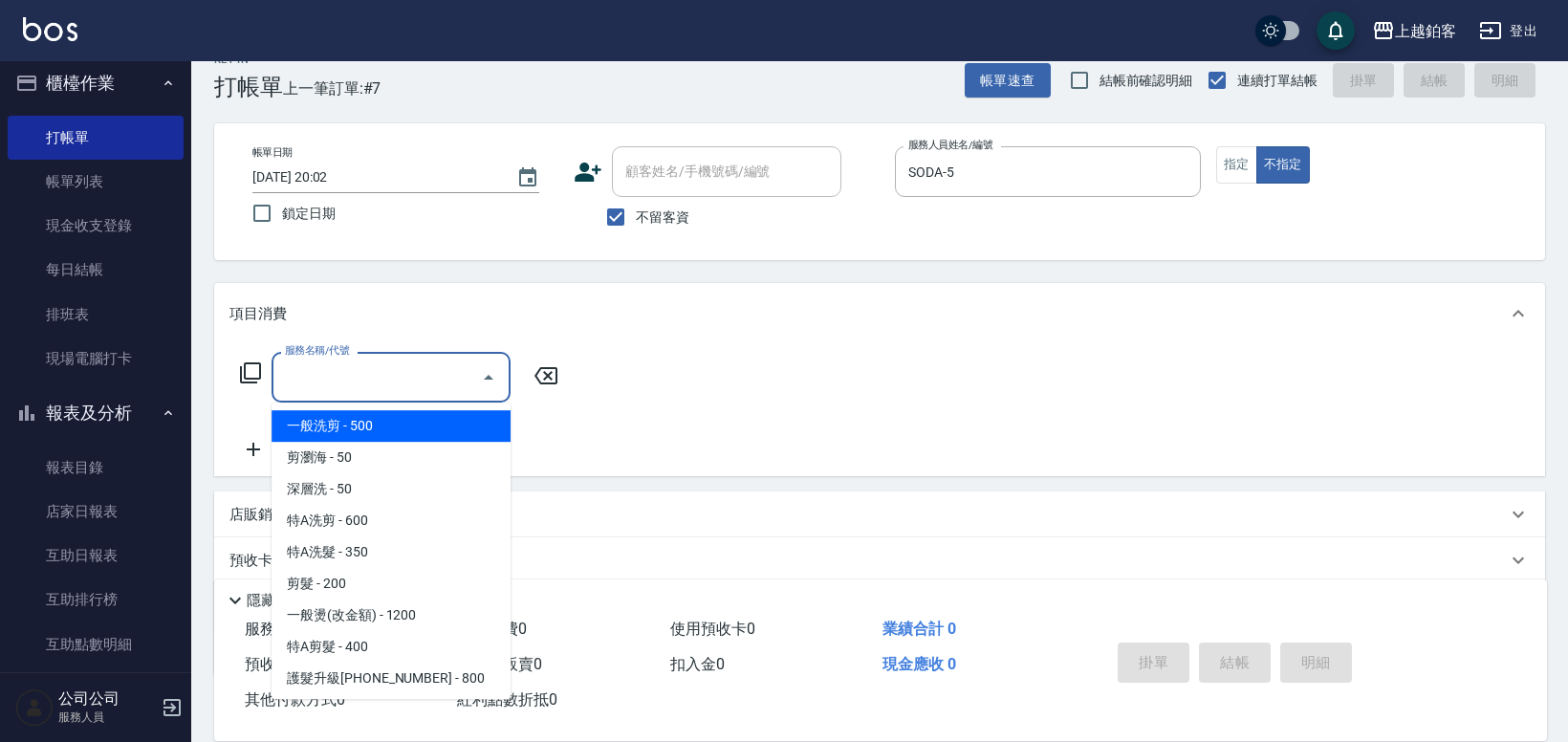
type input "一般洗剪(5)"
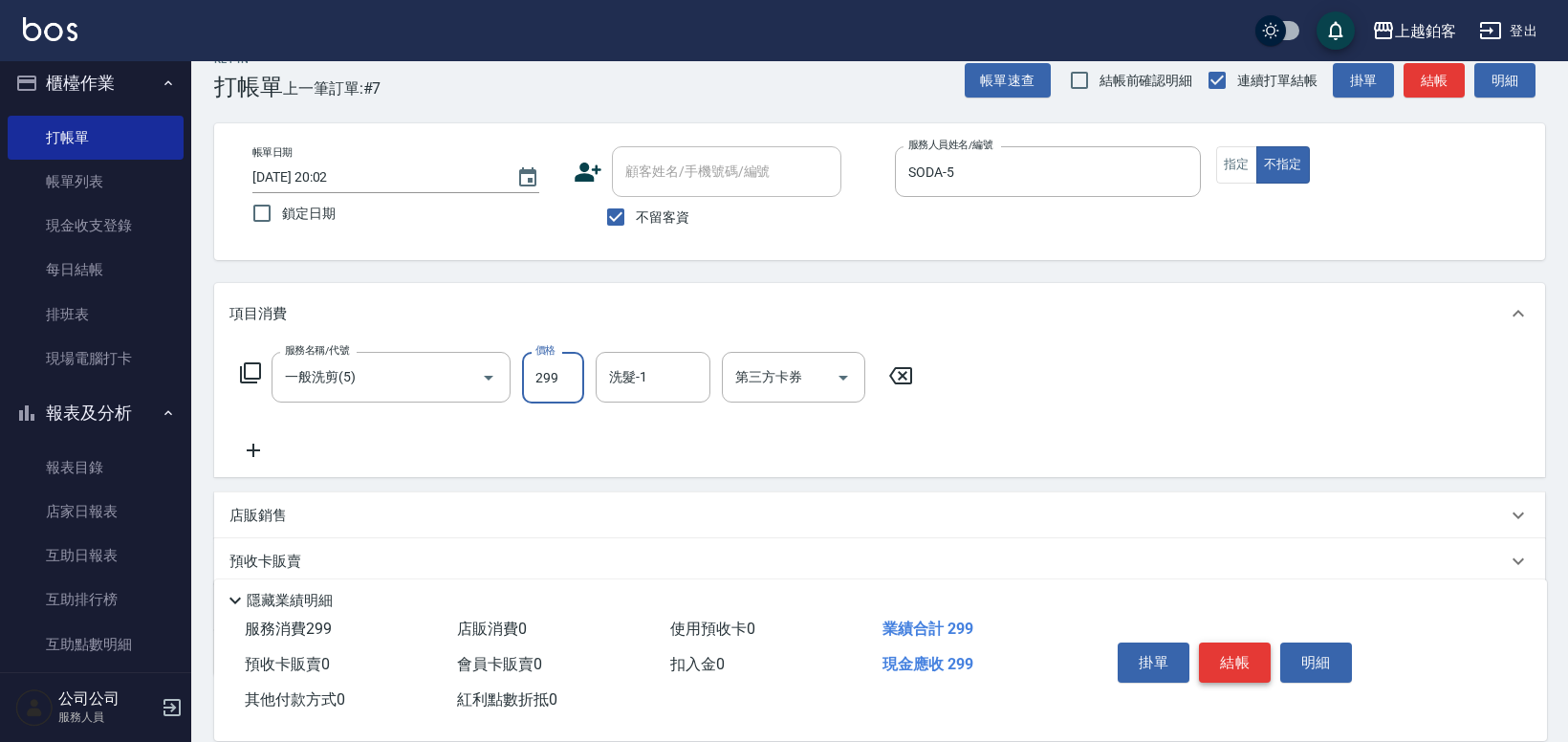
type input "299"
type input "哲南-44"
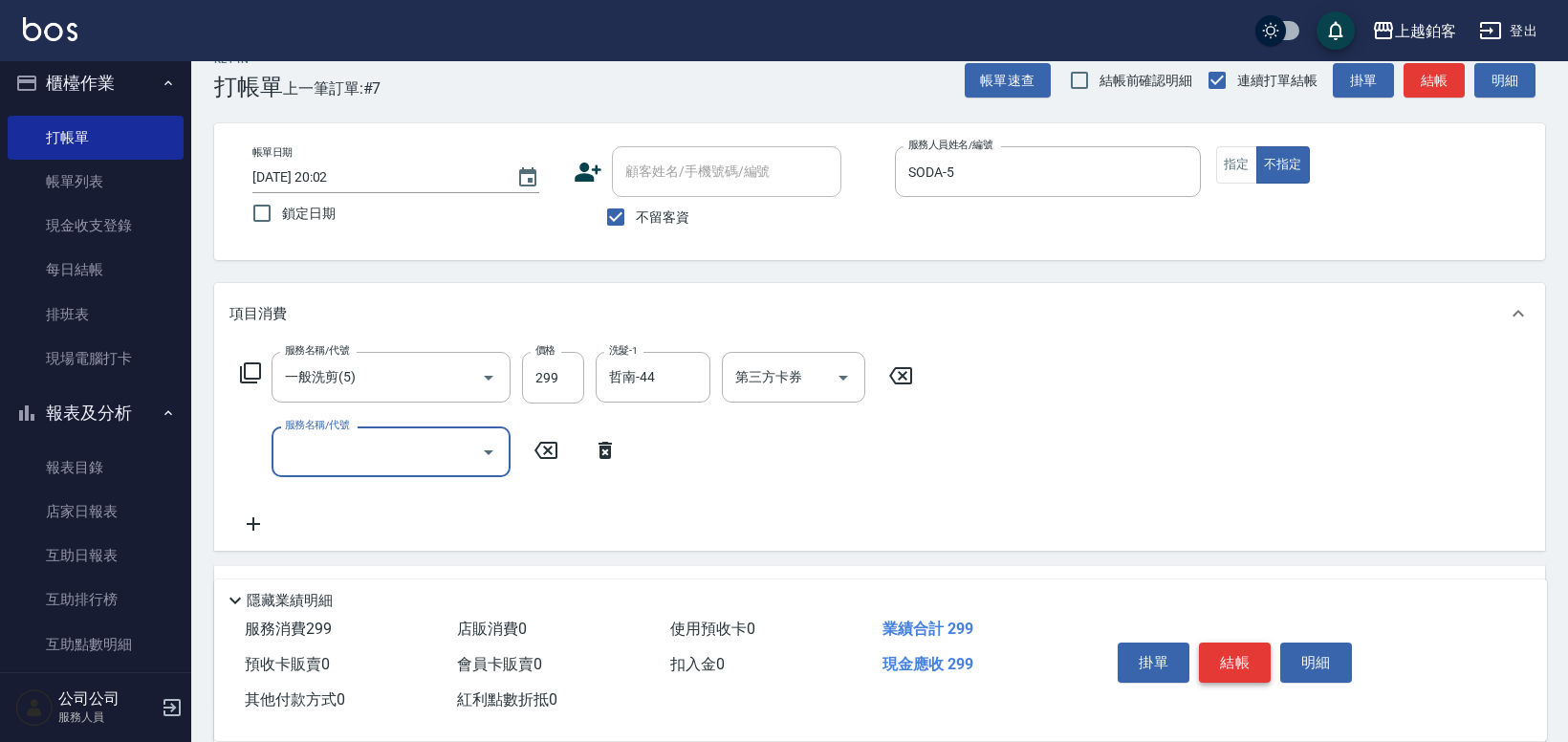
click at [1221, 663] on button "結帳" at bounding box center [1235, 662] width 72 height 40
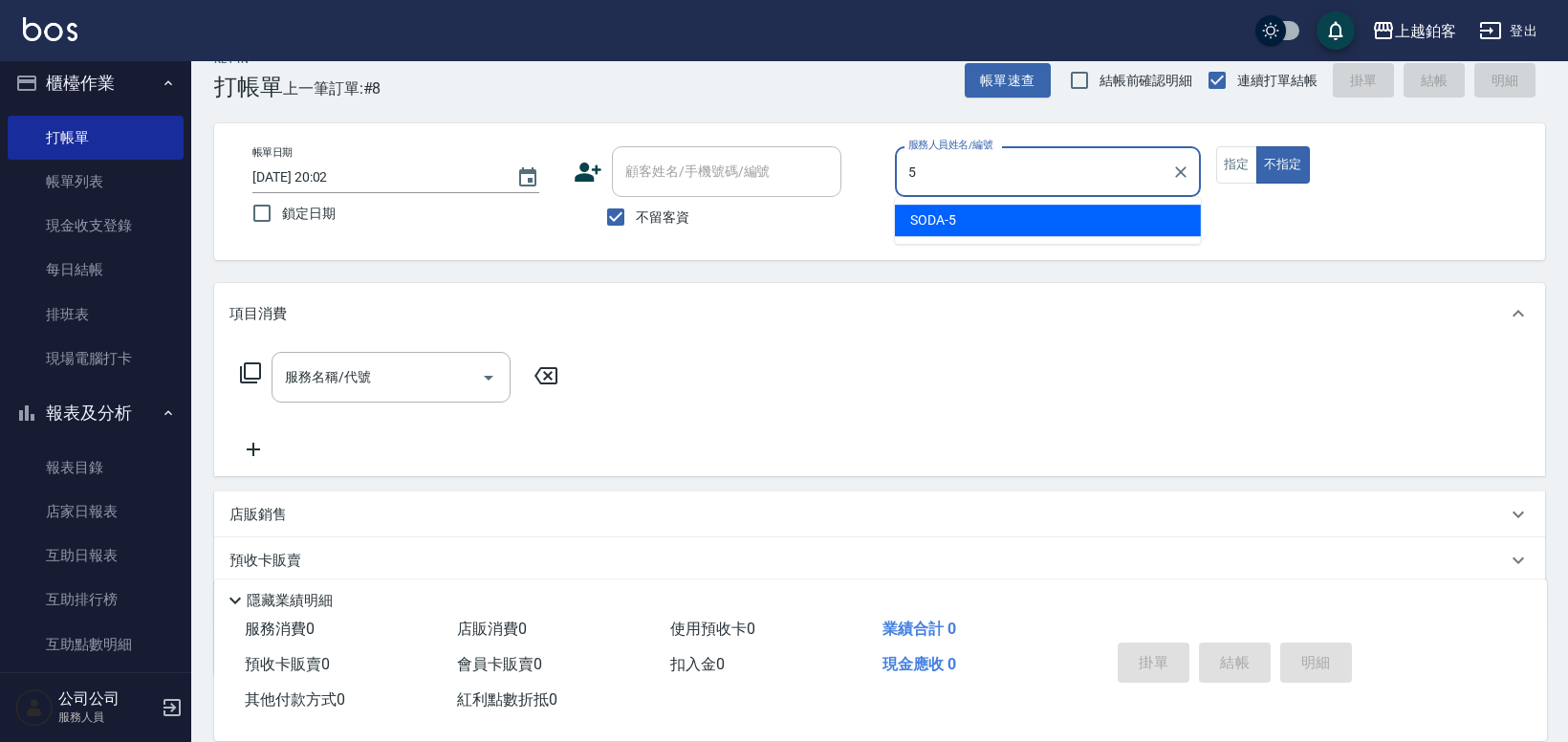
type input "SODA-5"
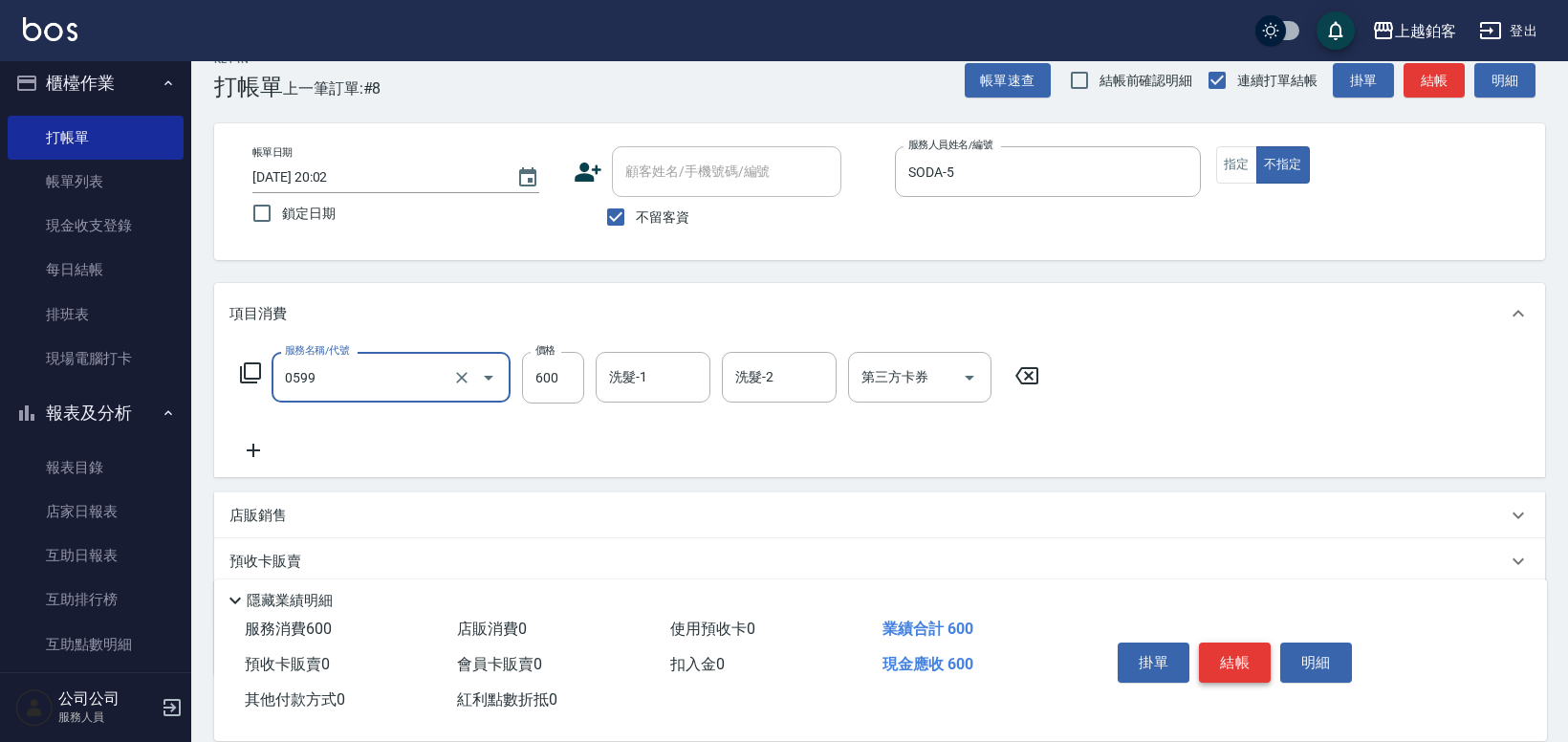
type input "精油-599(0599)"
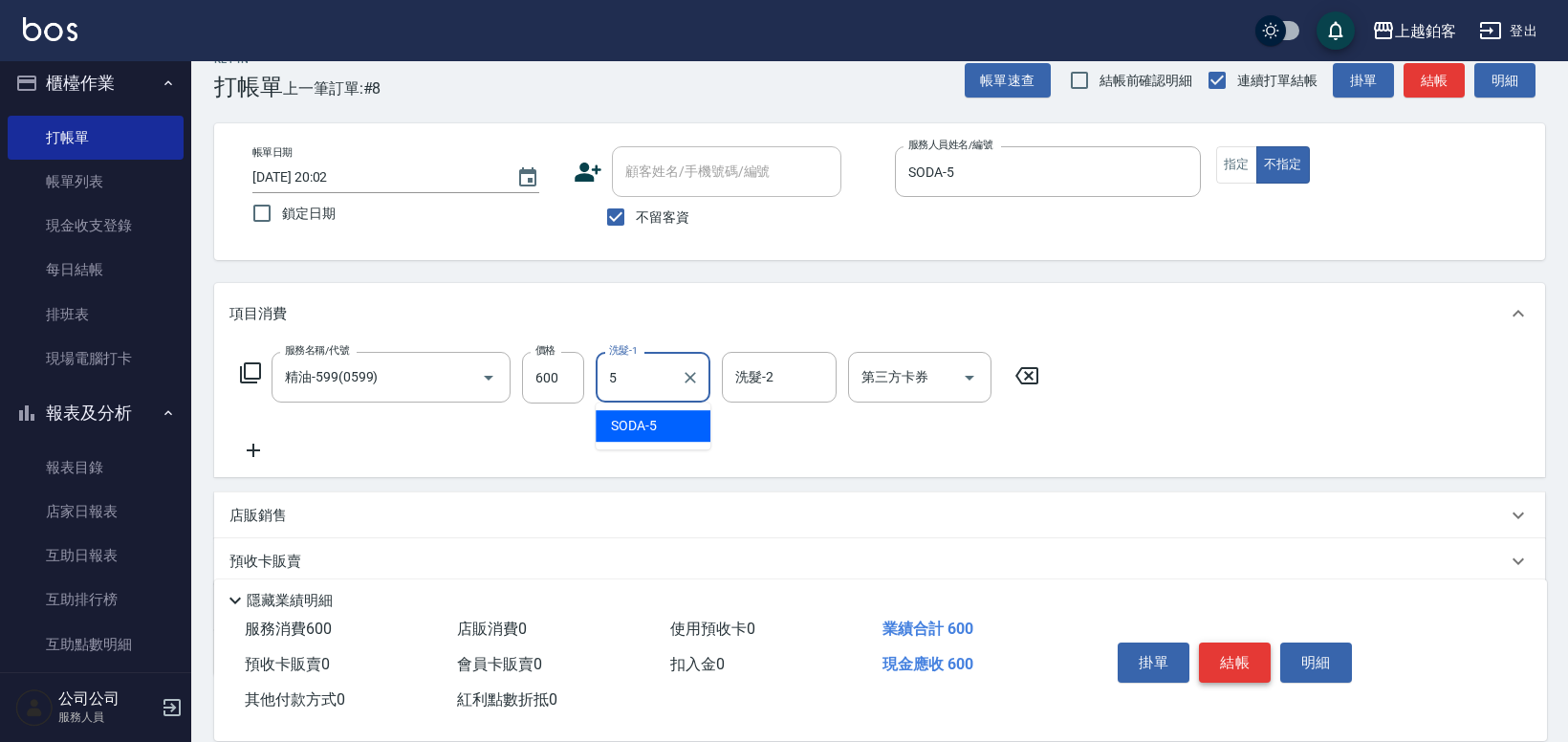
type input "SODA-5"
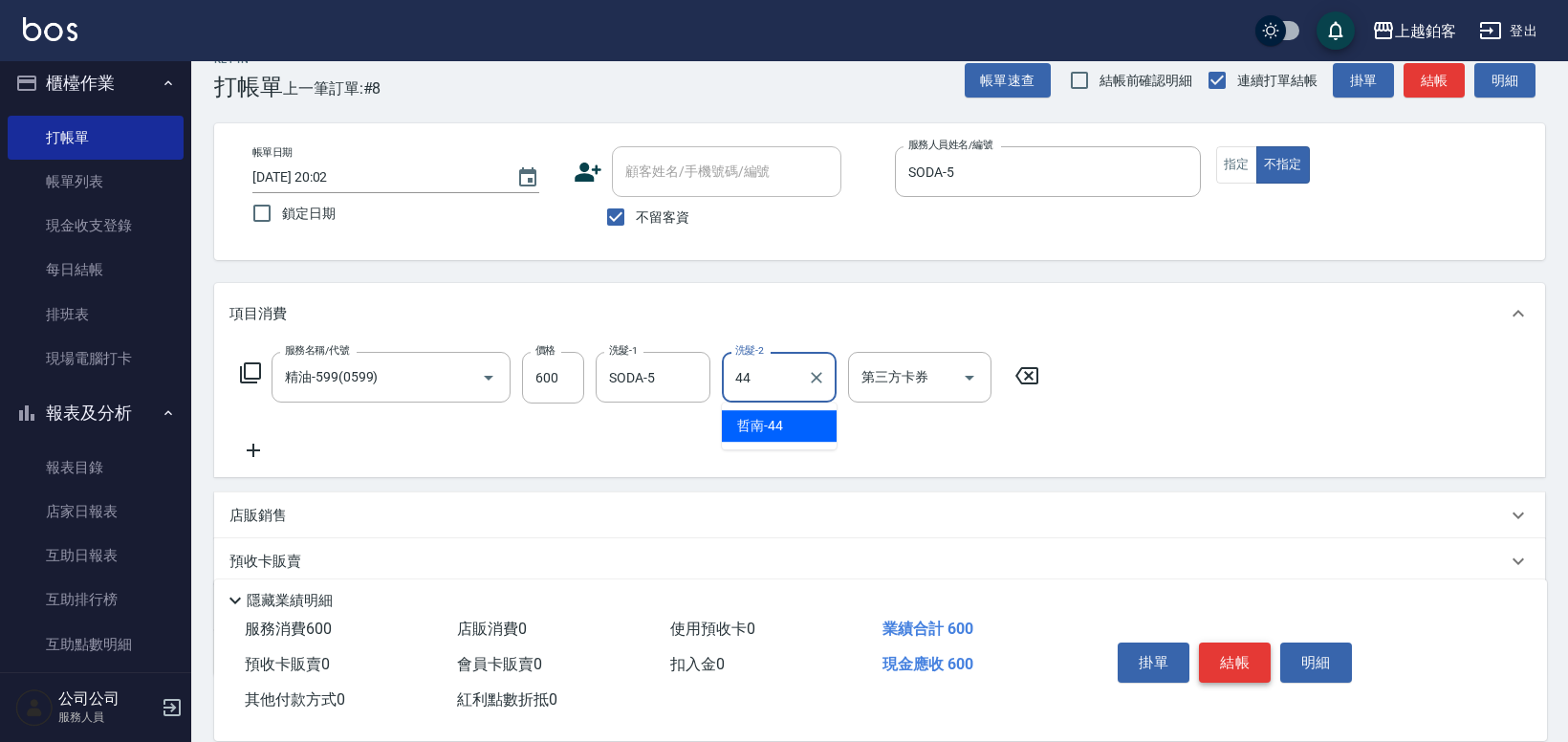
type input "哲南-44"
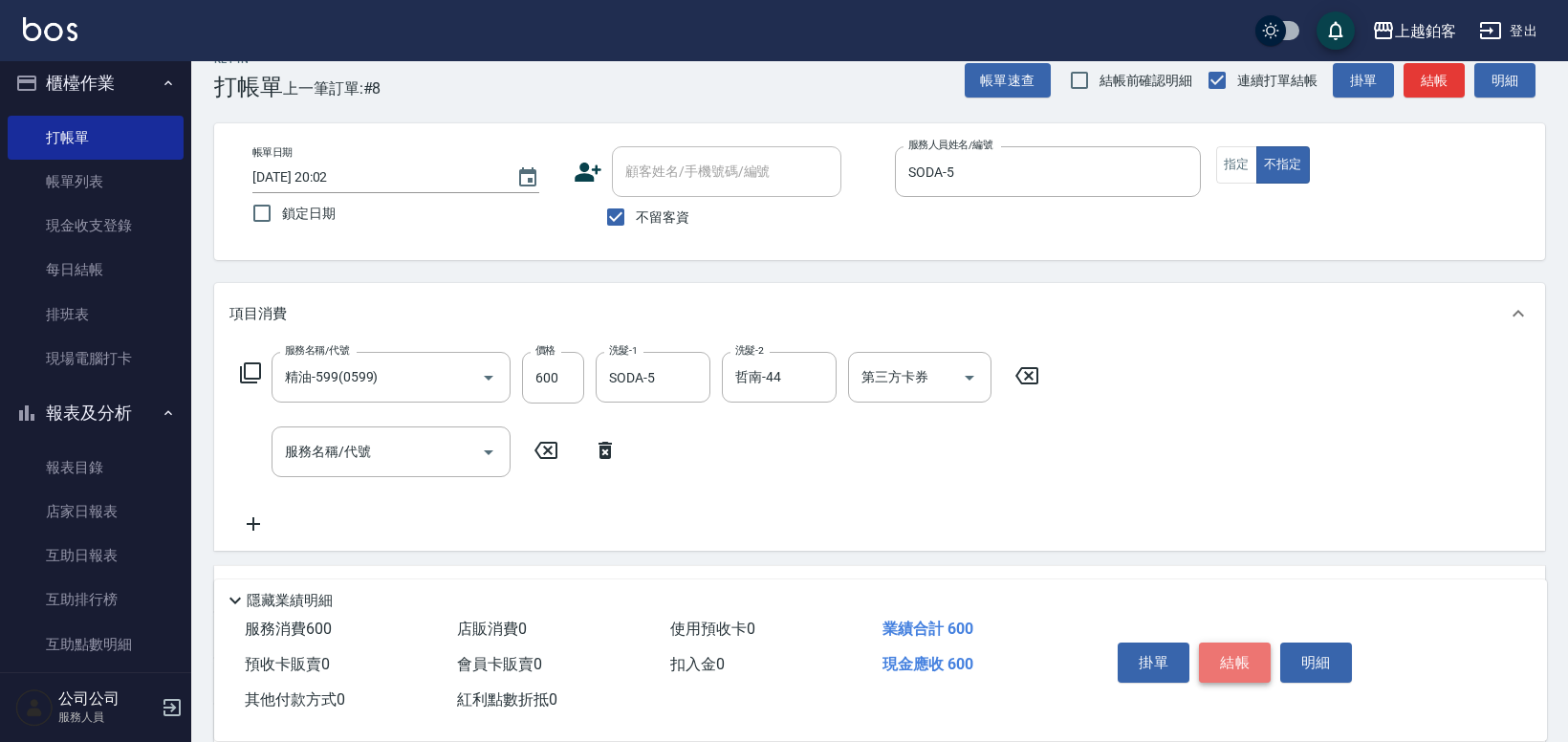
click at [1223, 655] on button "結帳" at bounding box center [1235, 662] width 72 height 40
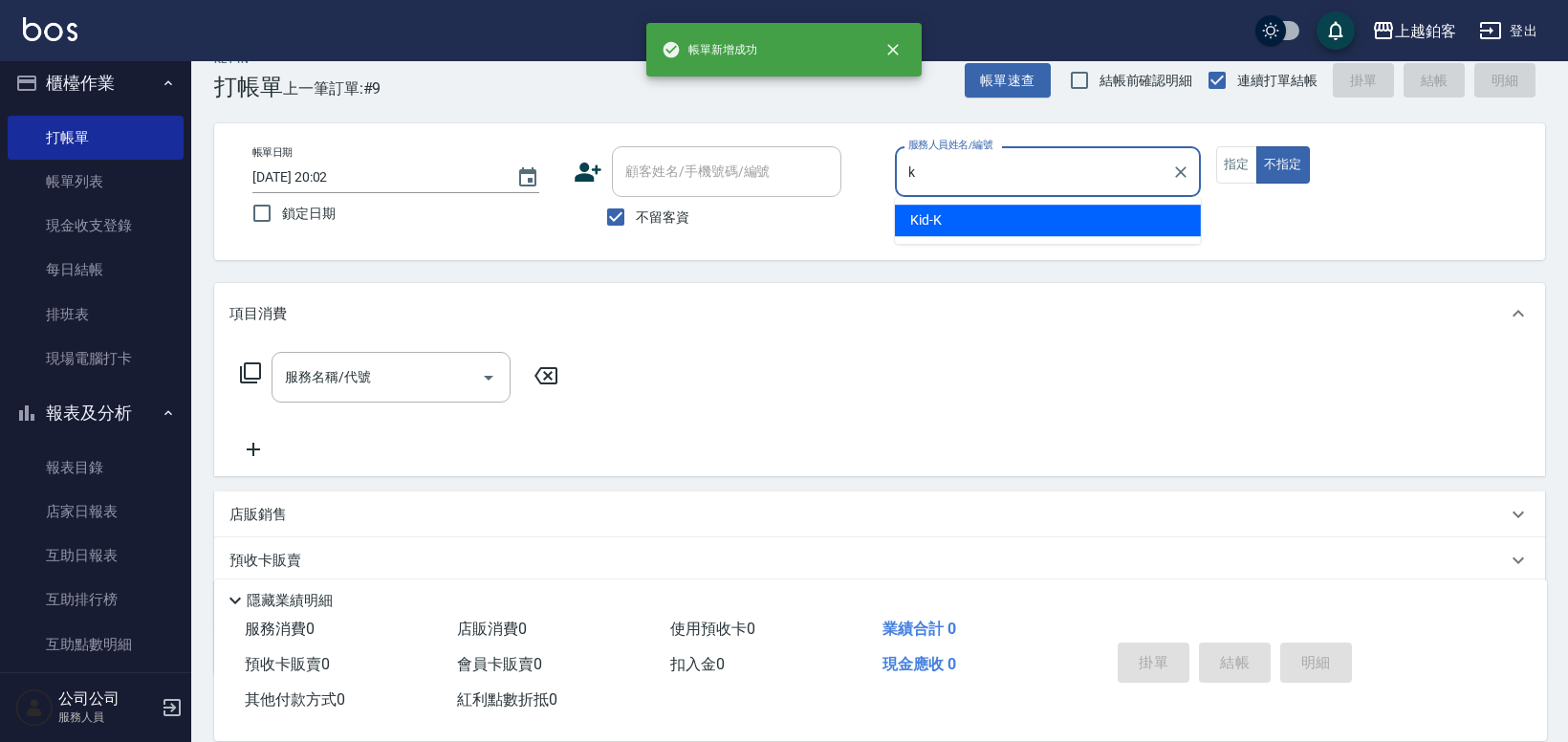
type input "Kid-K"
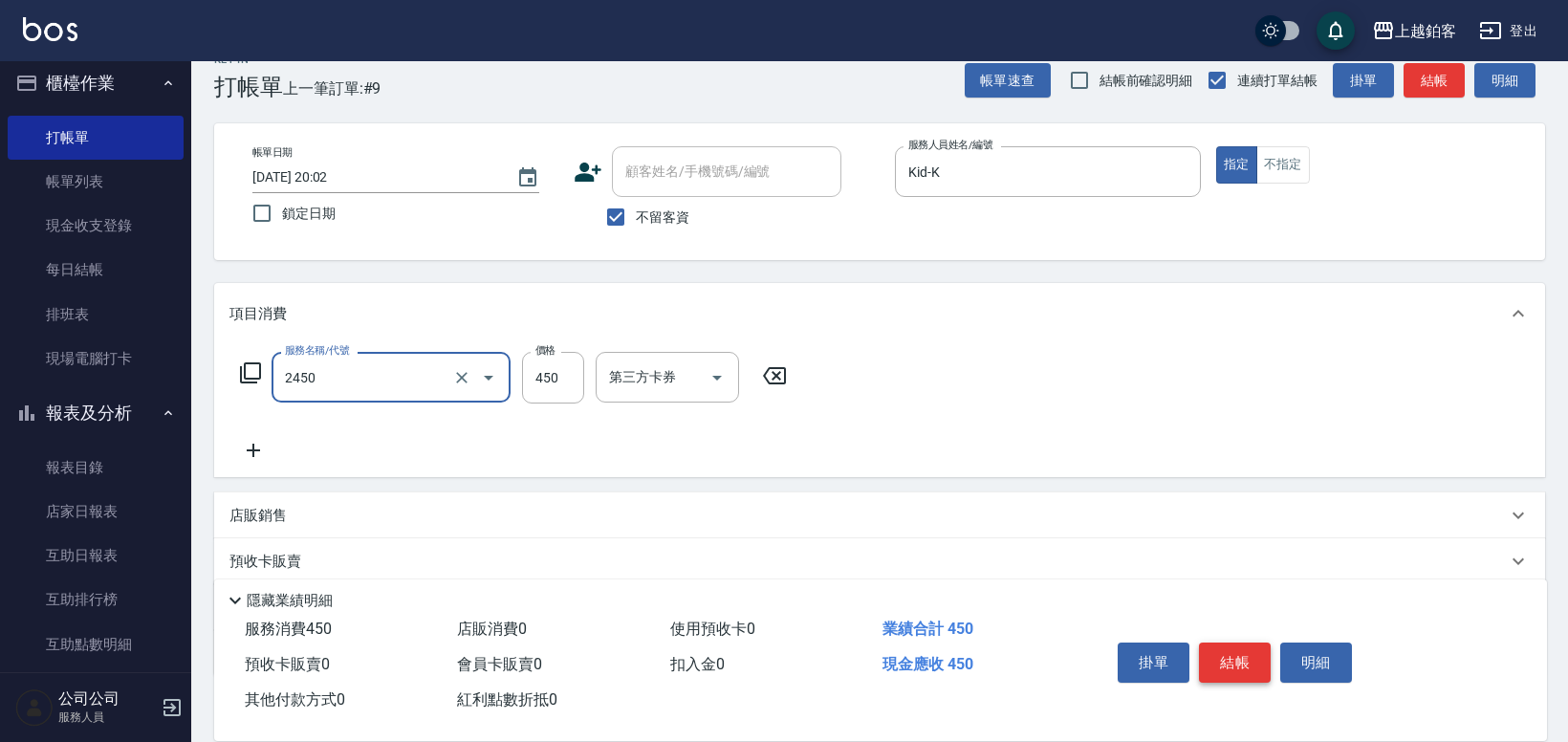
type input "C剪髮套餐(2450)"
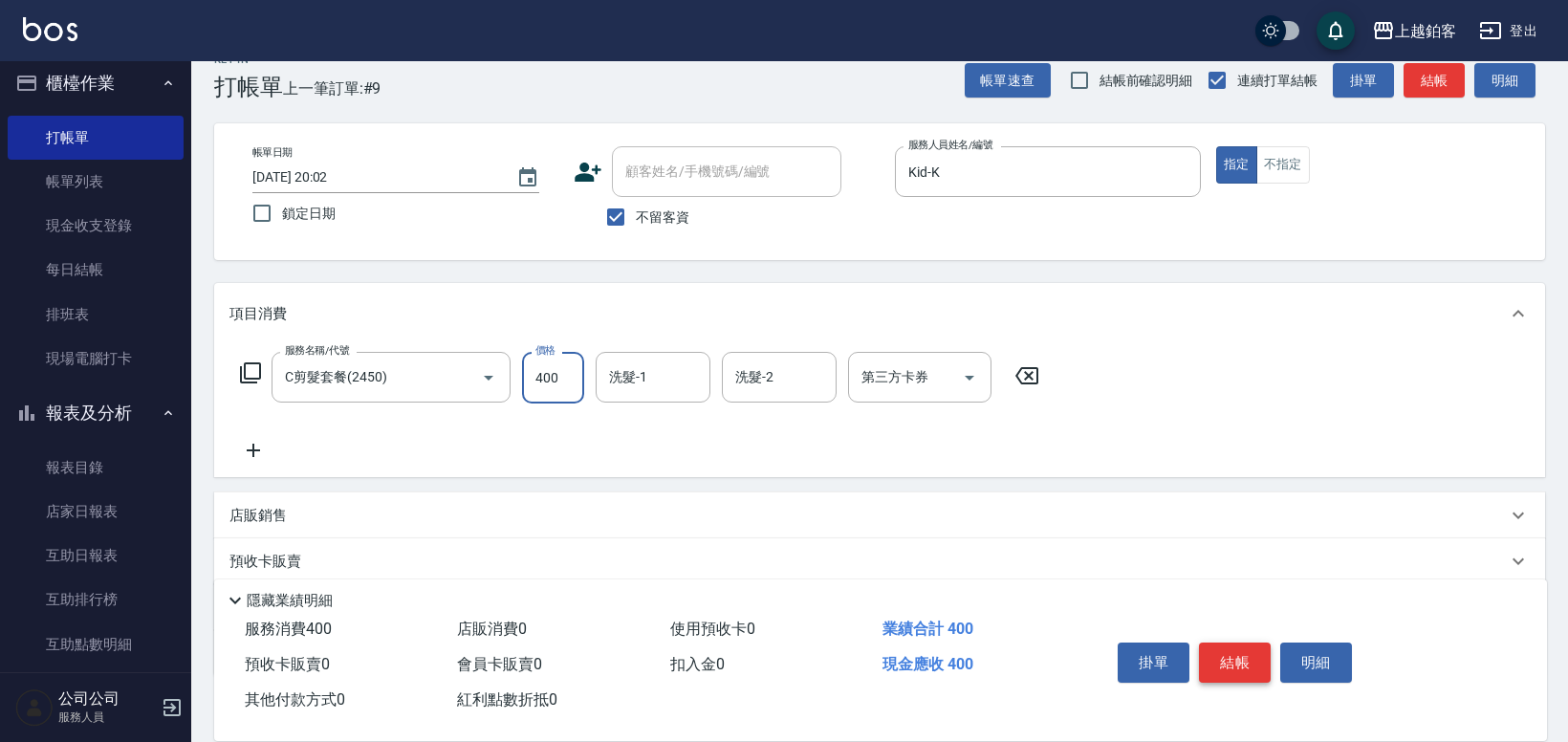
type input "400"
type input "哲南-44"
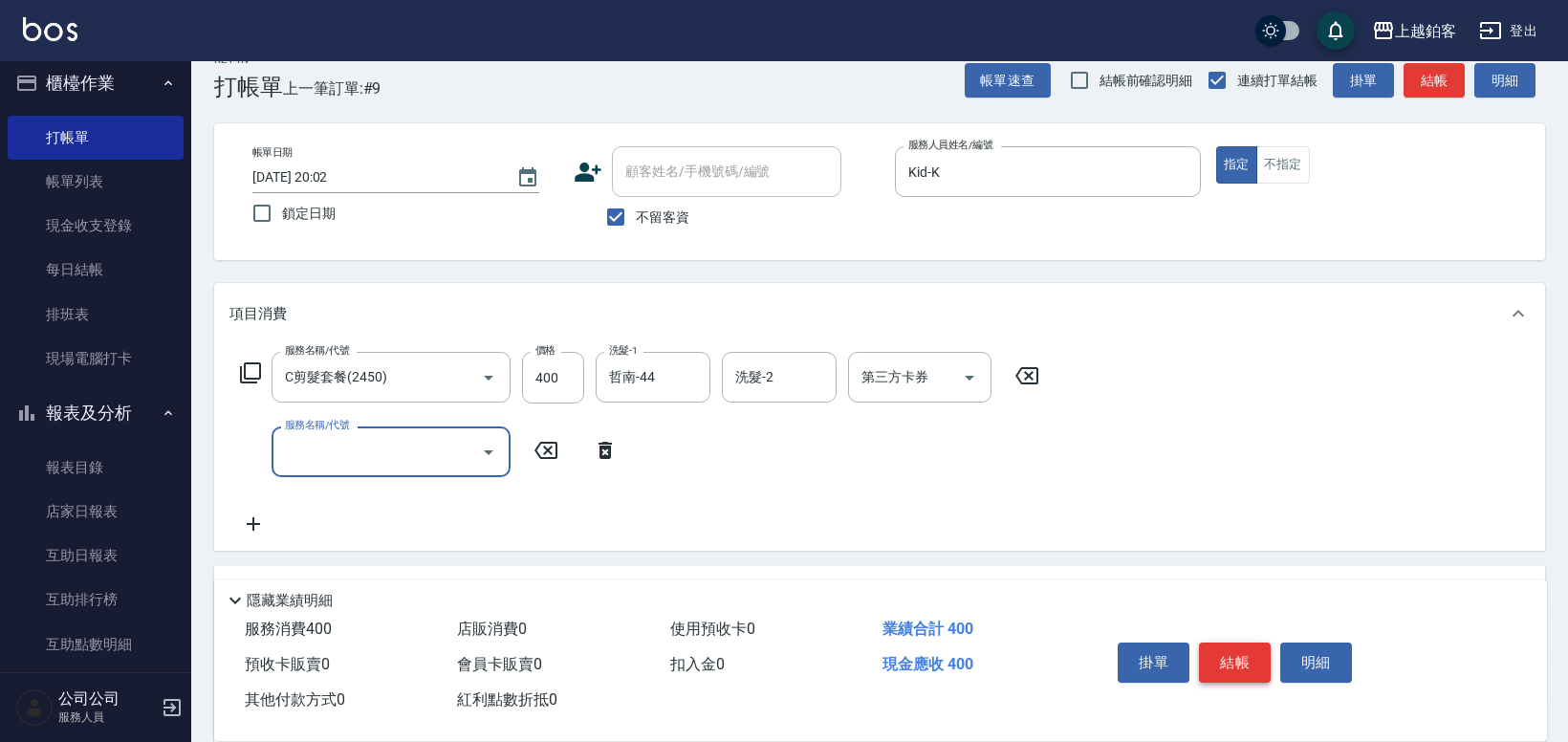
click at [1248, 652] on button "結帳" at bounding box center [1235, 662] width 72 height 40
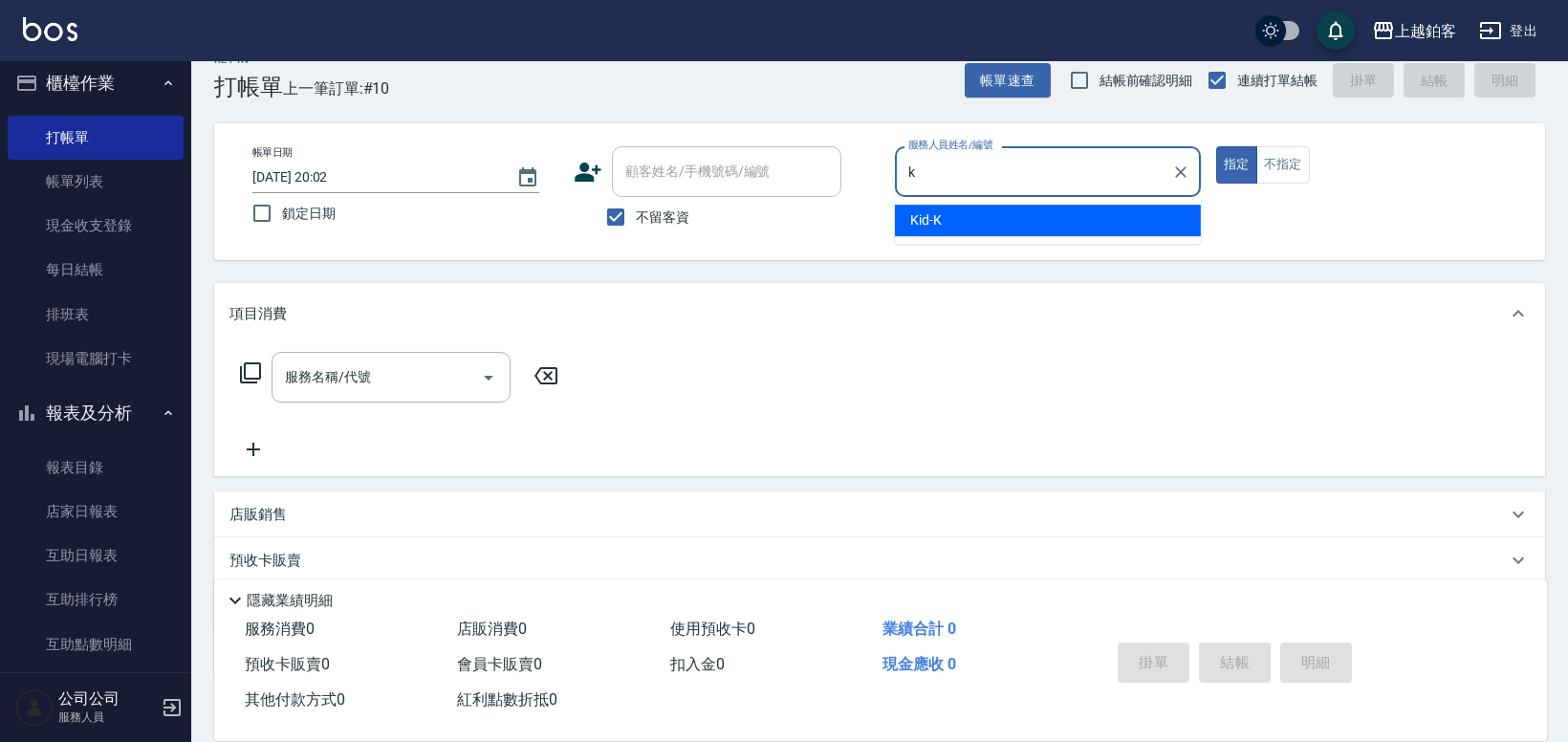
type input "Kid-K"
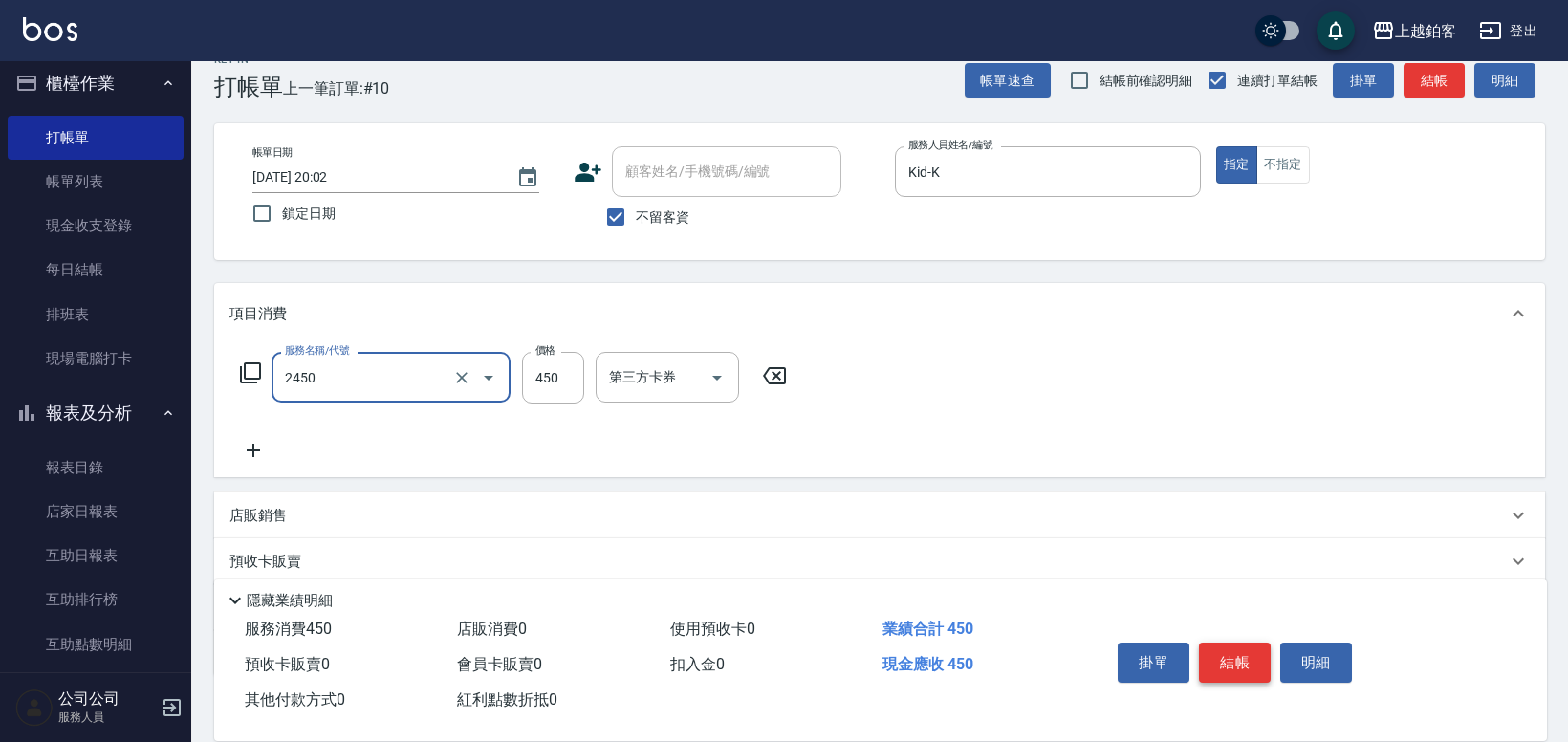
type input "C剪髮套餐(2450)"
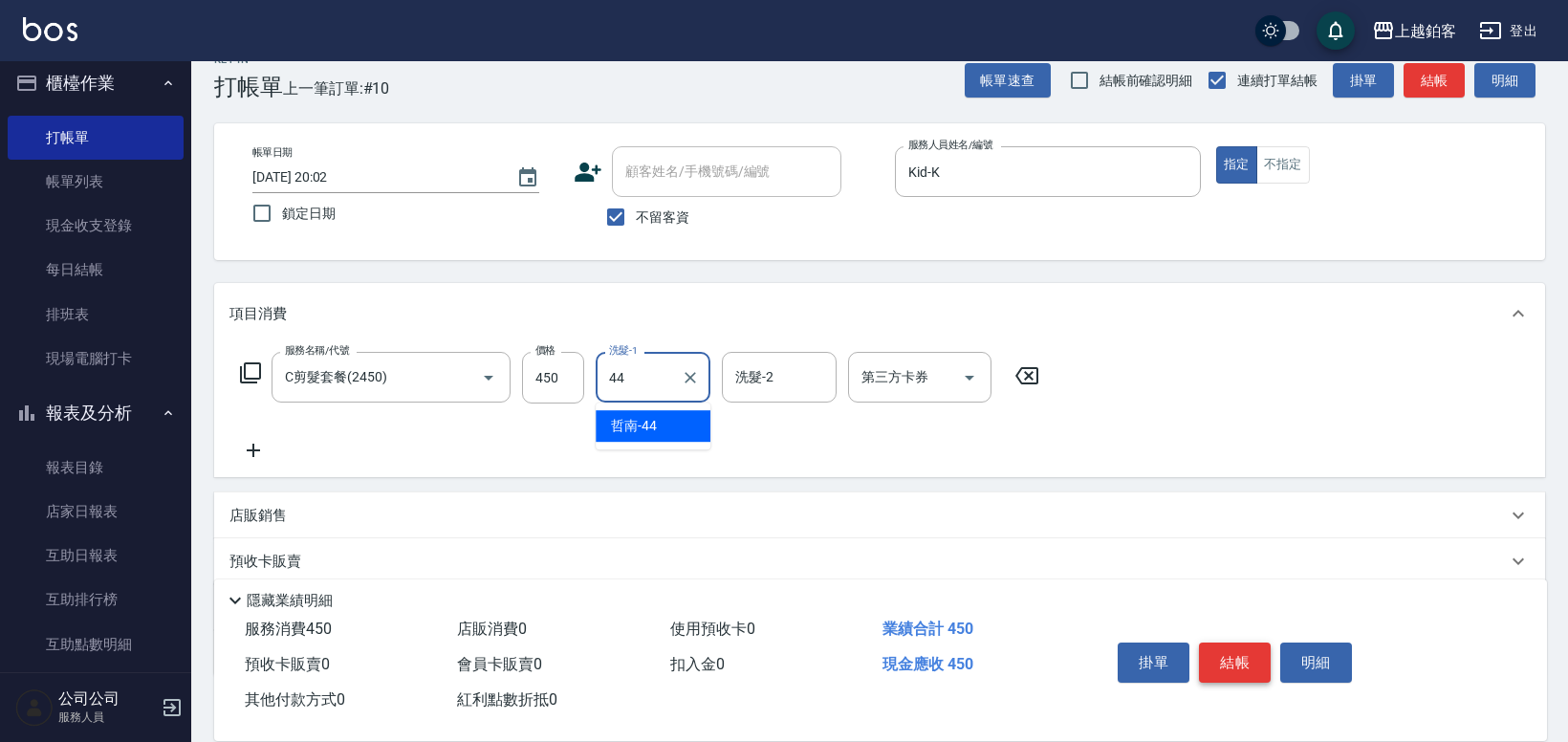
type input "哲南-44"
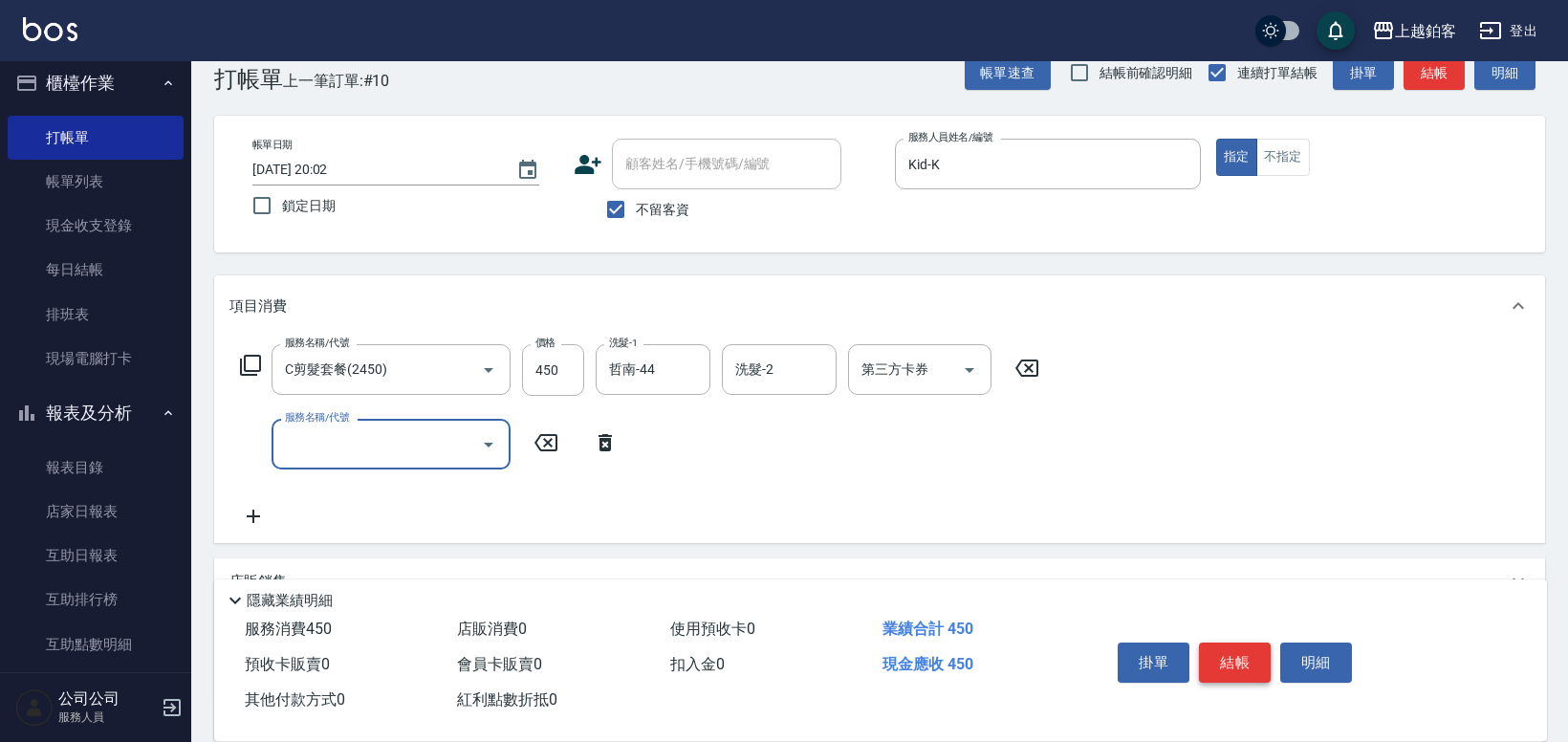
click at [1221, 658] on button "結帳" at bounding box center [1235, 662] width 72 height 40
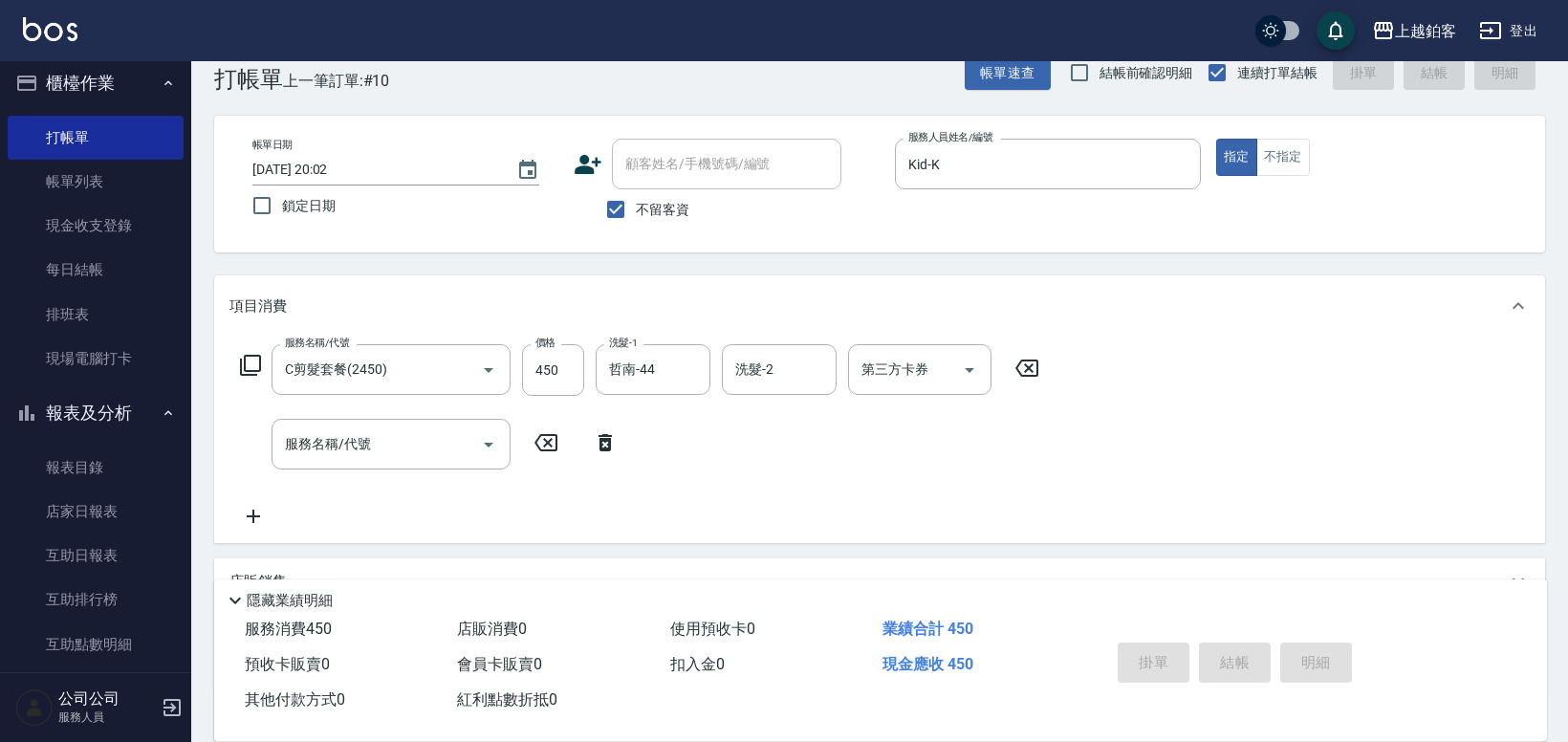
scroll to position [38, 0]
type input "2025/08/13 20:03"
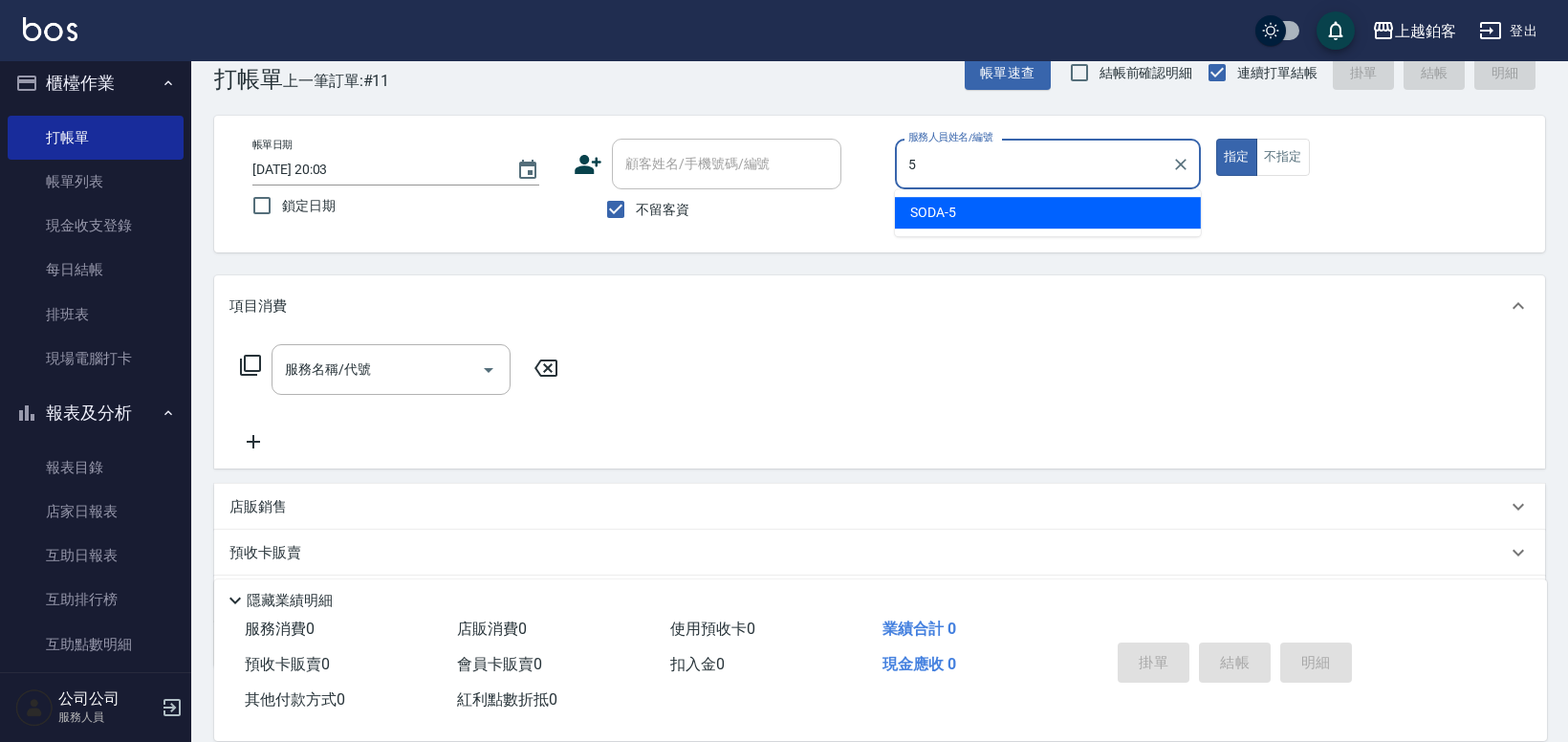
type input "SODA-5"
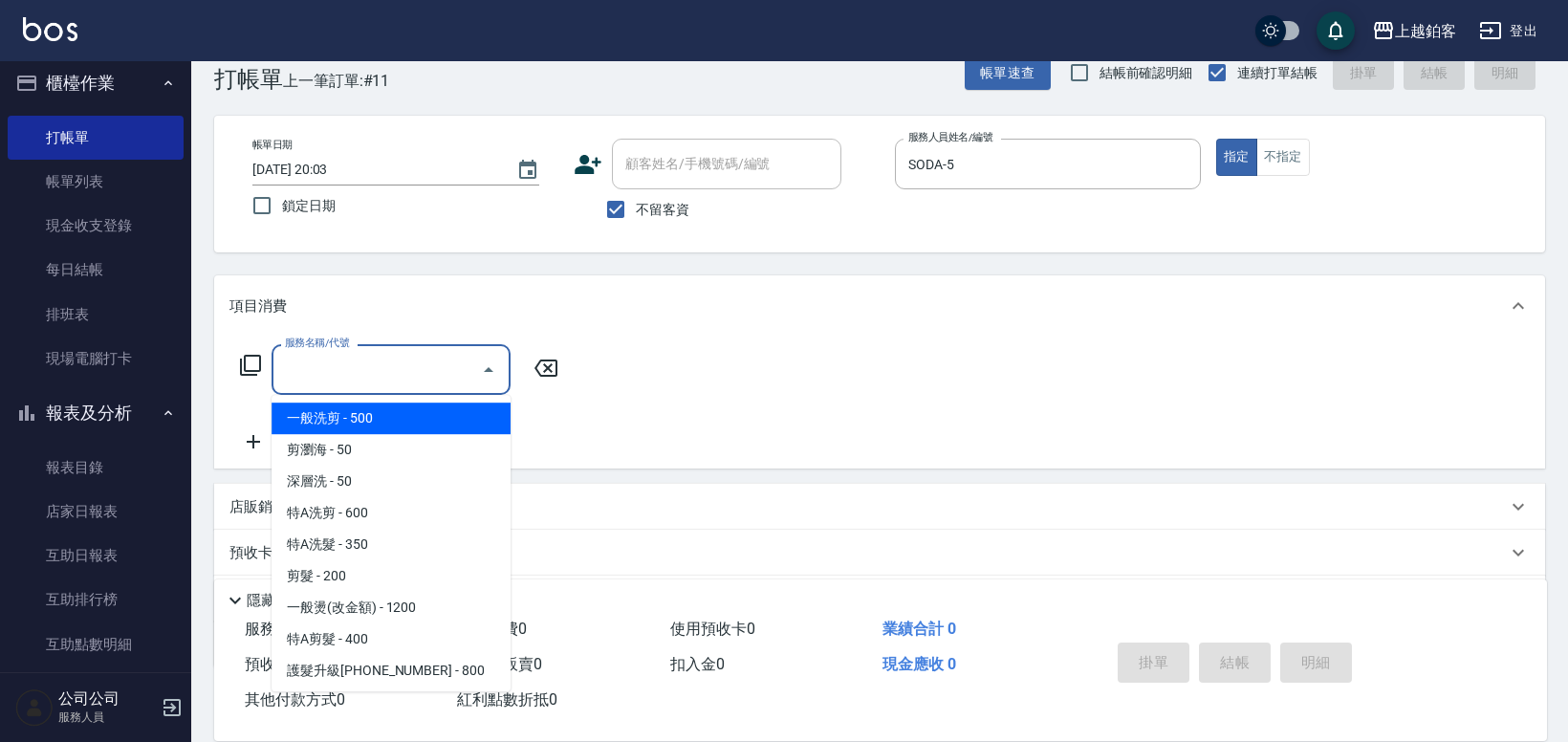
type input "一般洗剪(5)"
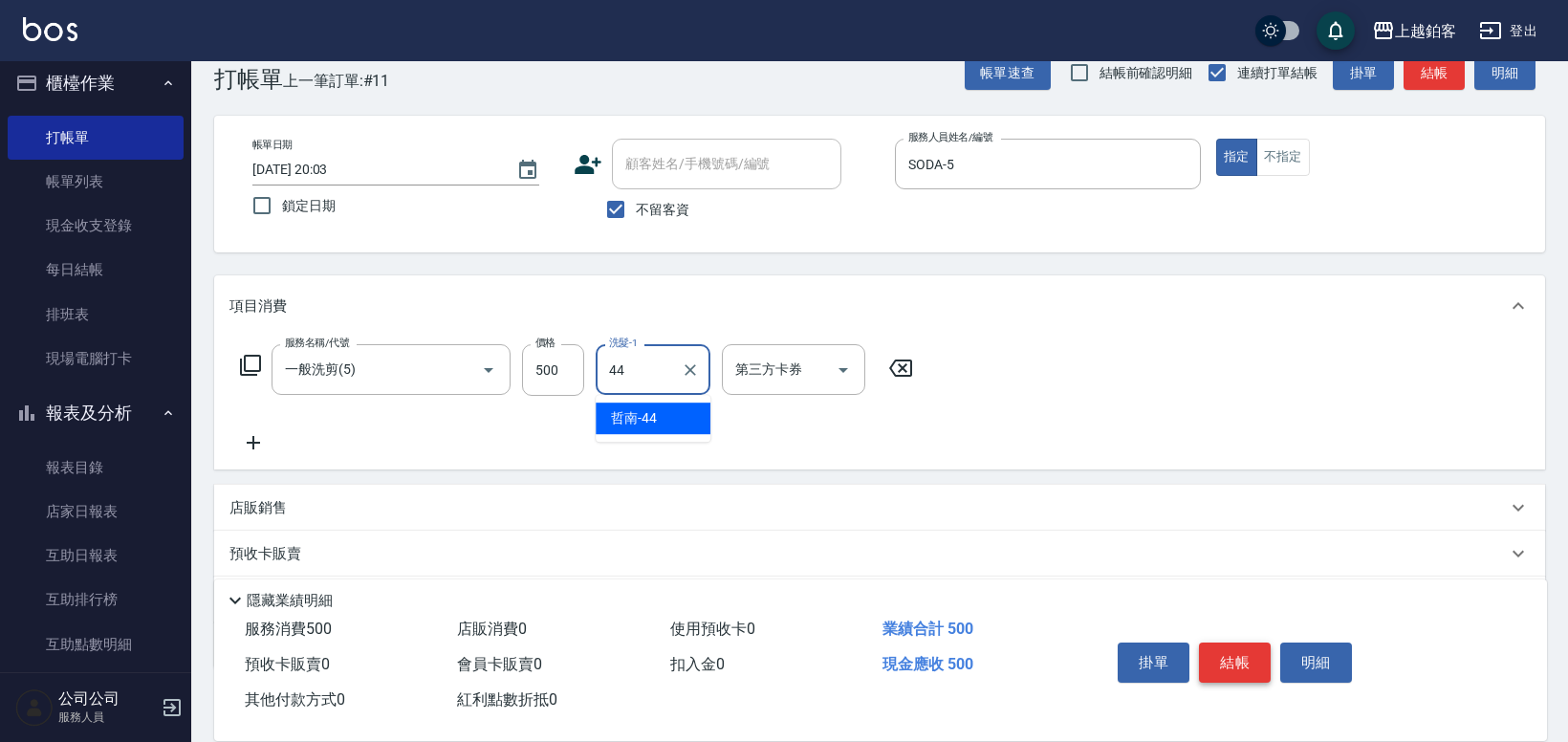
type input "哲南-44"
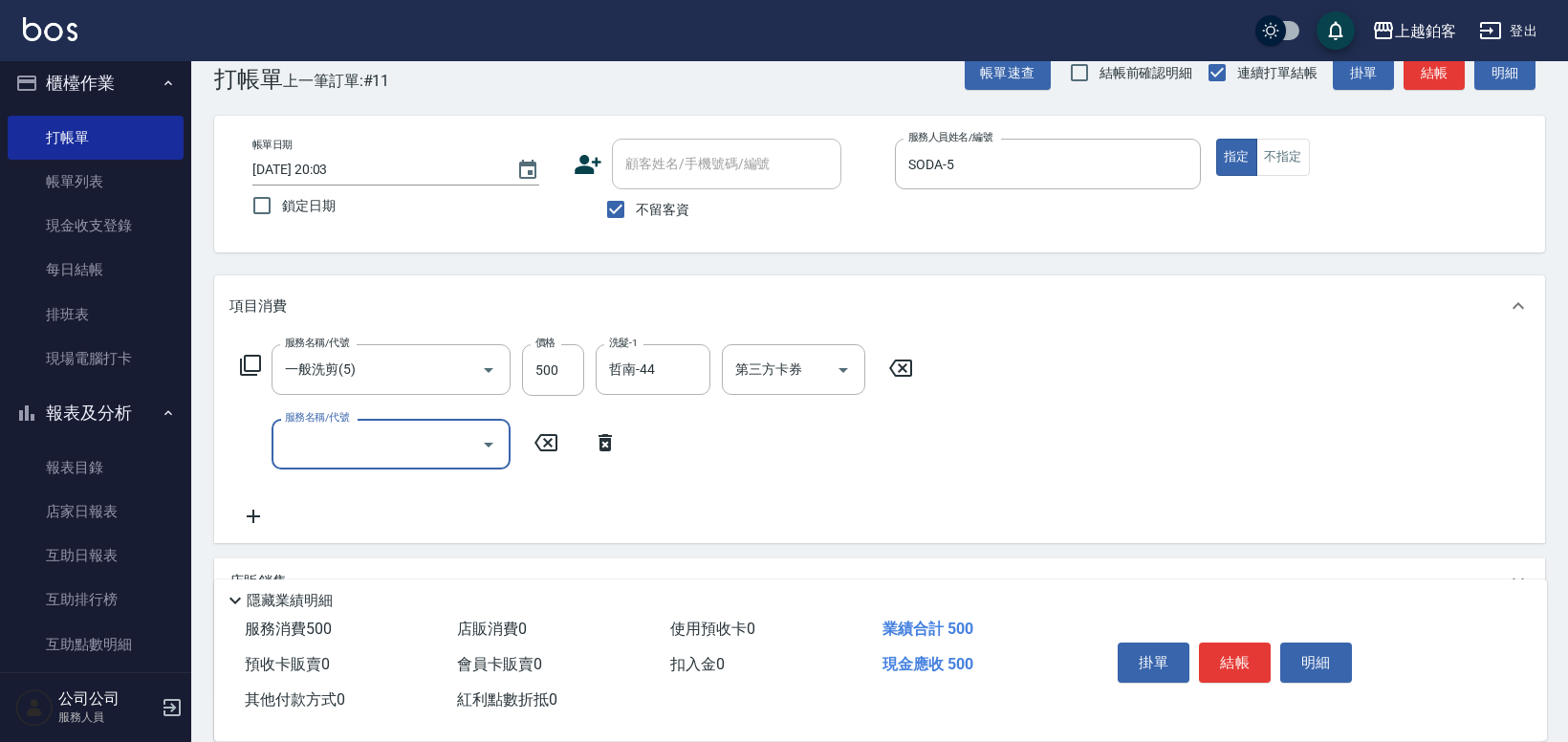
scroll to position [53, 0]
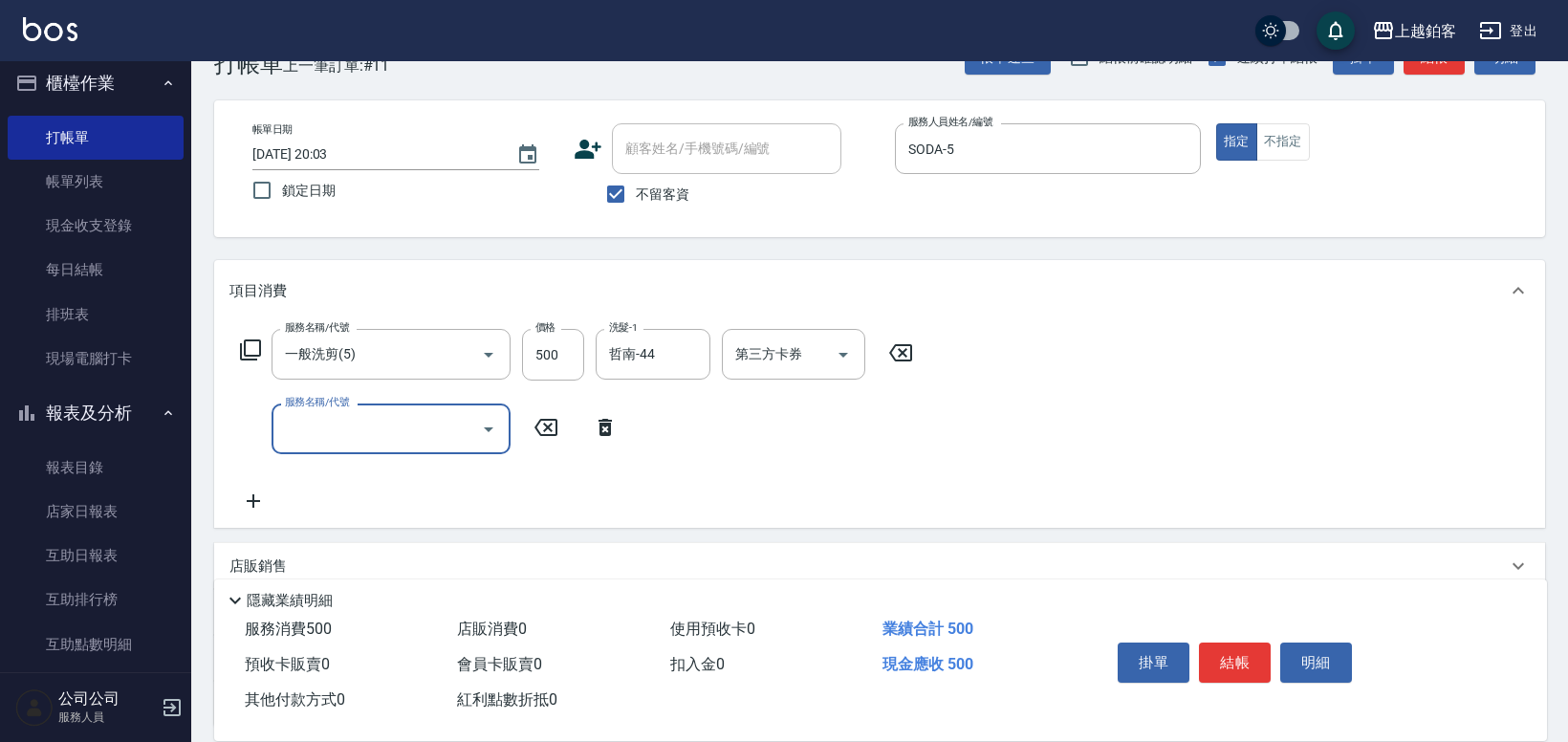
click at [354, 559] on div "店販銷售" at bounding box center [868, 567] width 1277 height 20
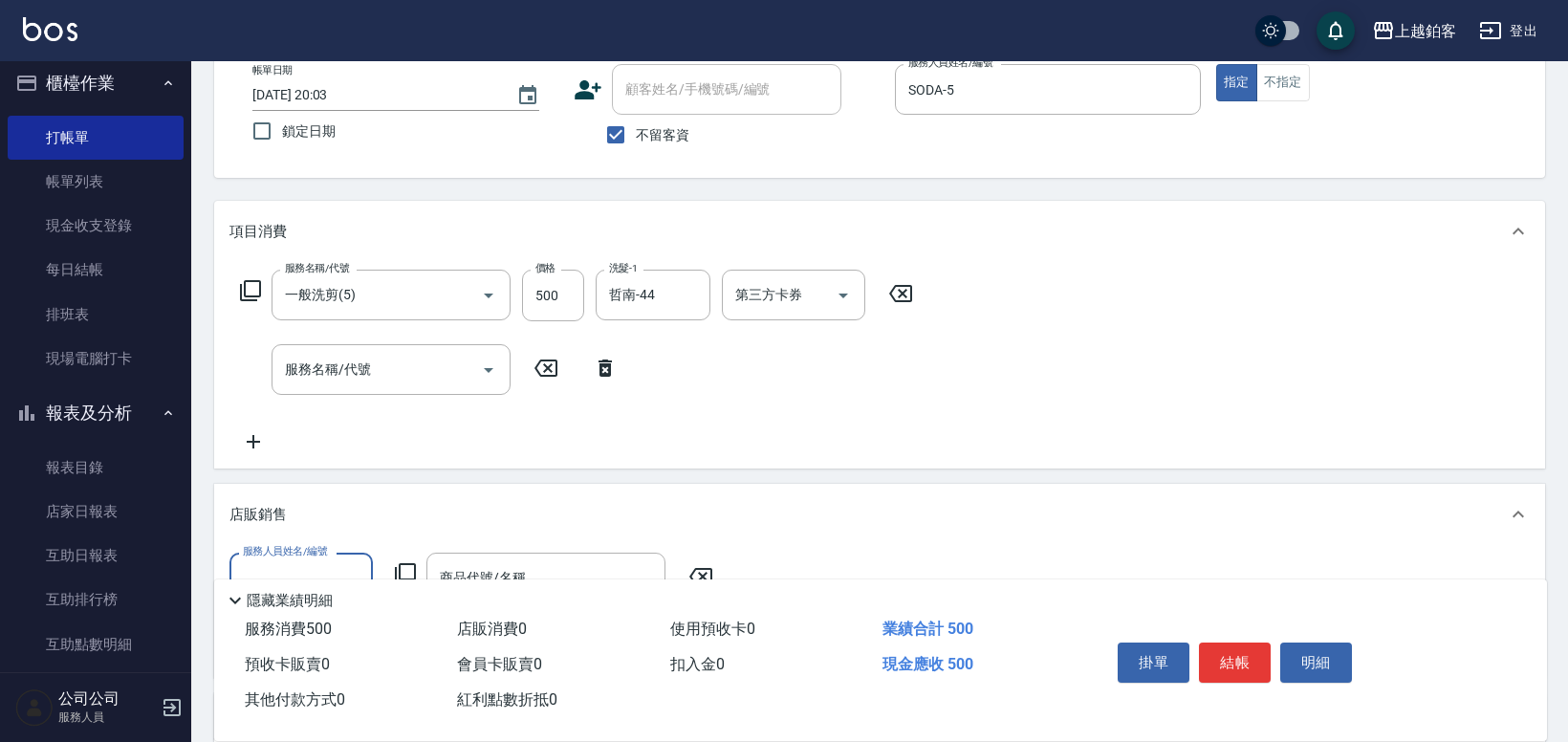
scroll to position [140, 0]
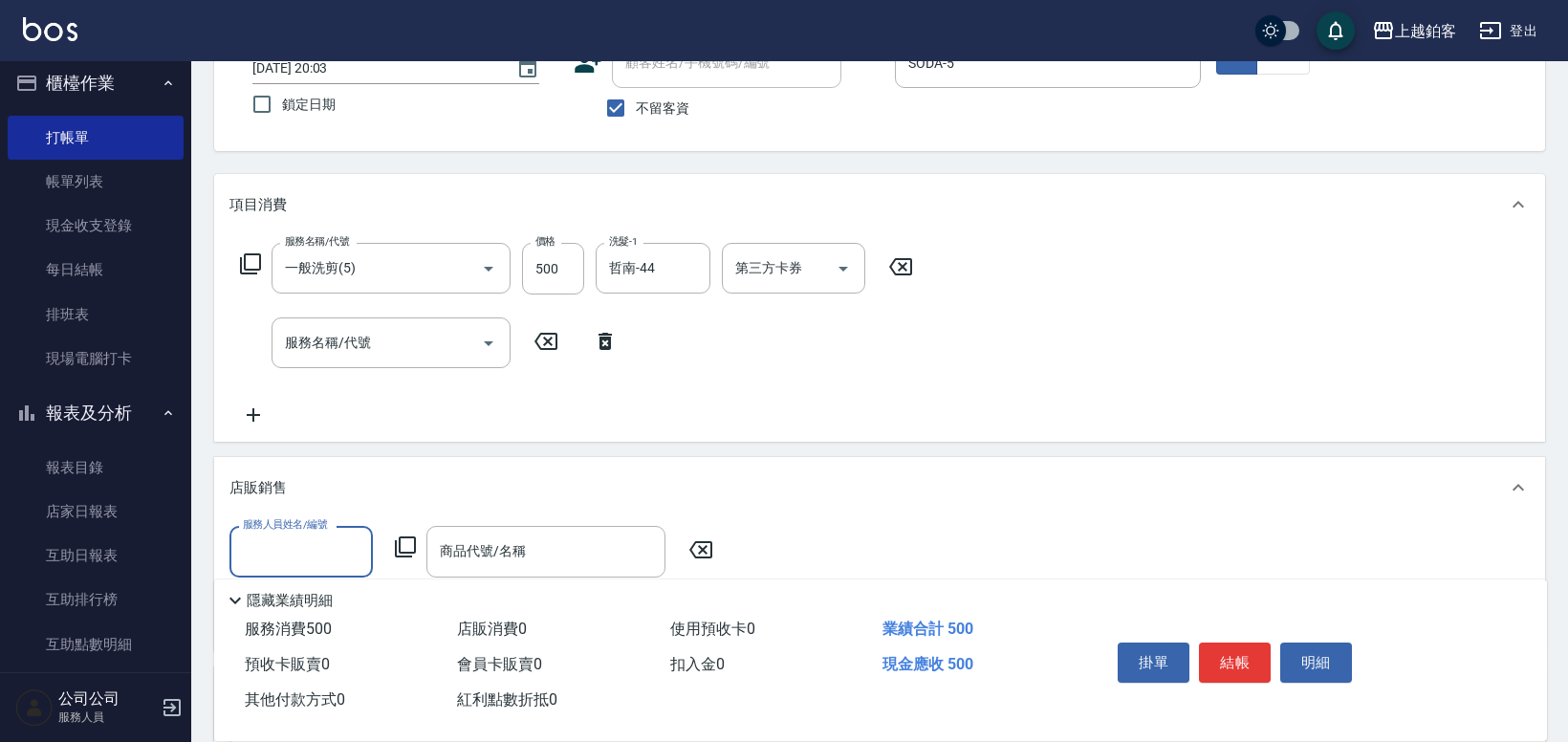
type input "4"
type input "SODA-5"
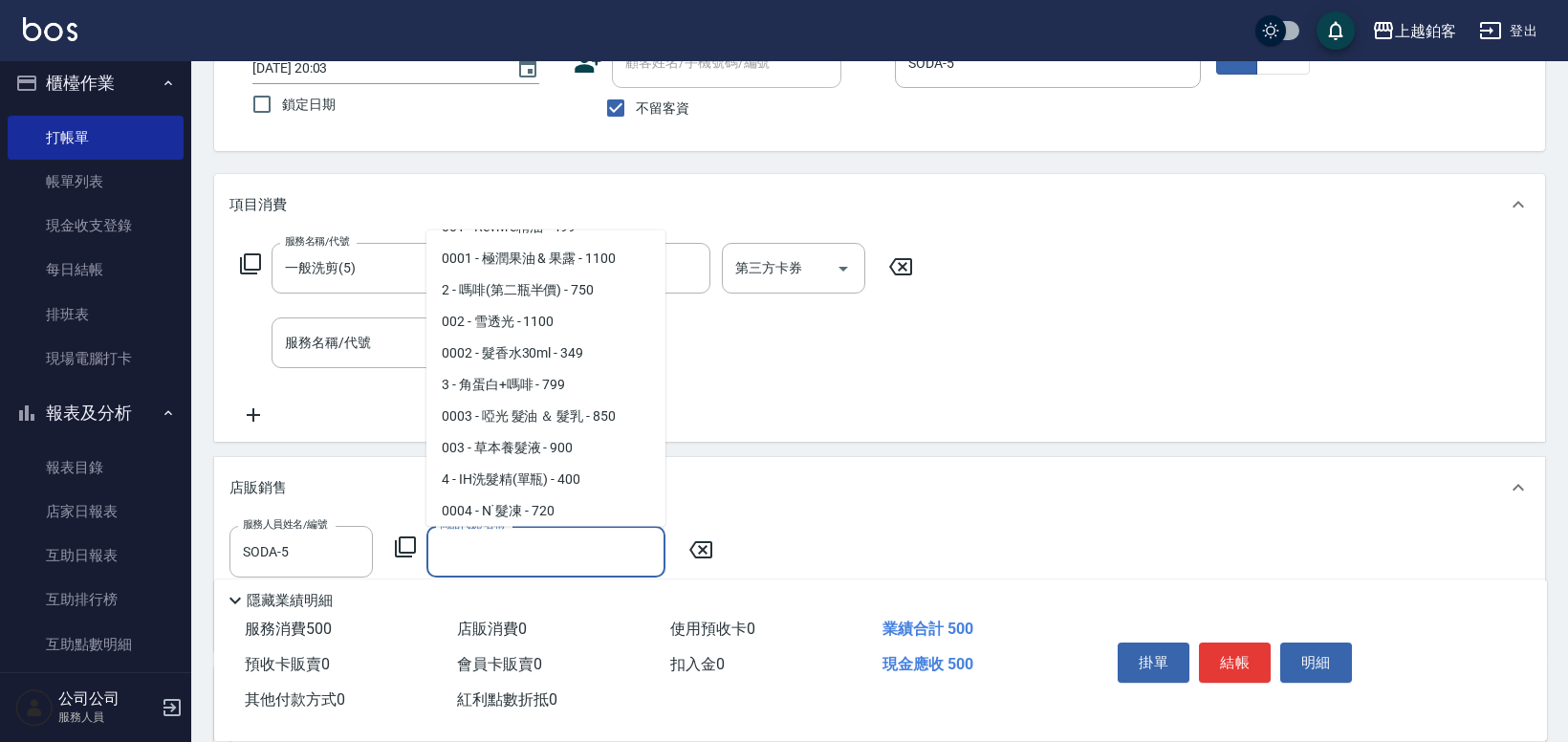
scroll to position [119, 0]
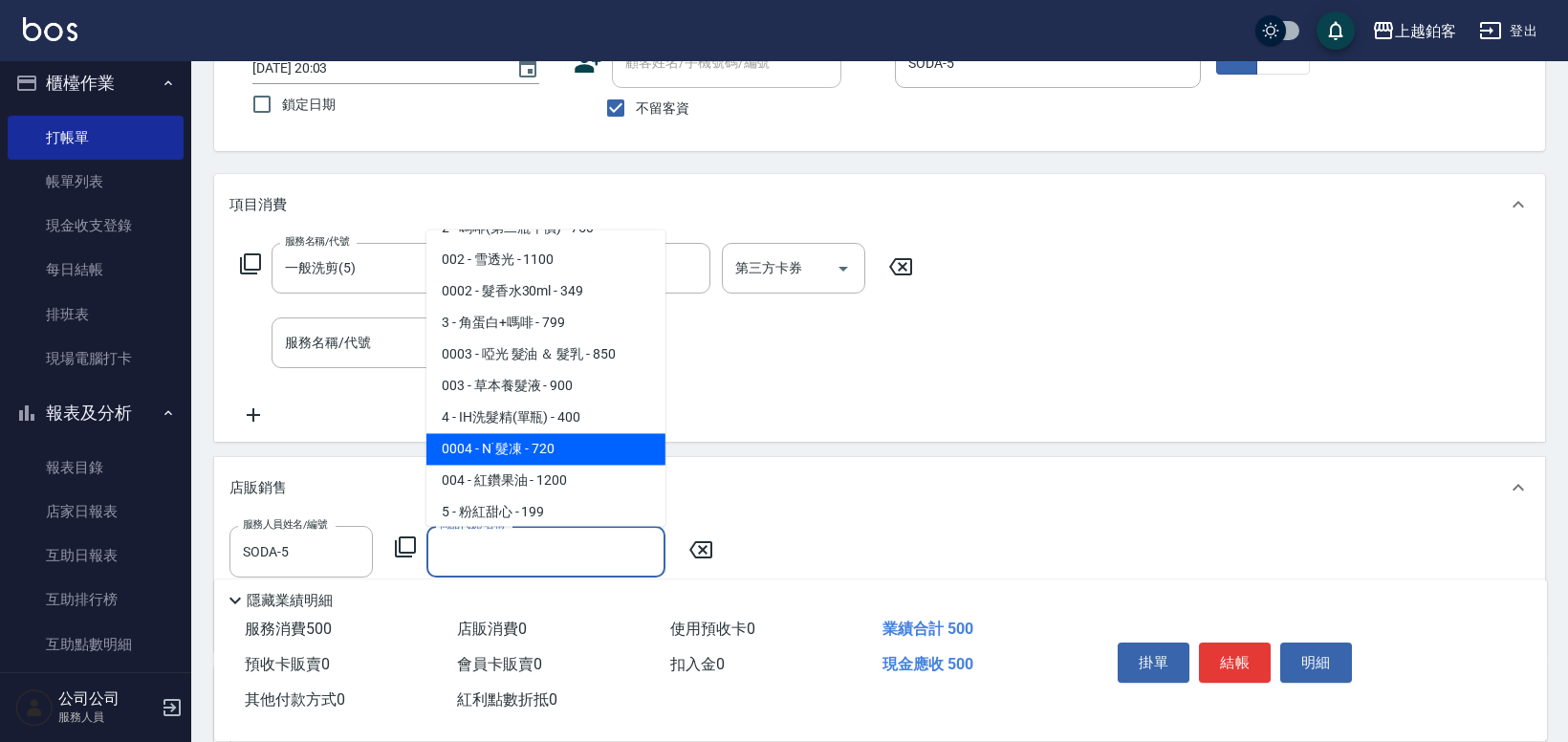
type input "N˙髮凍"
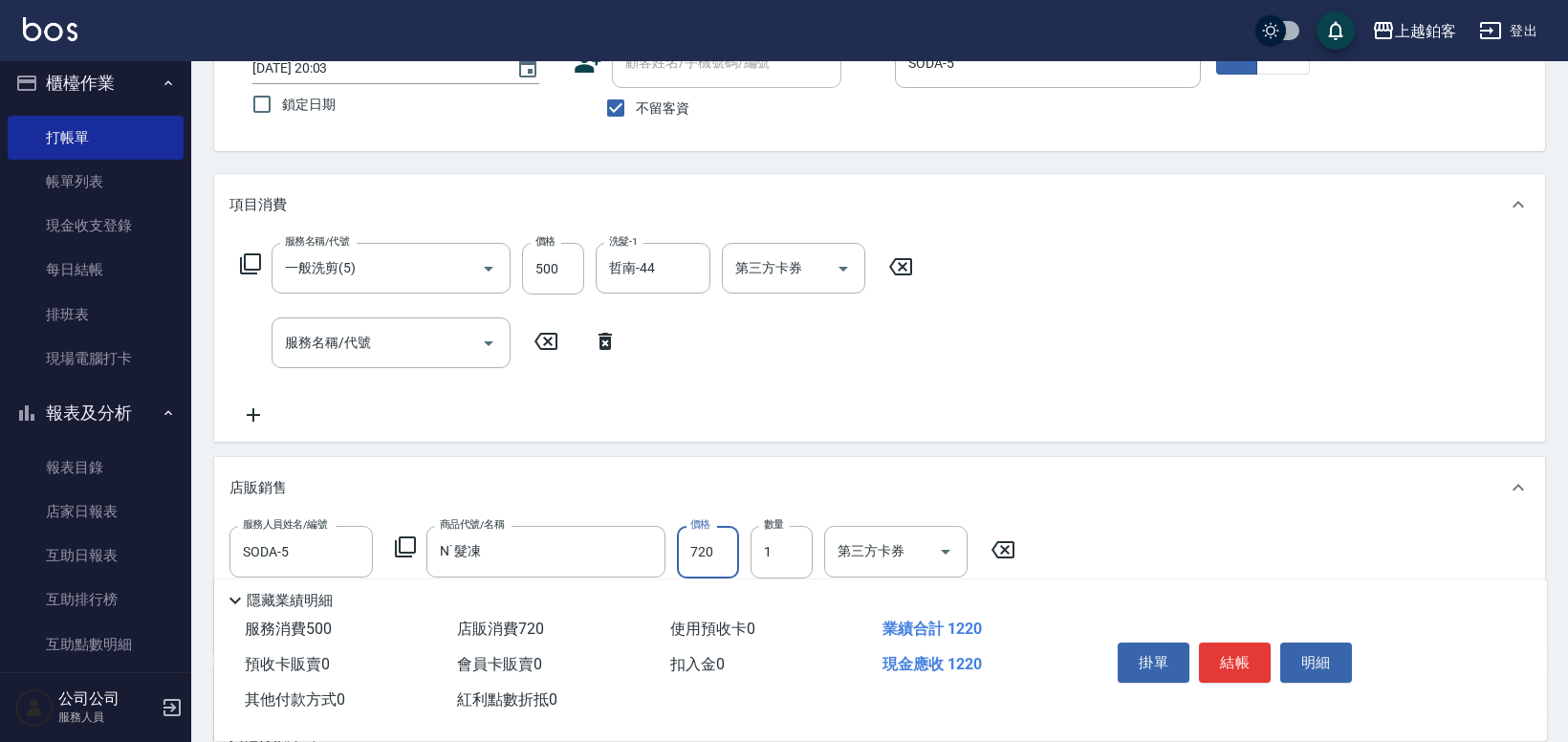
drag, startPoint x: 728, startPoint y: 548, endPoint x: 693, endPoint y: 552, distance: 35.2
click at [693, 552] on input "720" at bounding box center [707, 551] width 62 height 51
click at [712, 549] on input "720" at bounding box center [707, 551] width 62 height 51
drag, startPoint x: 712, startPoint y: 549, endPoint x: 701, endPoint y: 549, distance: 11.0
click at [701, 549] on input "720" at bounding box center [707, 551] width 62 height 51
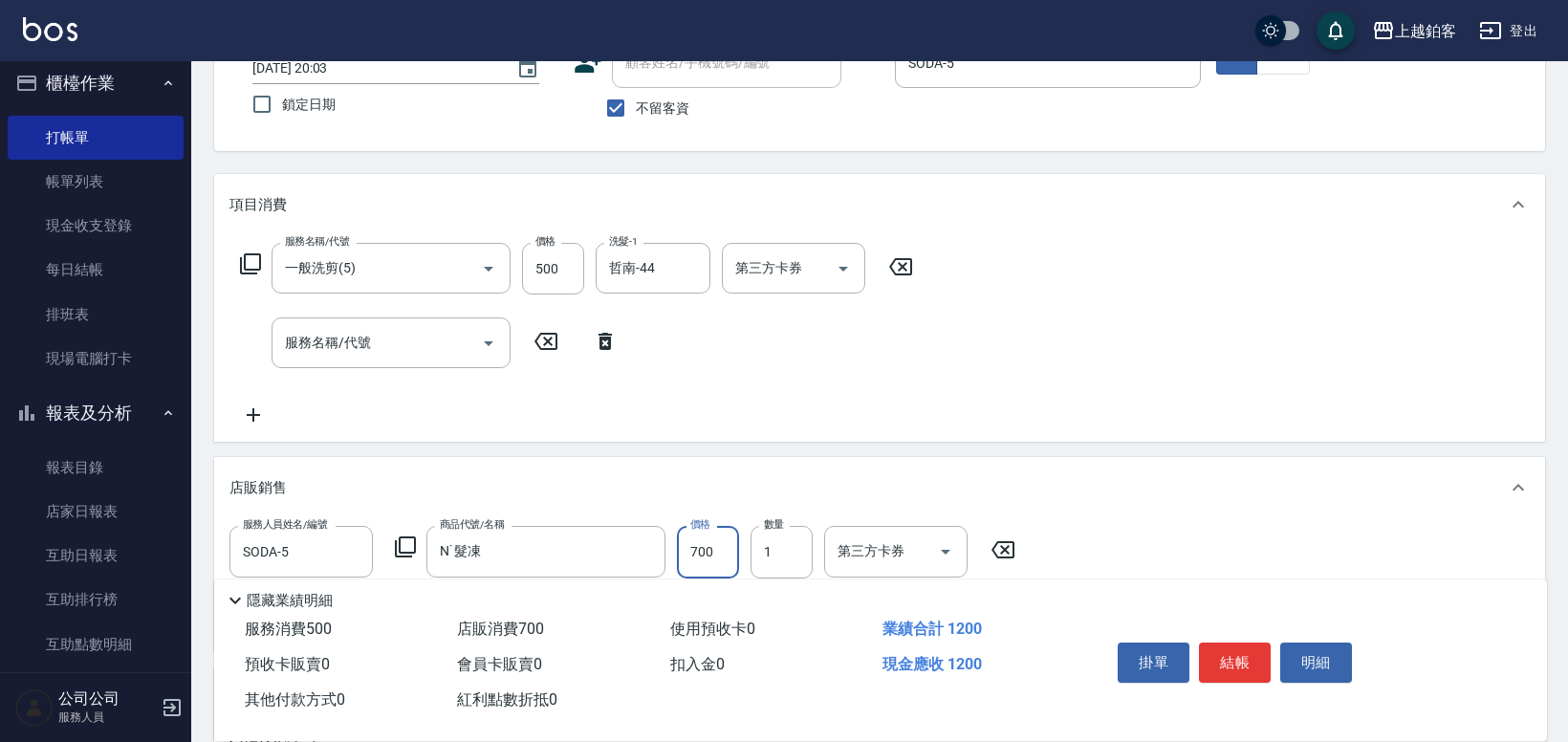
type input "700"
click at [1239, 643] on button "結帳" at bounding box center [1235, 662] width 72 height 40
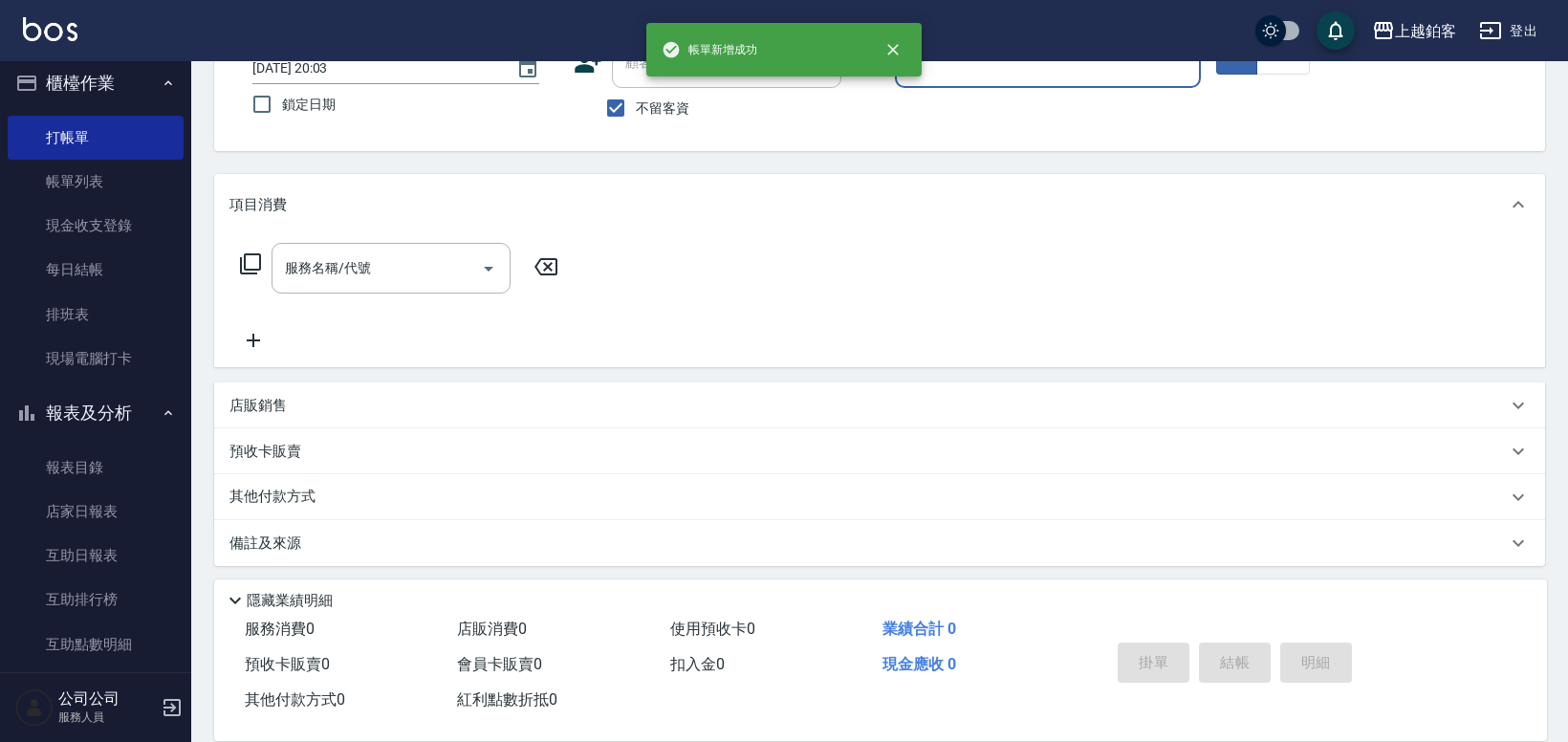
scroll to position [0, 0]
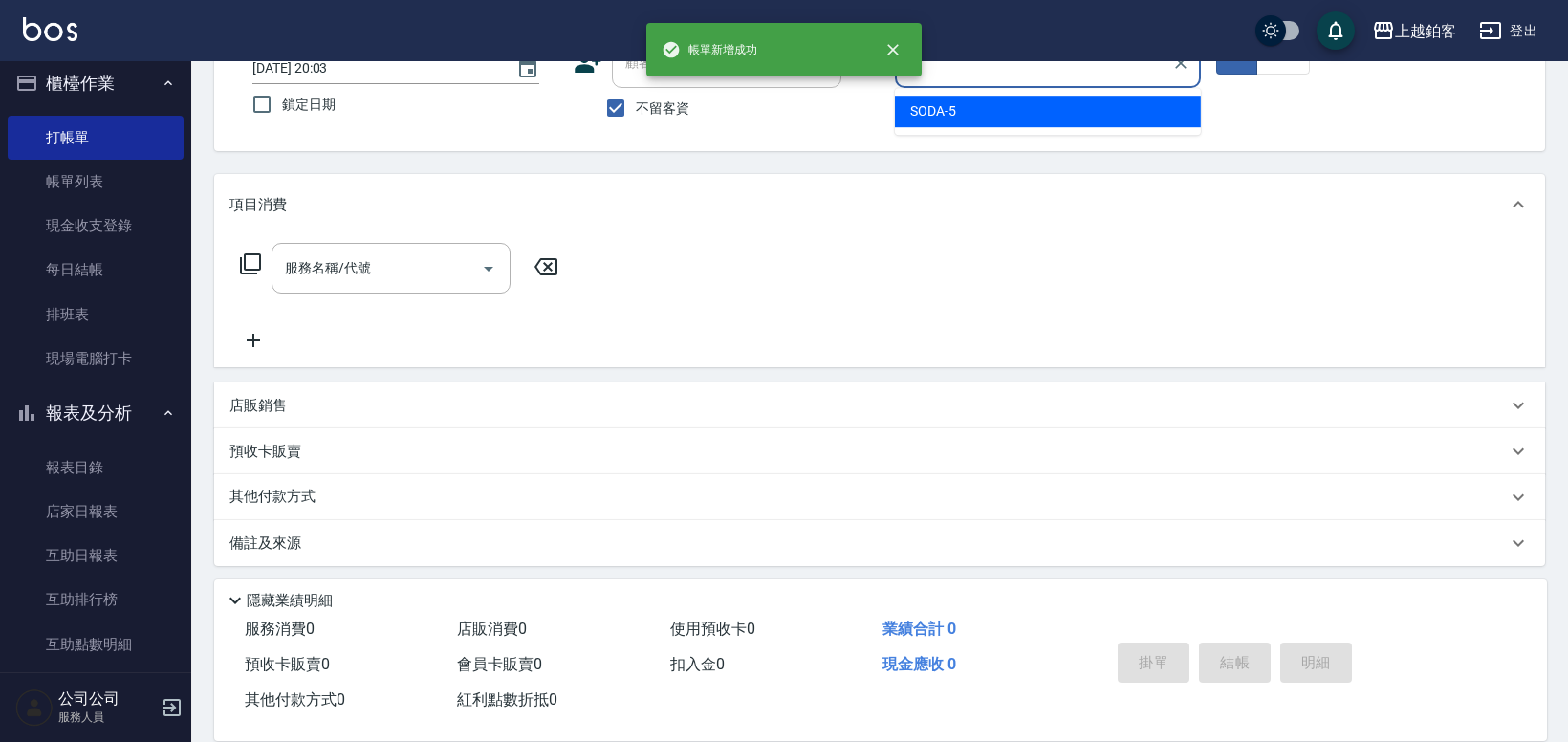
type input "SODA-5"
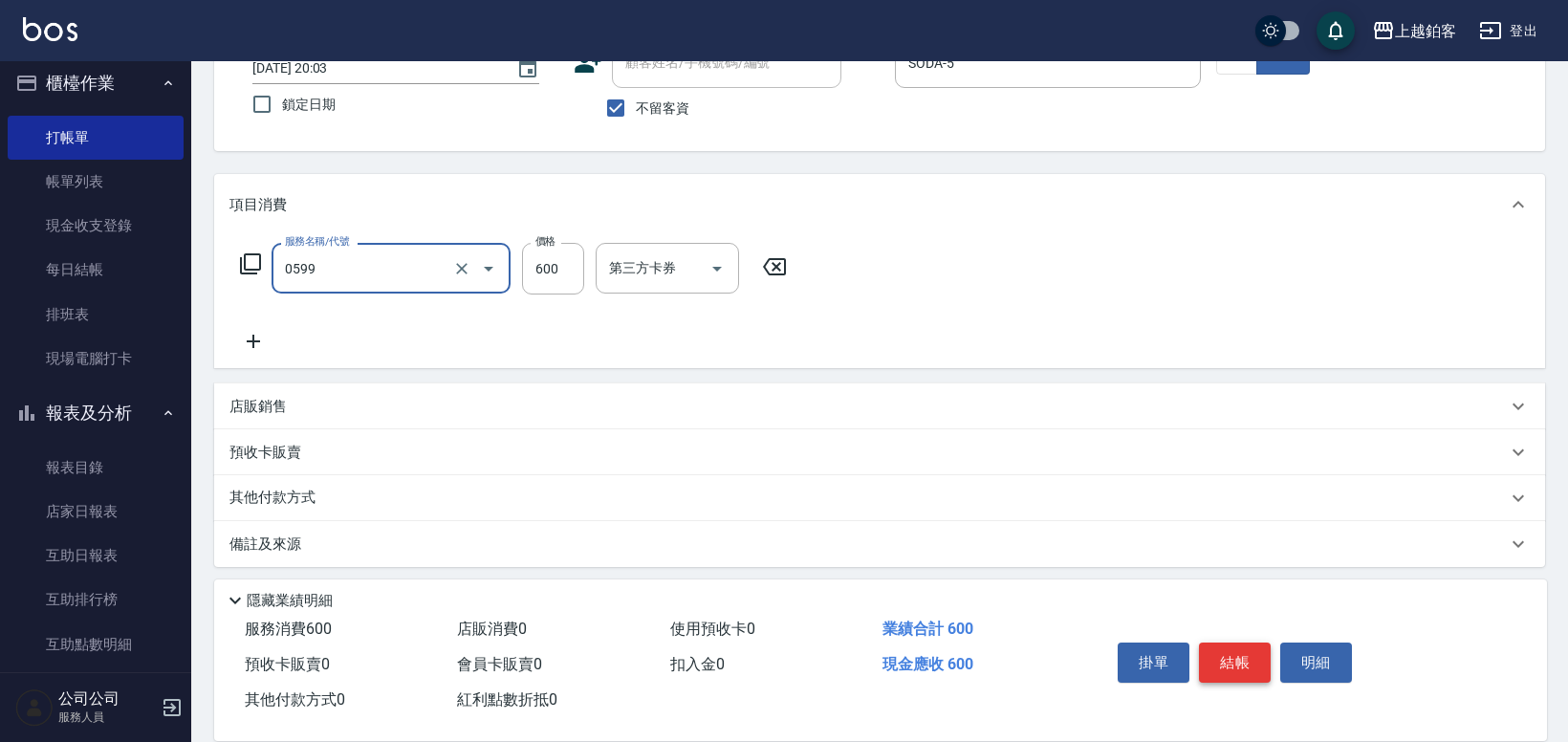
type input "精油-599(0599)"
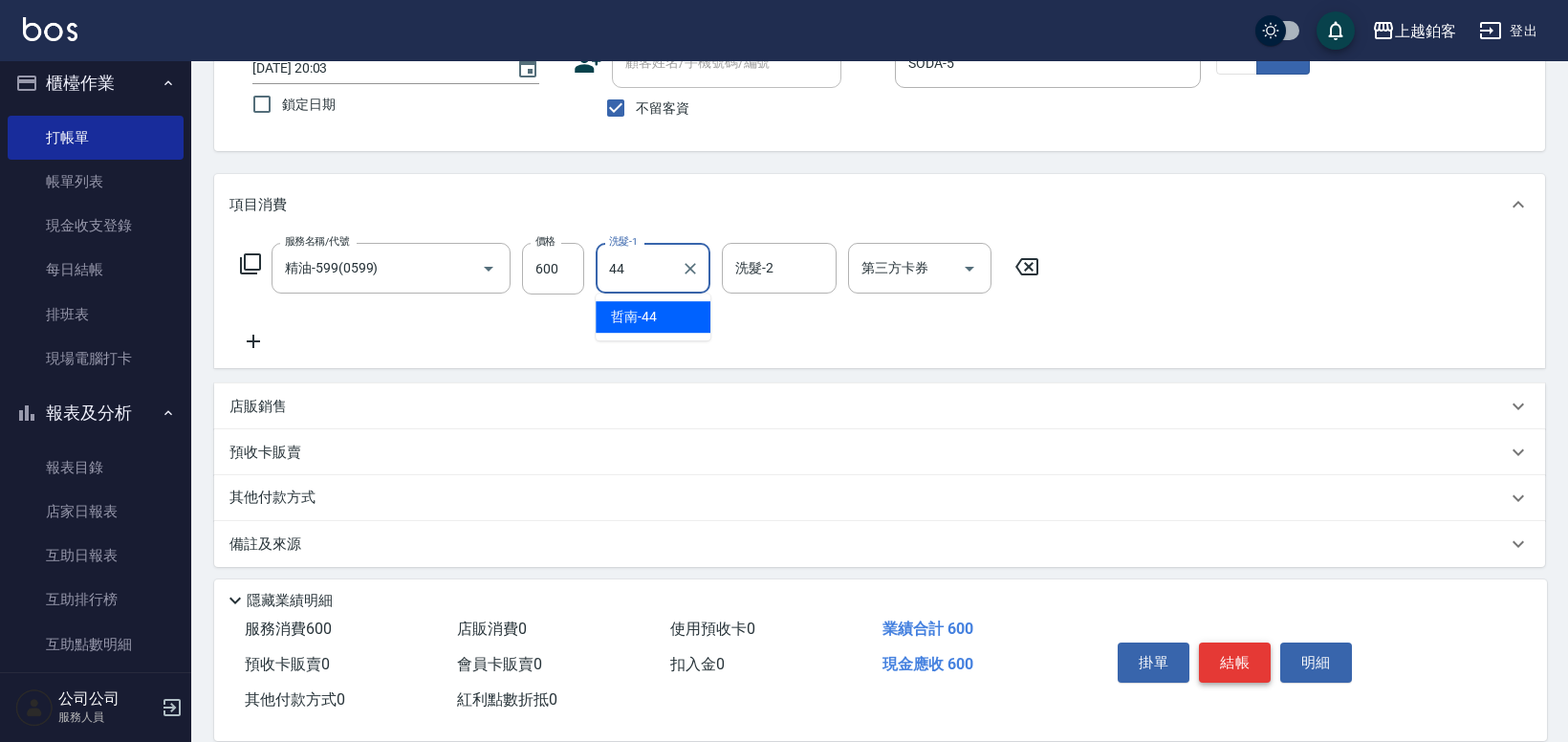
type input "哲南-44"
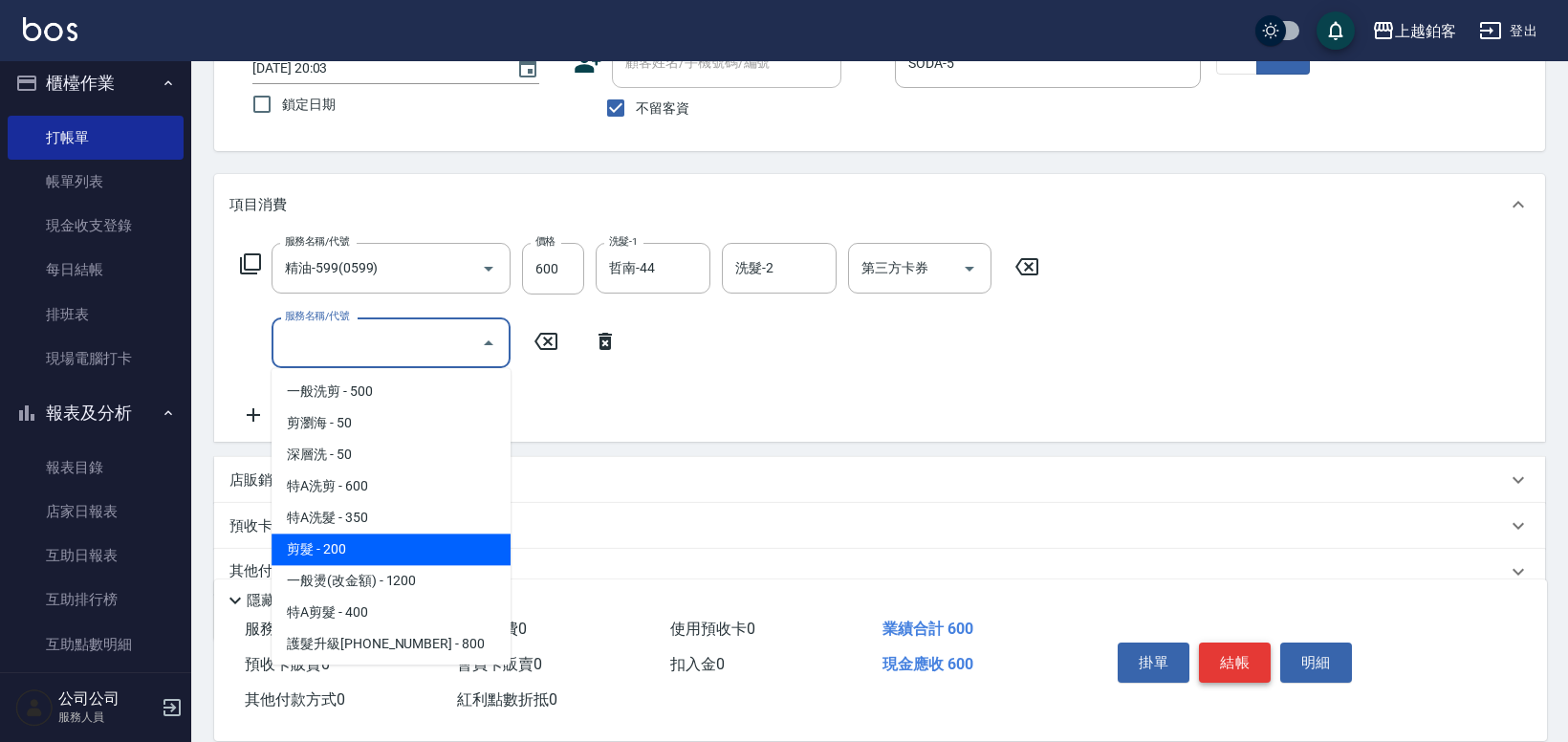
type input "剪髮(200)"
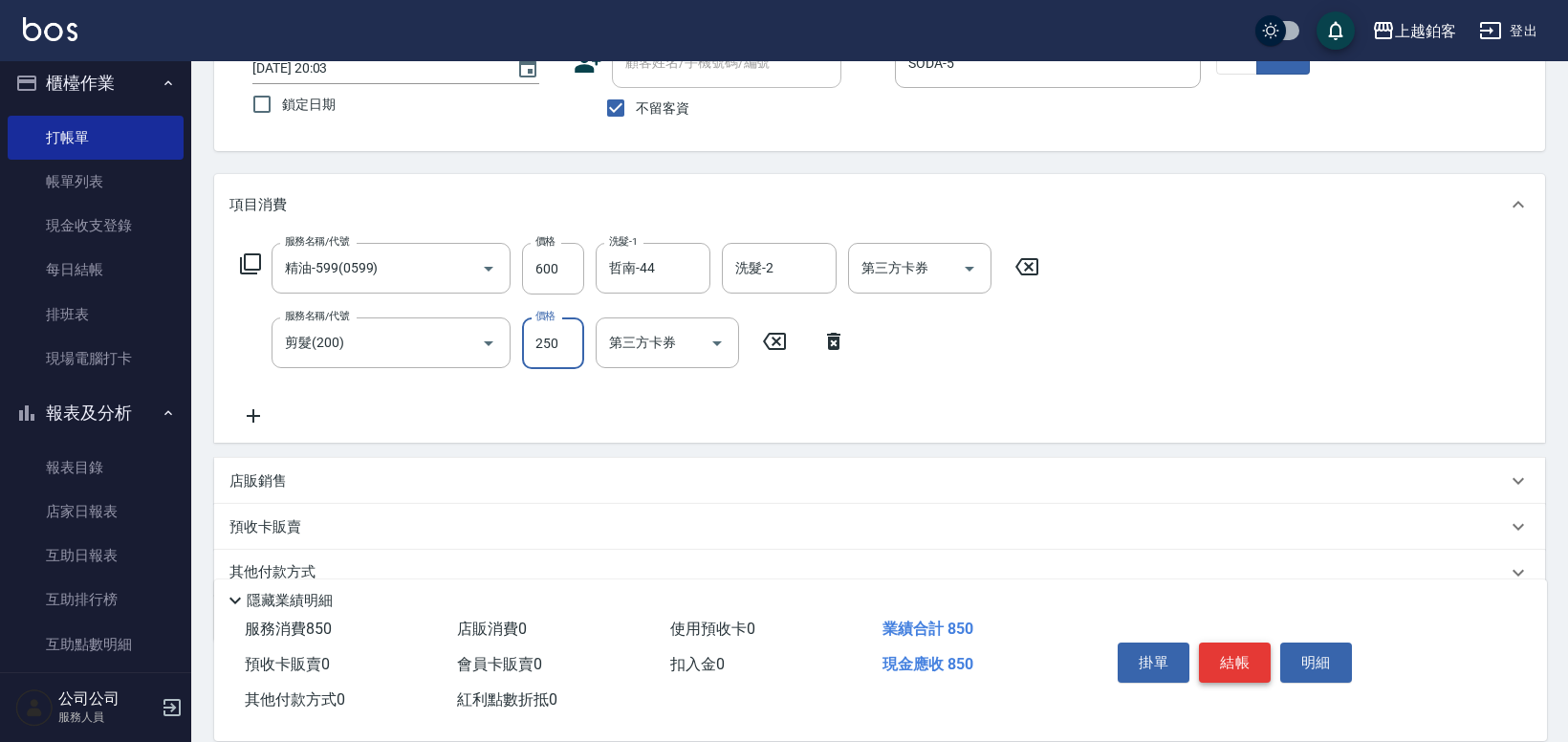
type input "250"
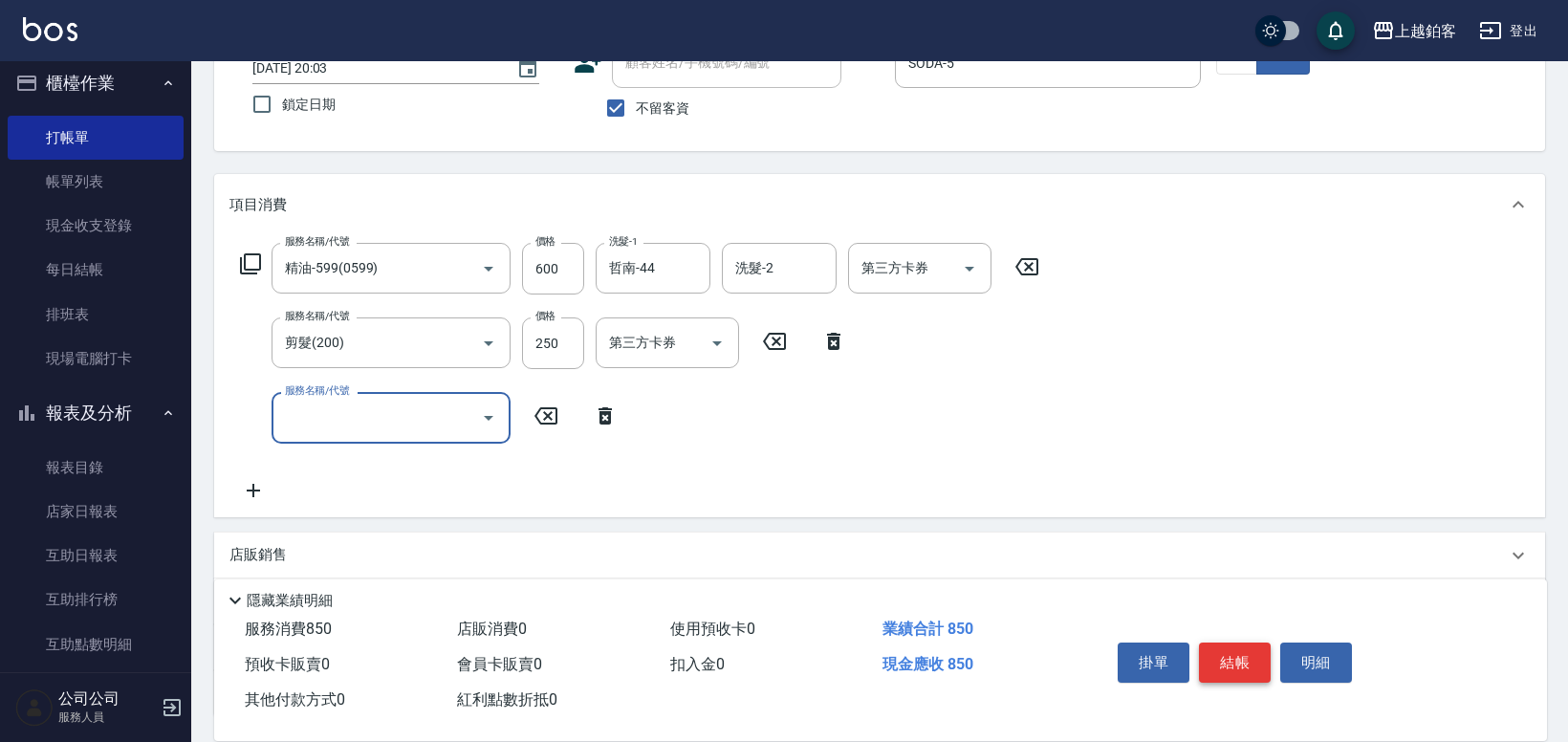
click at [1238, 656] on button "結帳" at bounding box center [1235, 662] width 72 height 40
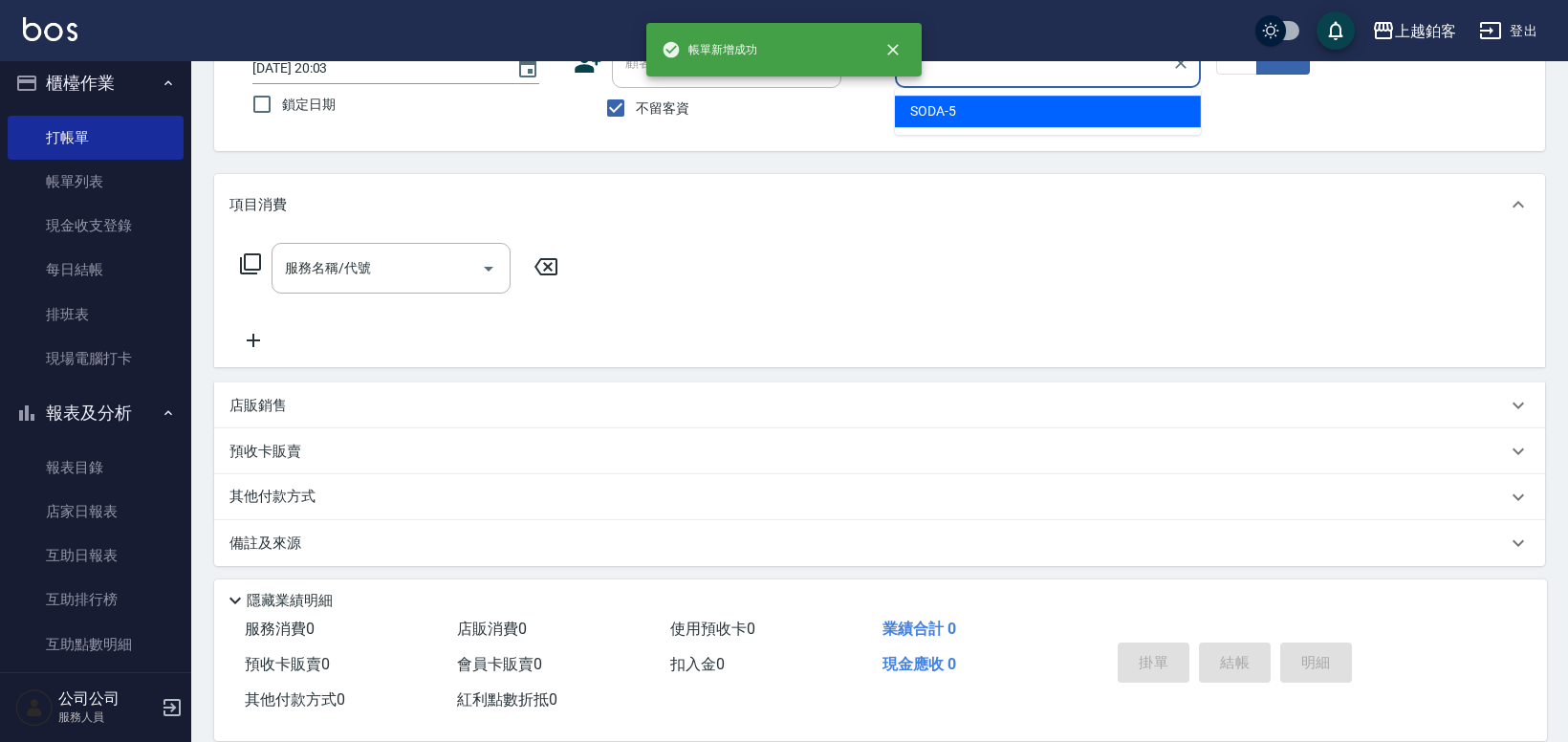
type input "SODA-5"
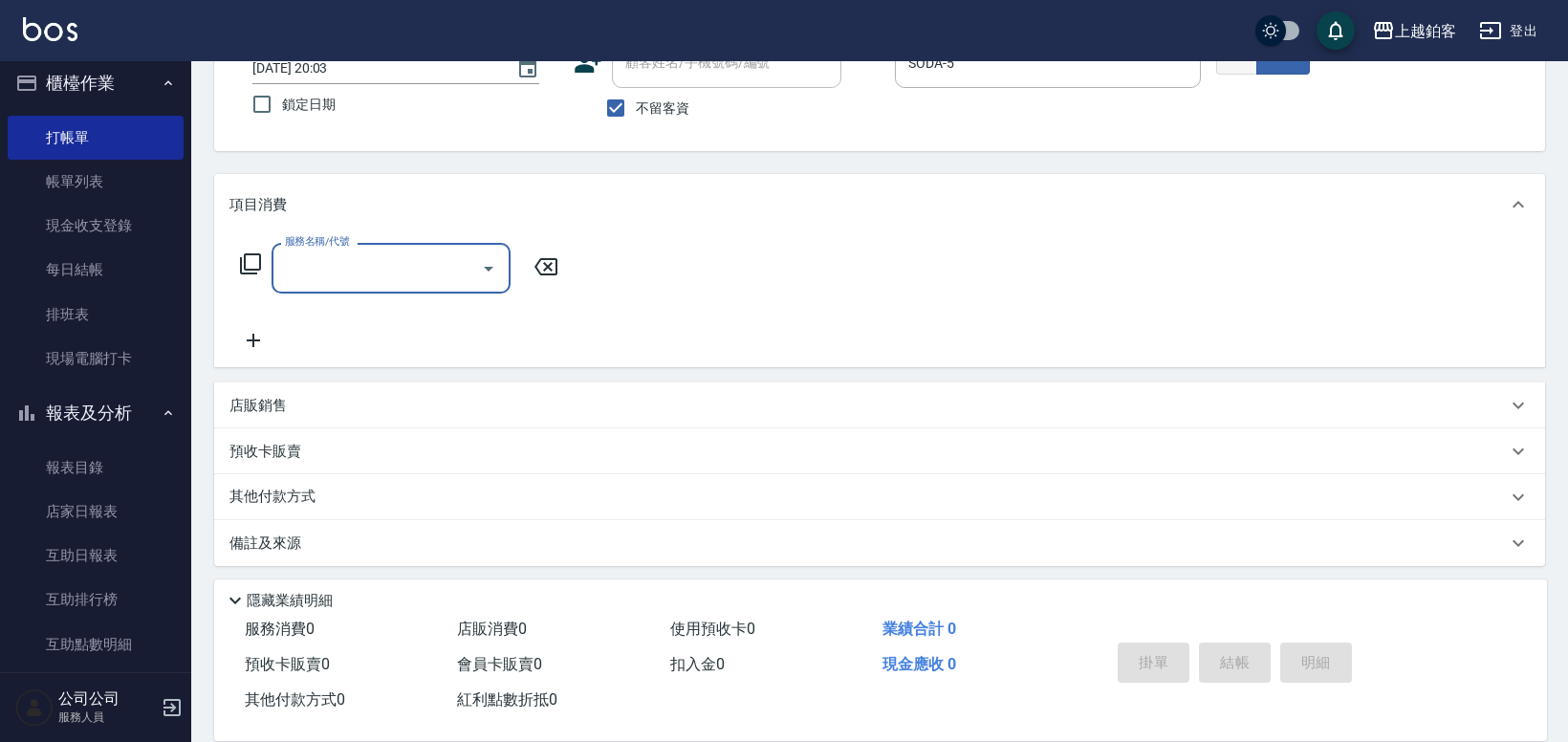
click at [1225, 71] on button "指定" at bounding box center [1236, 56] width 41 height 37
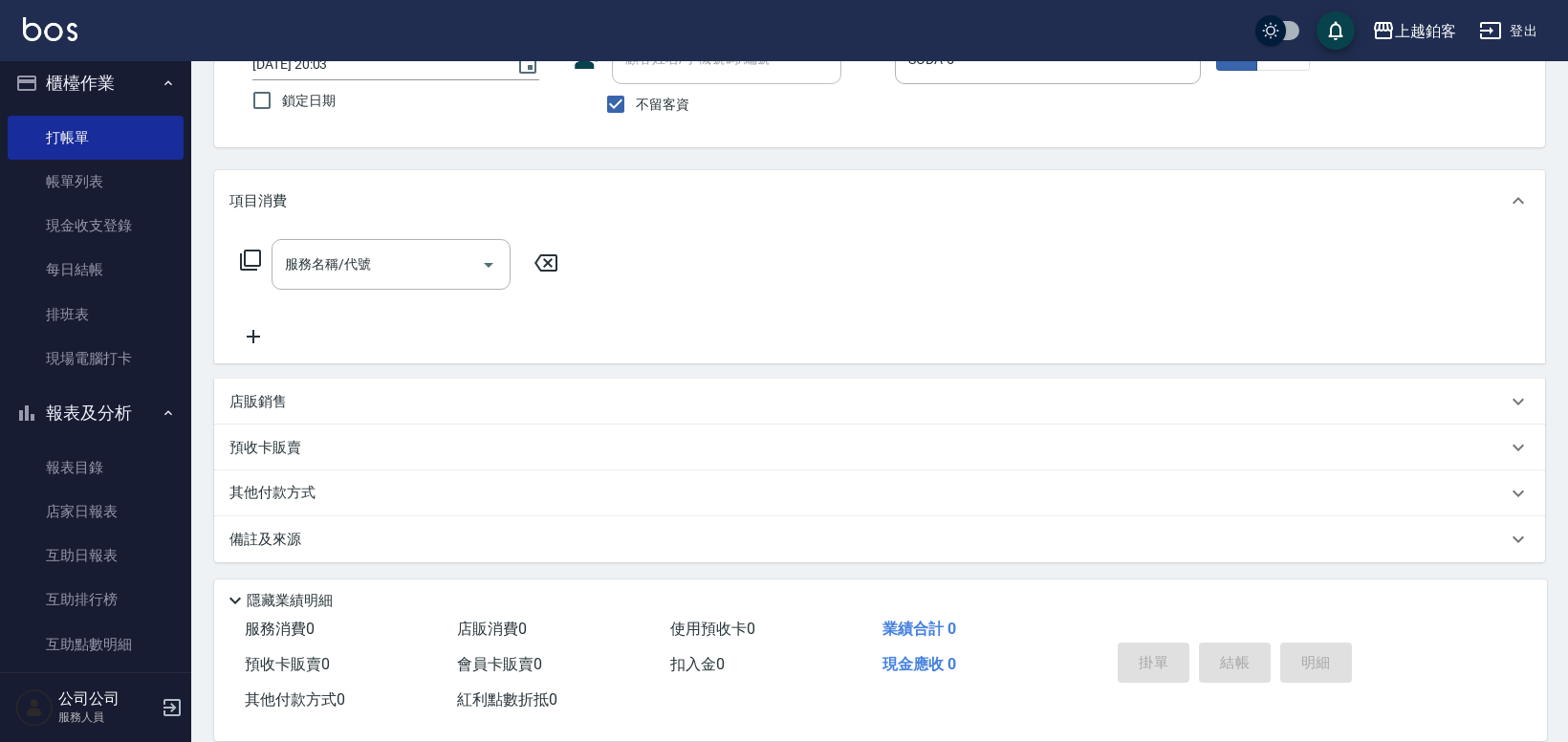
scroll to position [145, 0]
click at [352, 265] on input "服務名稱/代號" at bounding box center [377, 264] width 193 height 33
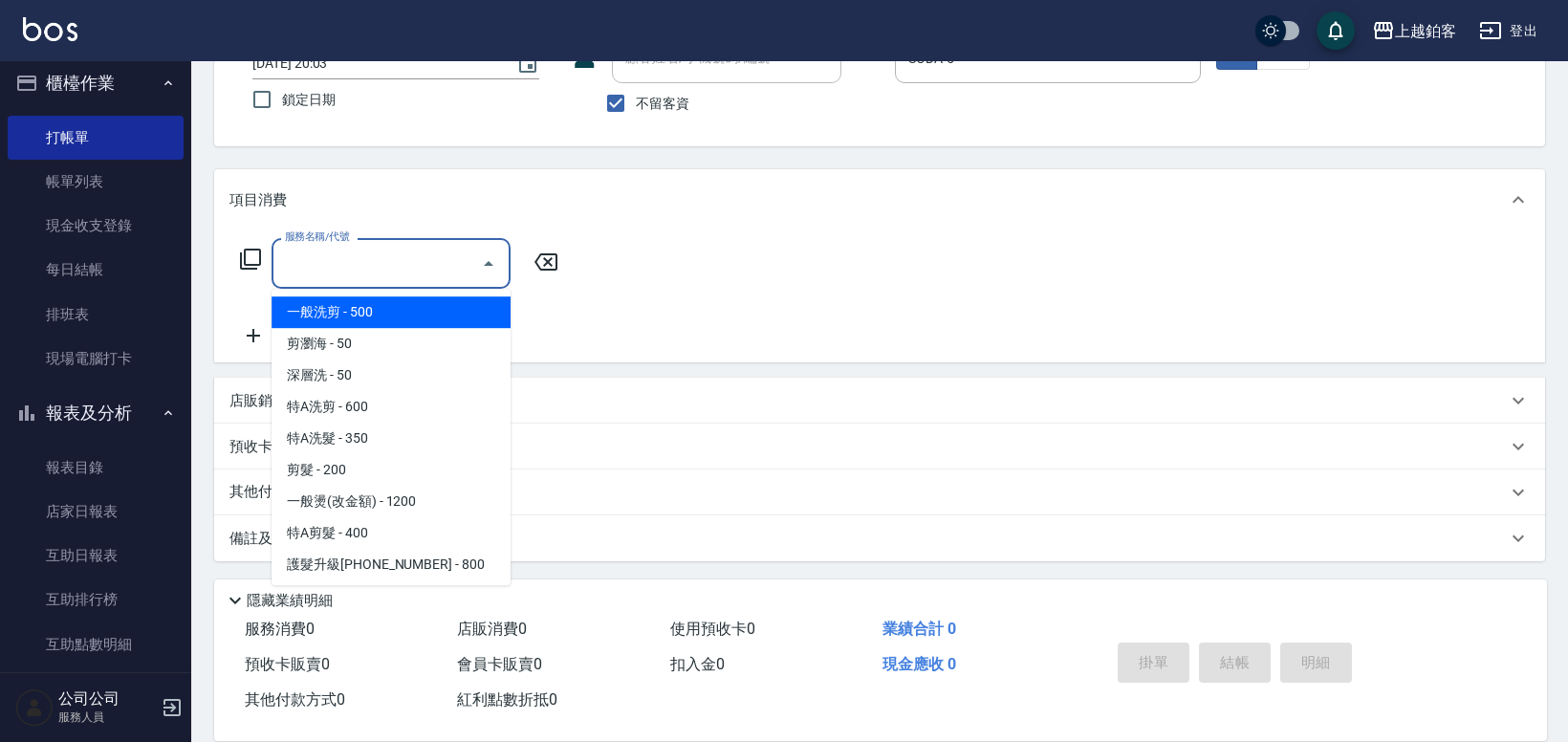
type input "一般洗剪(5)"
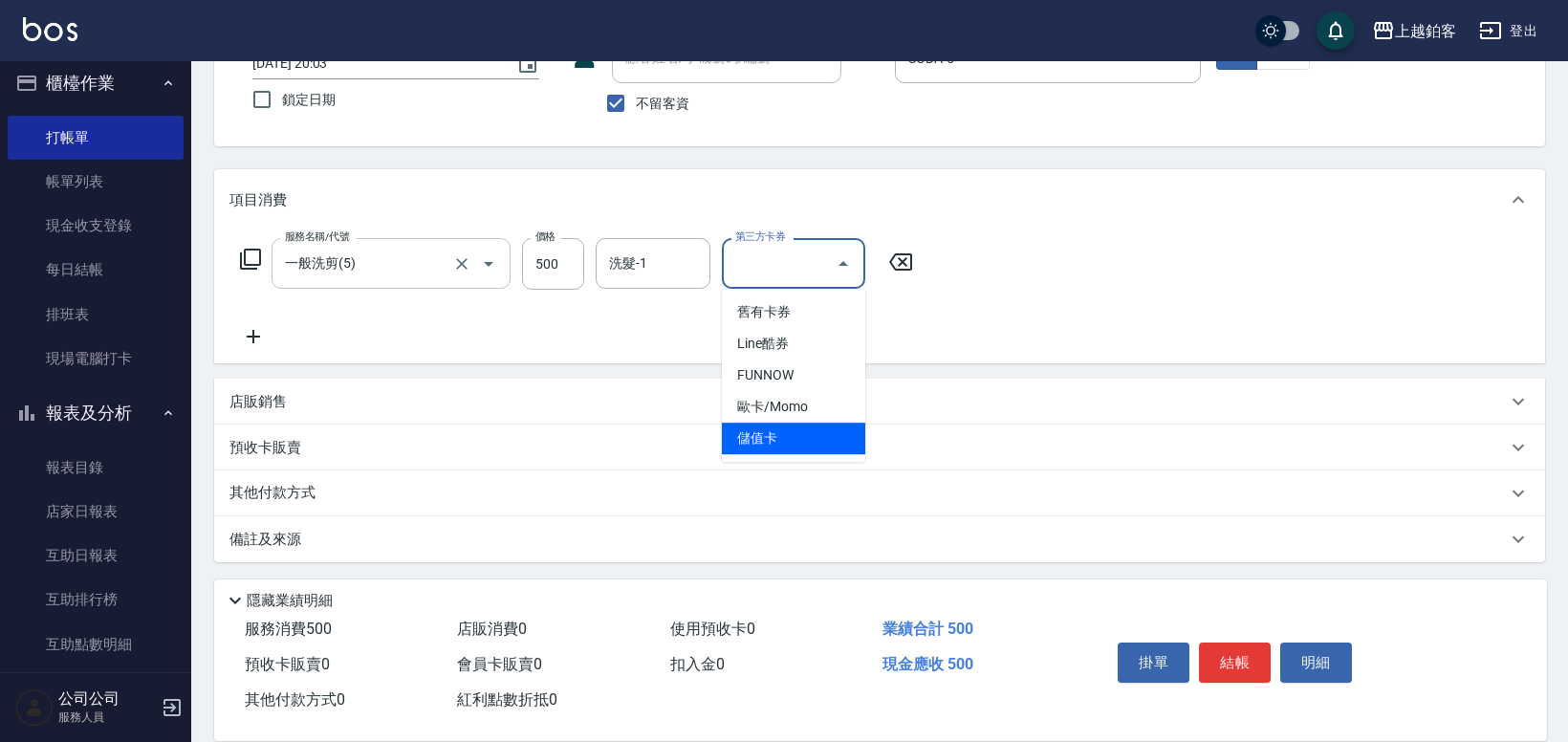
type input "儲值卡"
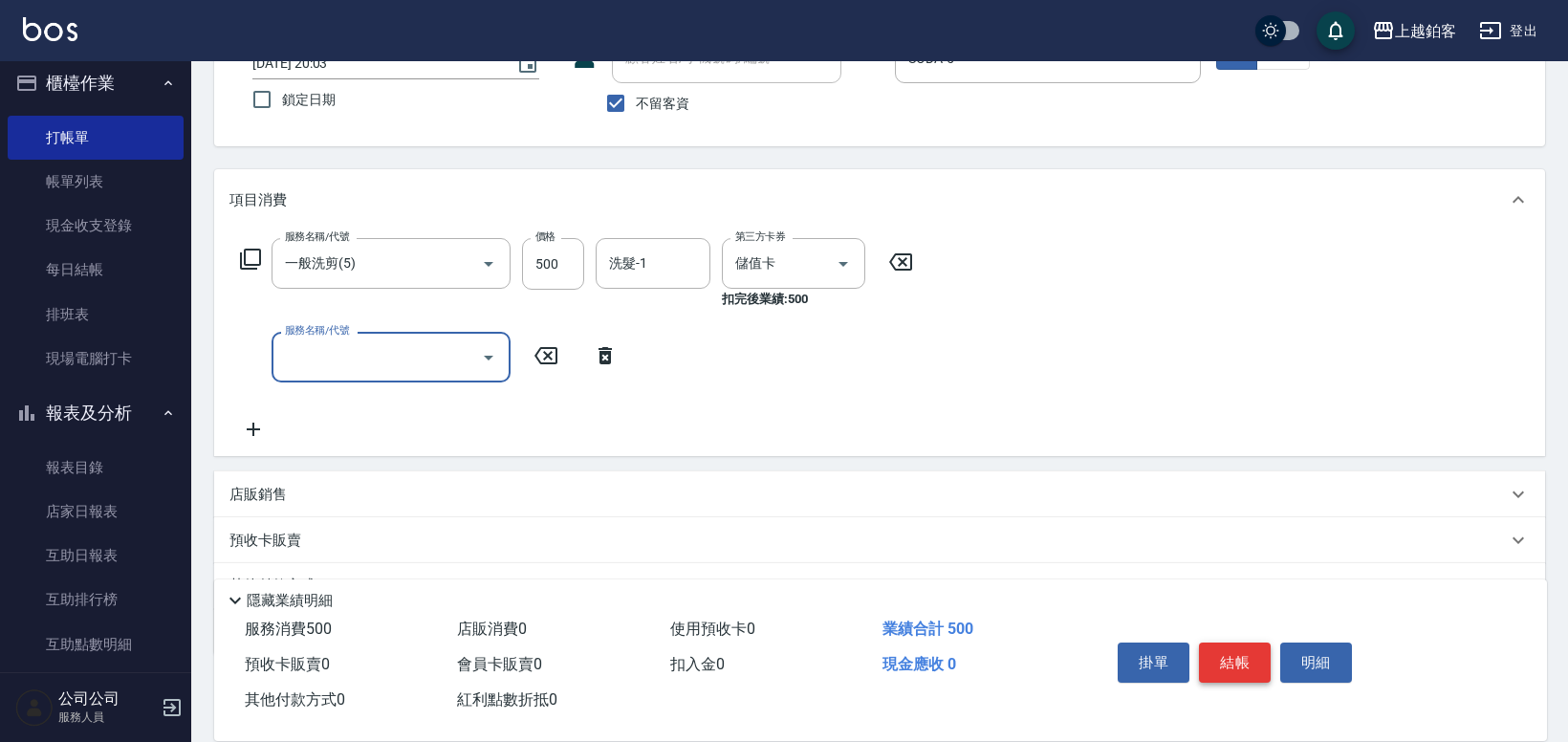
click at [1238, 670] on button "結帳" at bounding box center [1235, 662] width 72 height 40
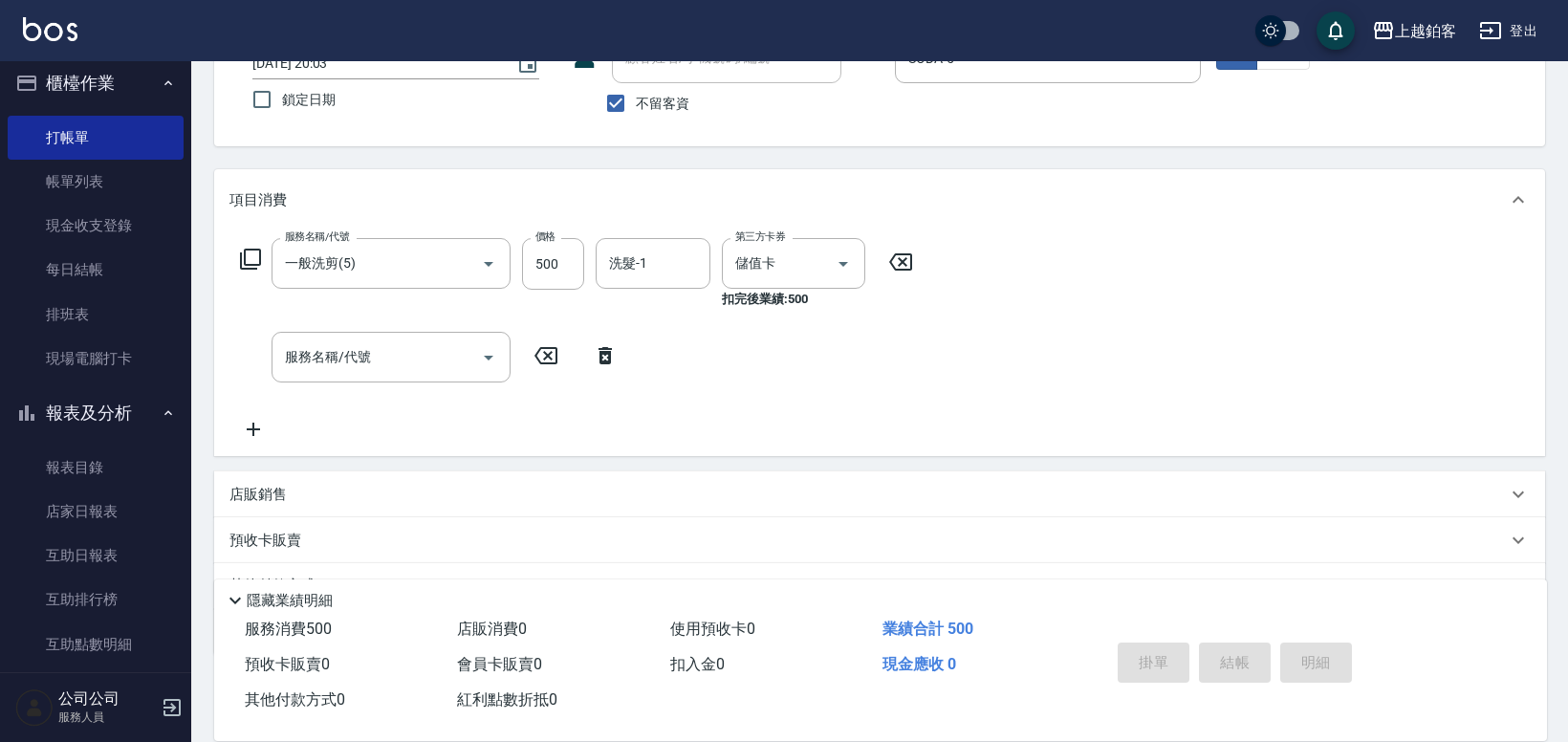
type input "2025/08/13 20:04"
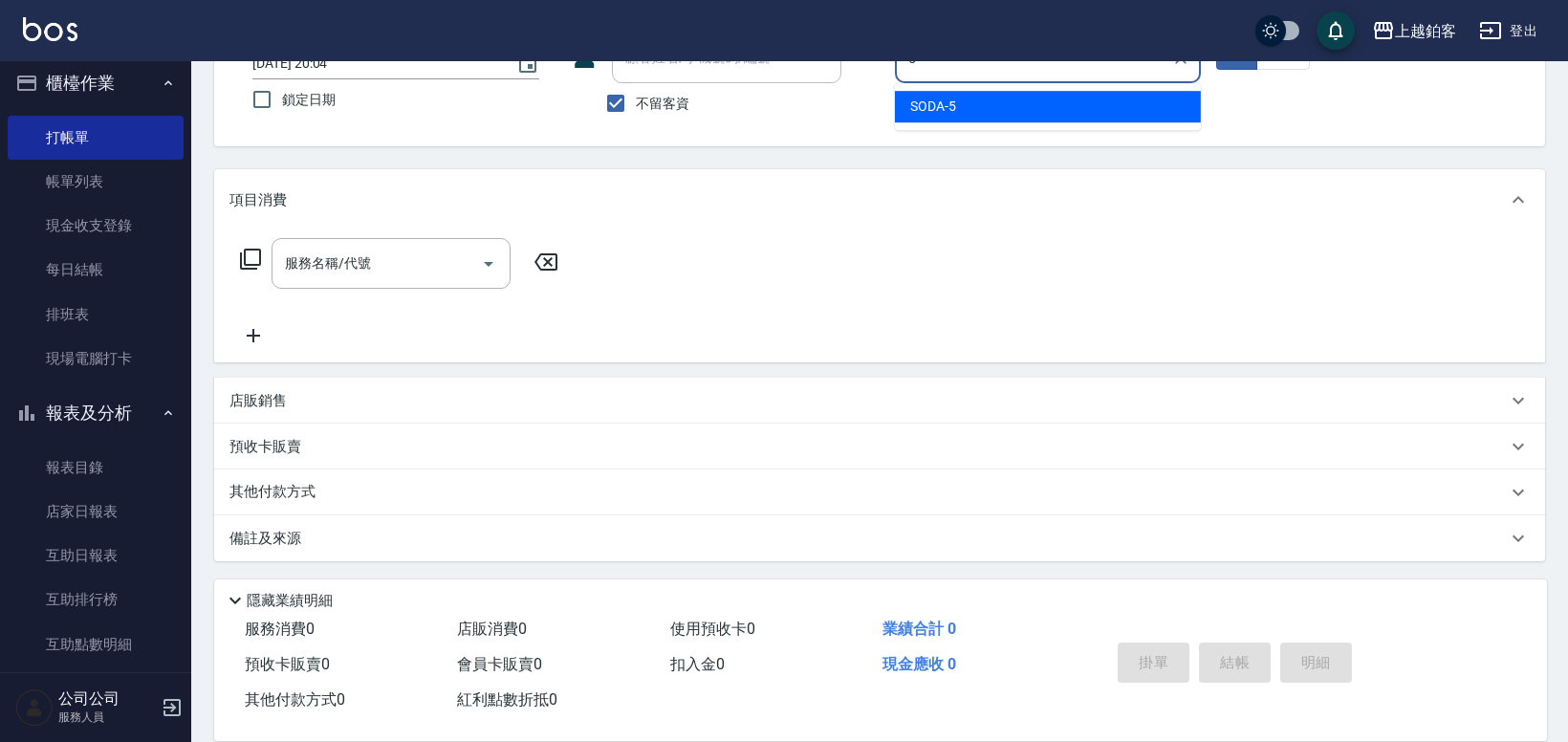
type input "SODA-5"
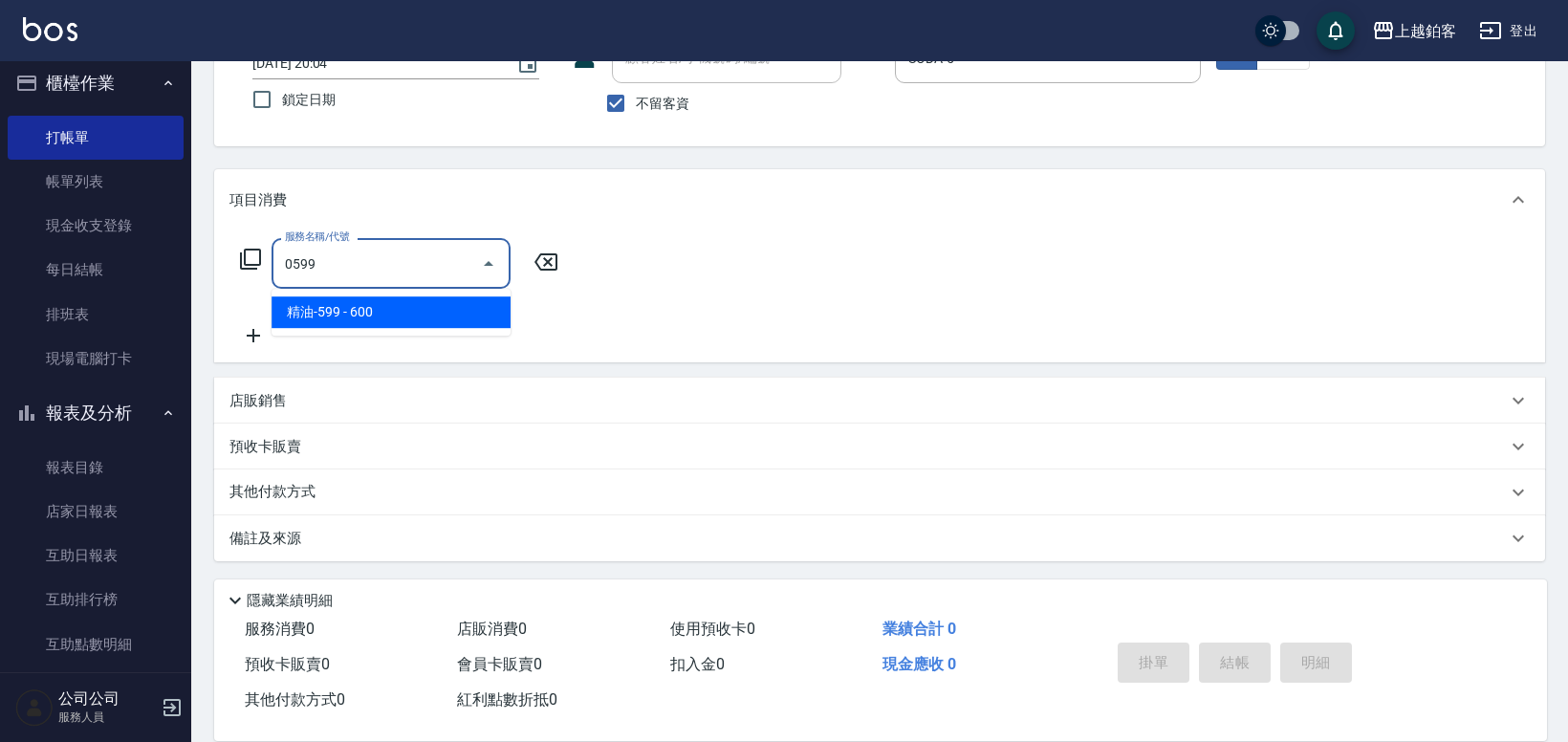
type input "精油-599(0599)"
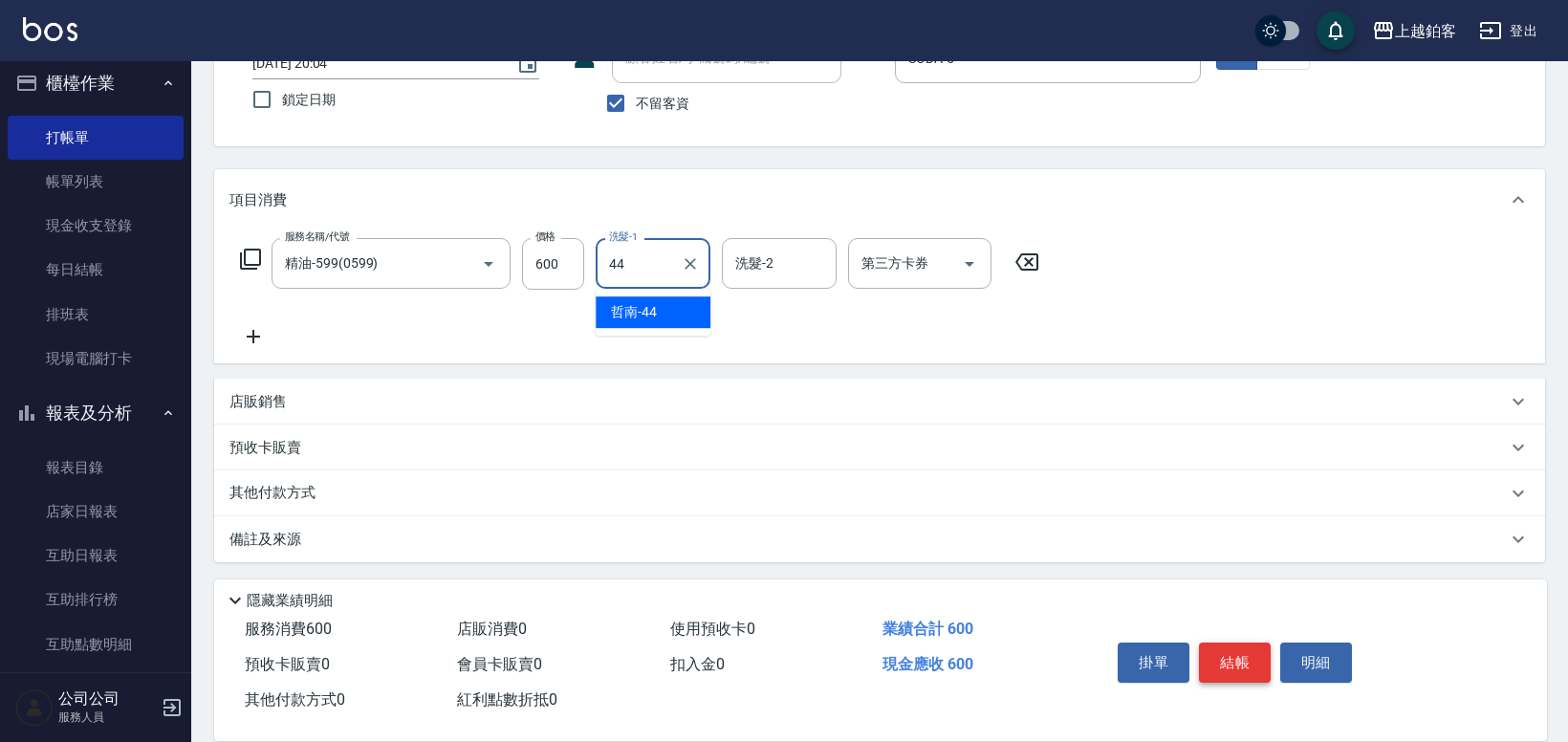
type input "哲南-44"
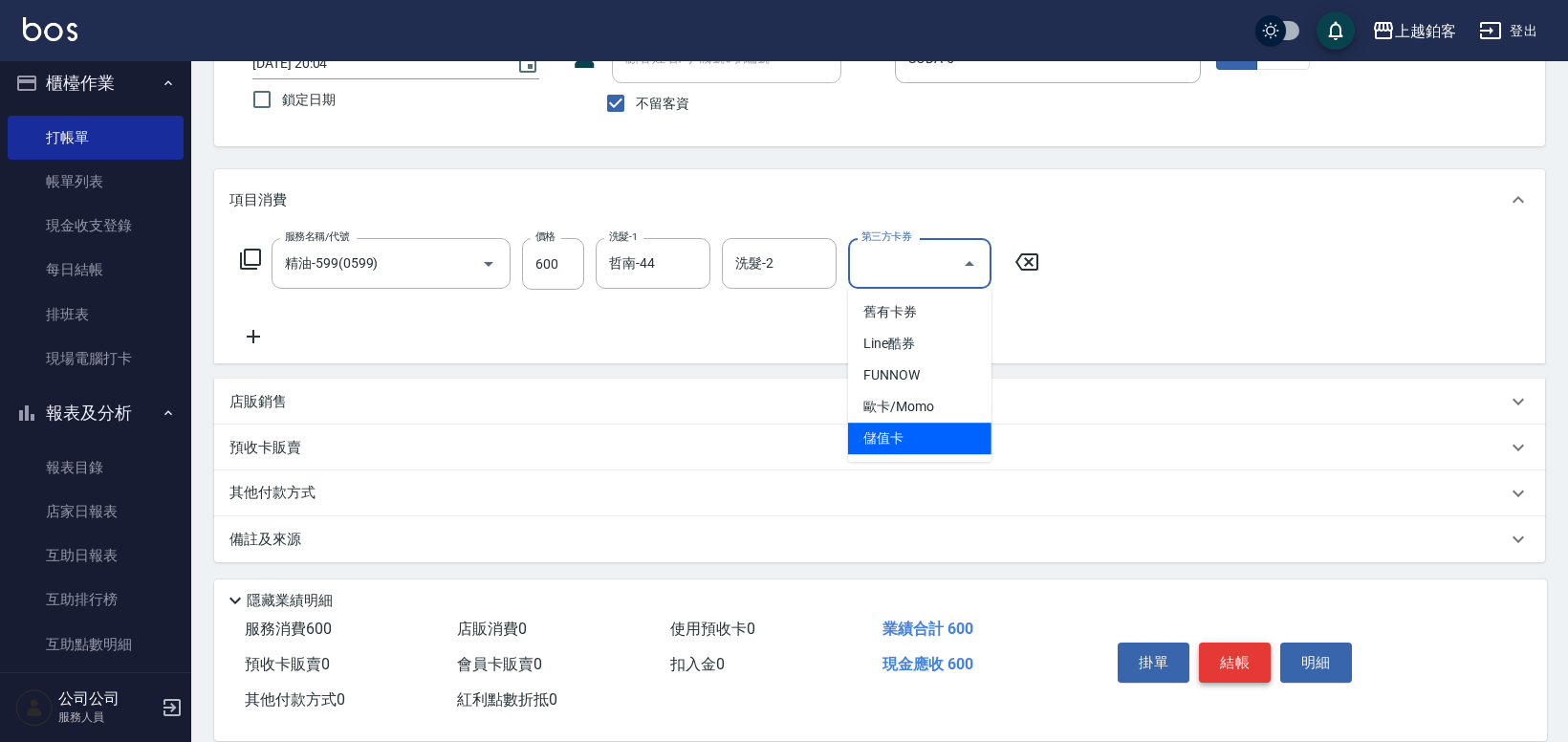
type input "儲值卡"
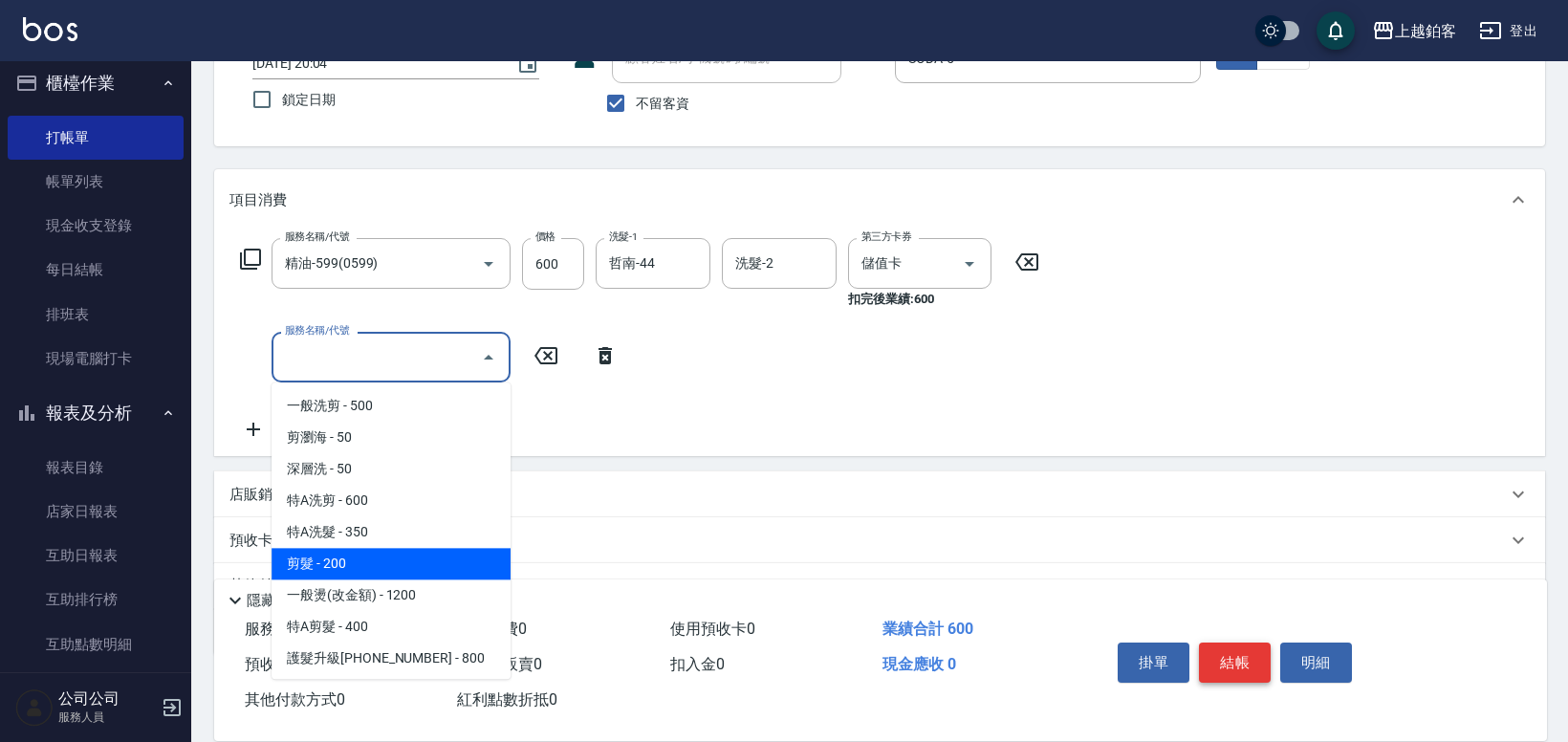
type input "剪髮(200)"
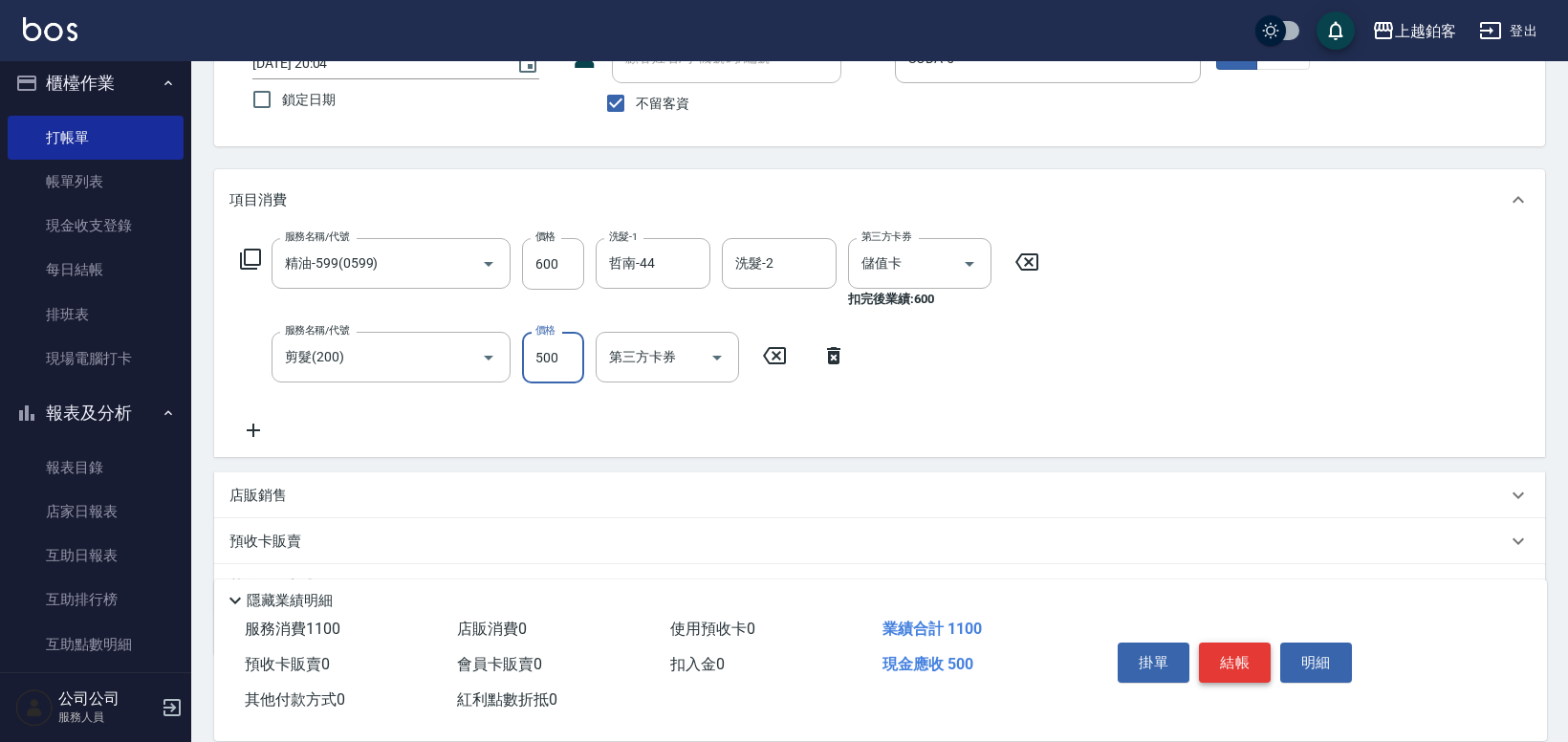
type input "500"
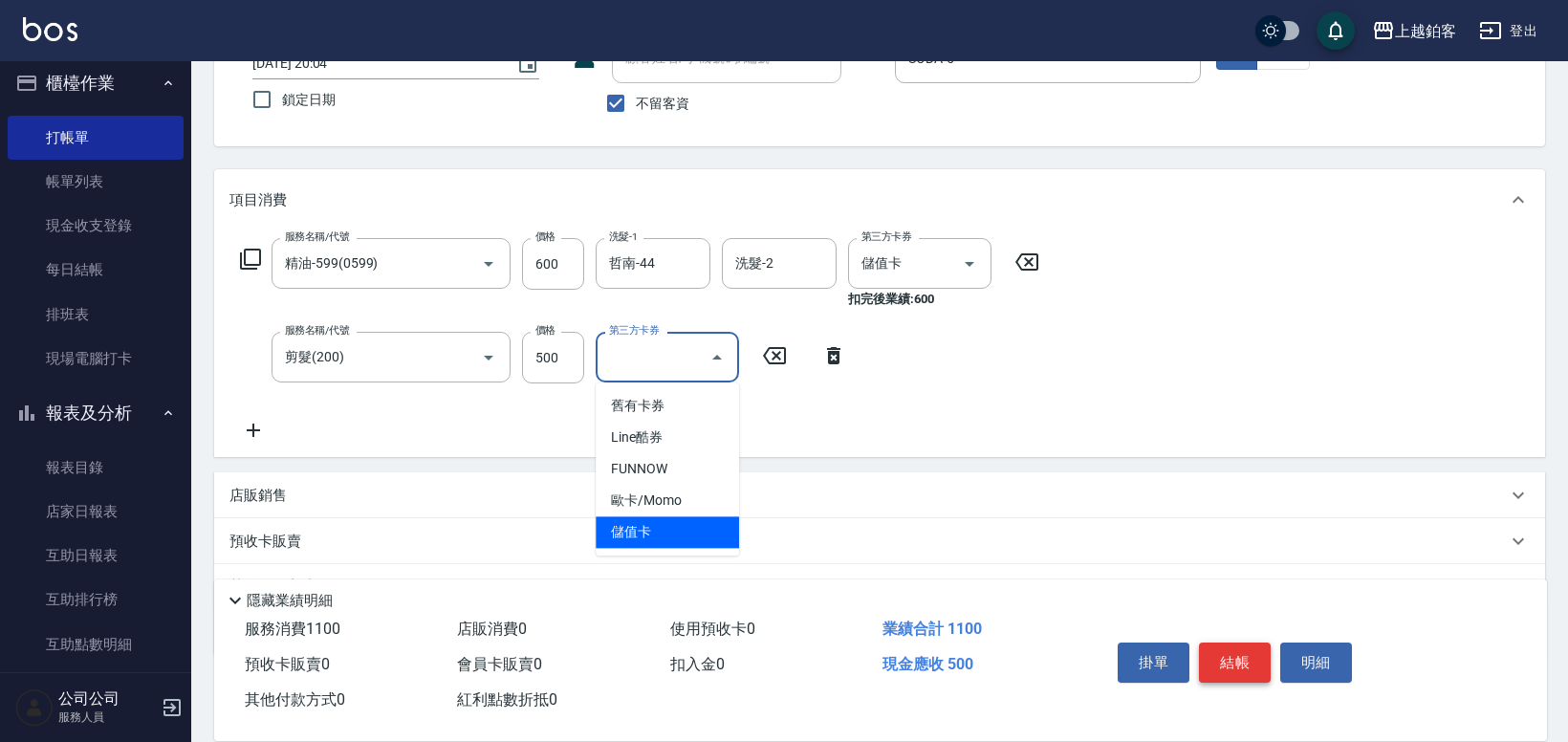
type input "儲值卡"
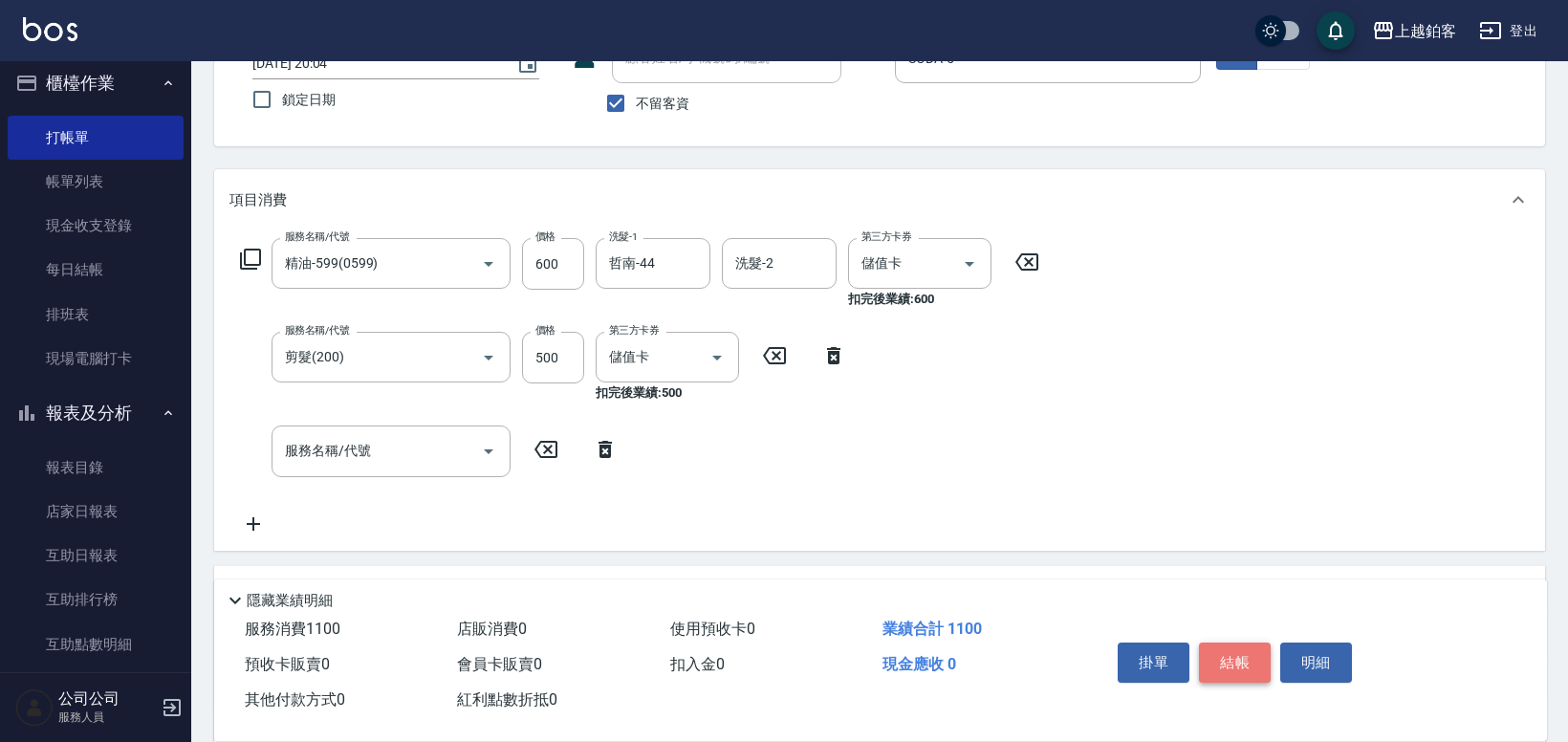
click at [1231, 653] on button "結帳" at bounding box center [1235, 662] width 72 height 40
type input "2025/08/13 20:06"
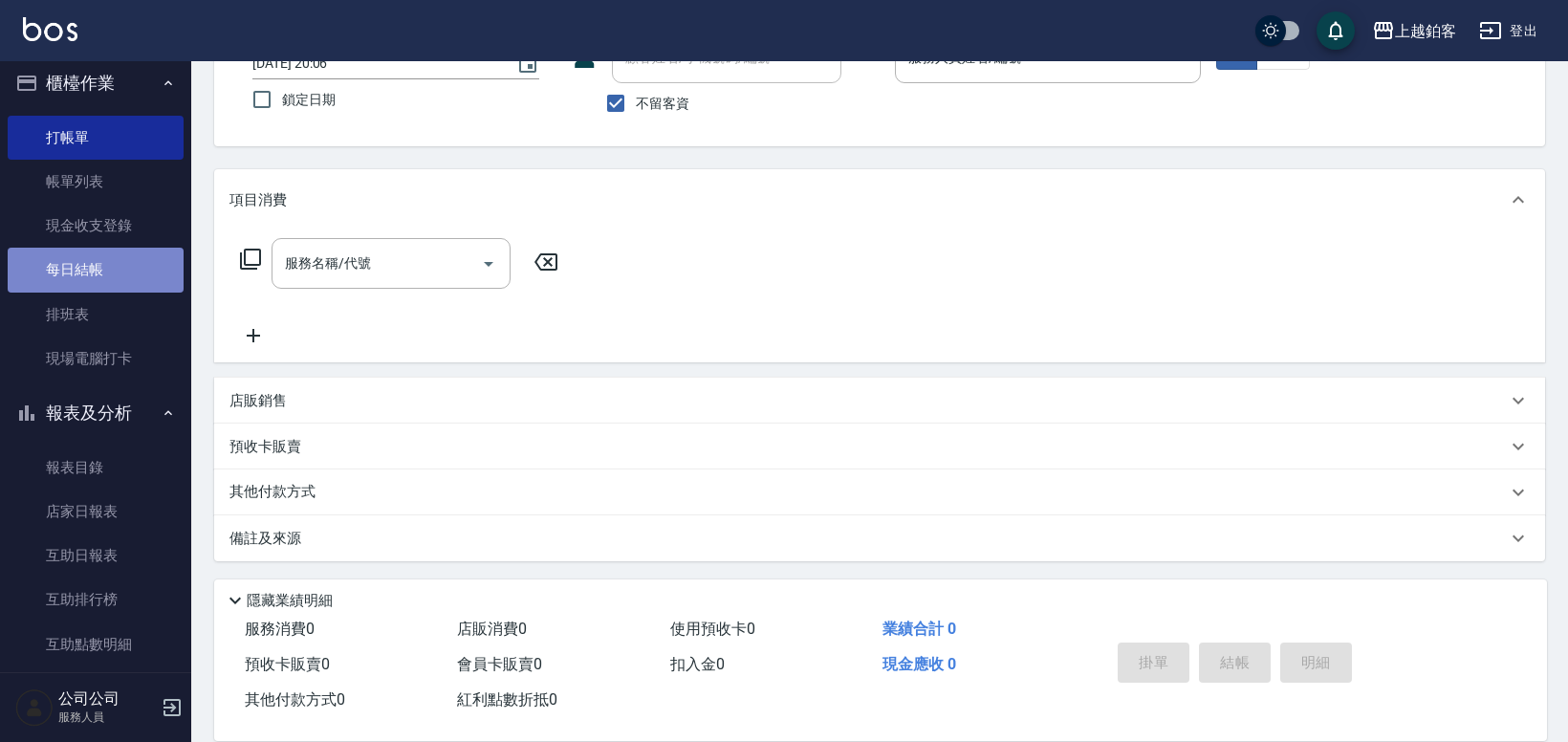
click at [94, 270] on link "每日結帳" at bounding box center [95, 270] width 176 height 44
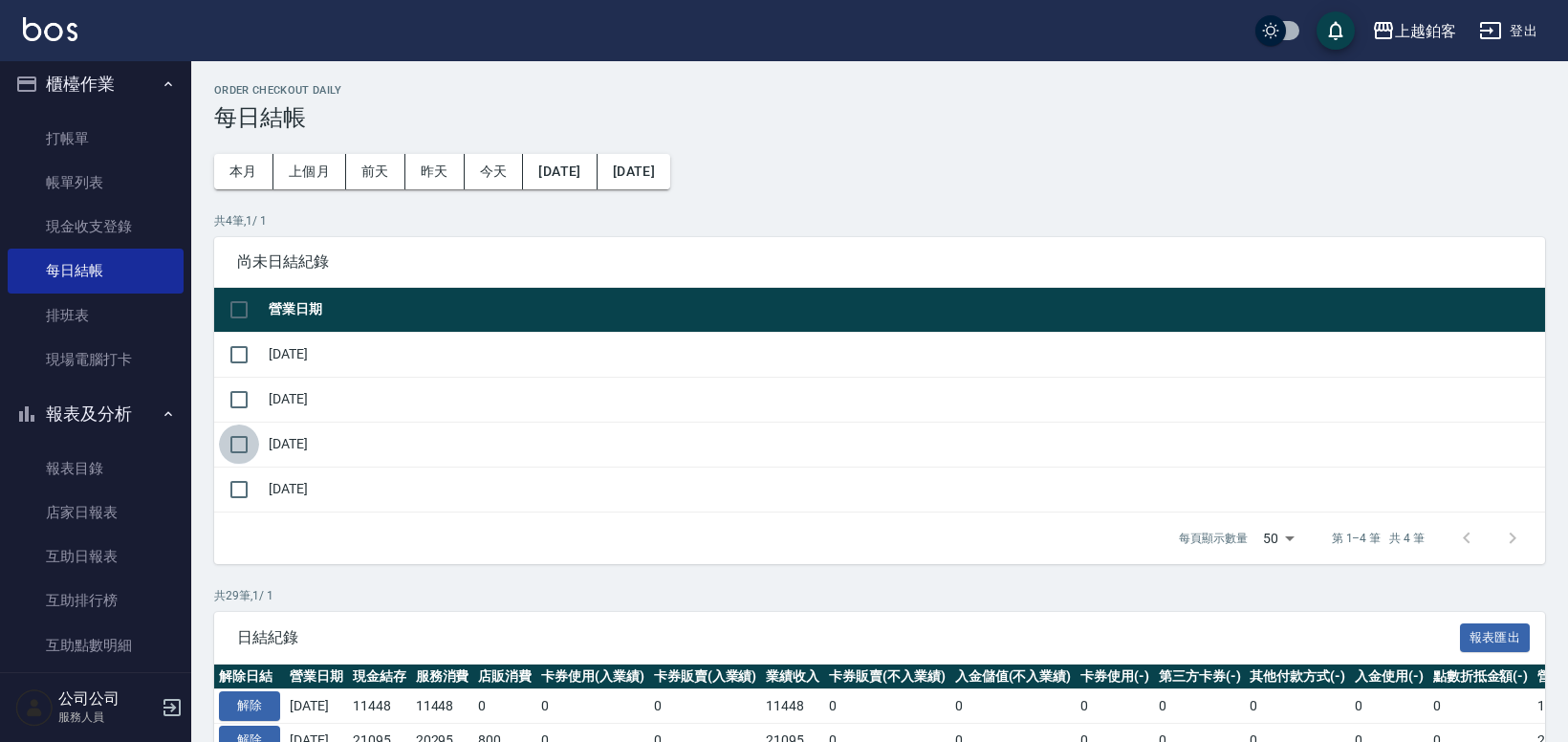
click at [232, 449] on input "checkbox" at bounding box center [239, 444] width 40 height 40
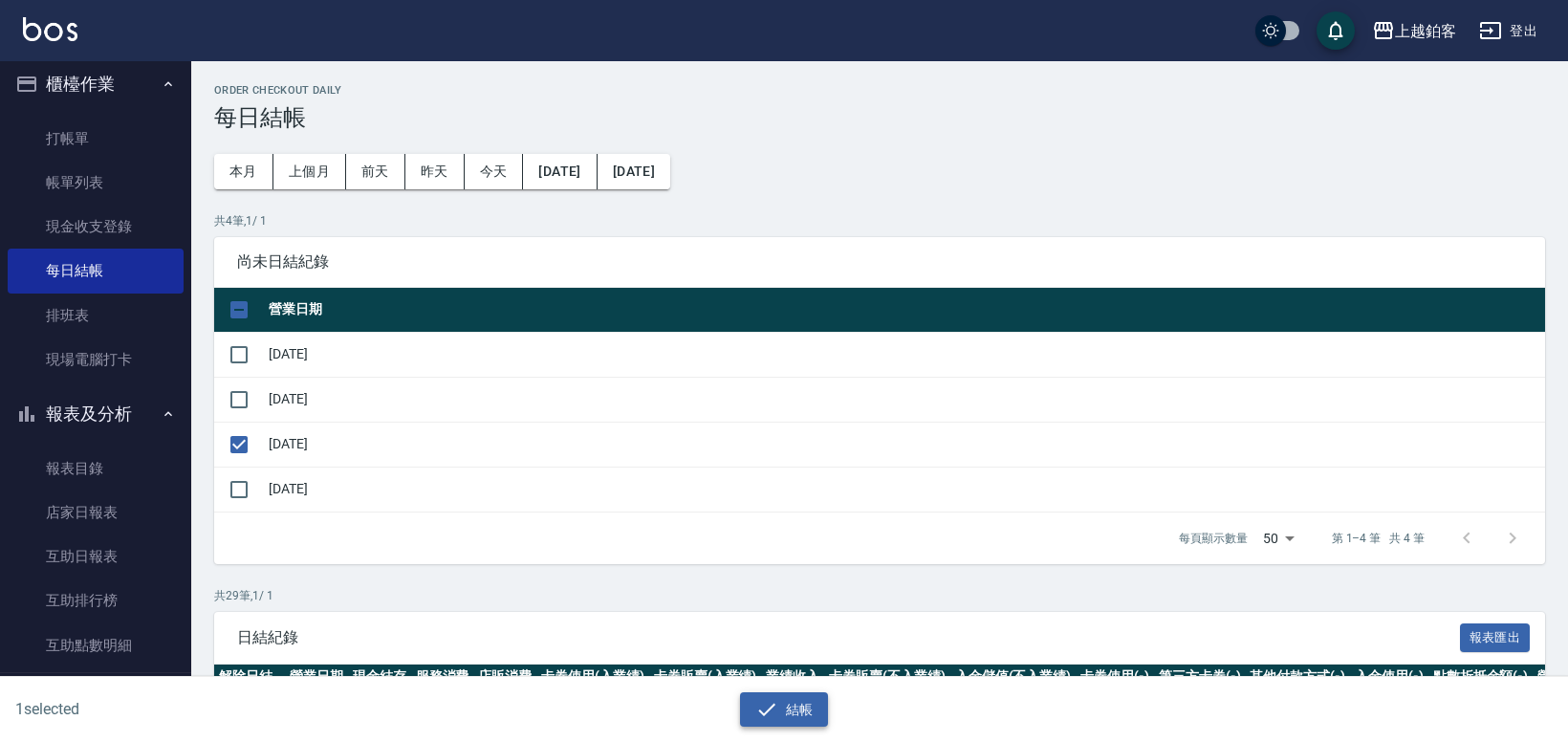
click at [785, 716] on button "結帳" at bounding box center [784, 711] width 89 height 35
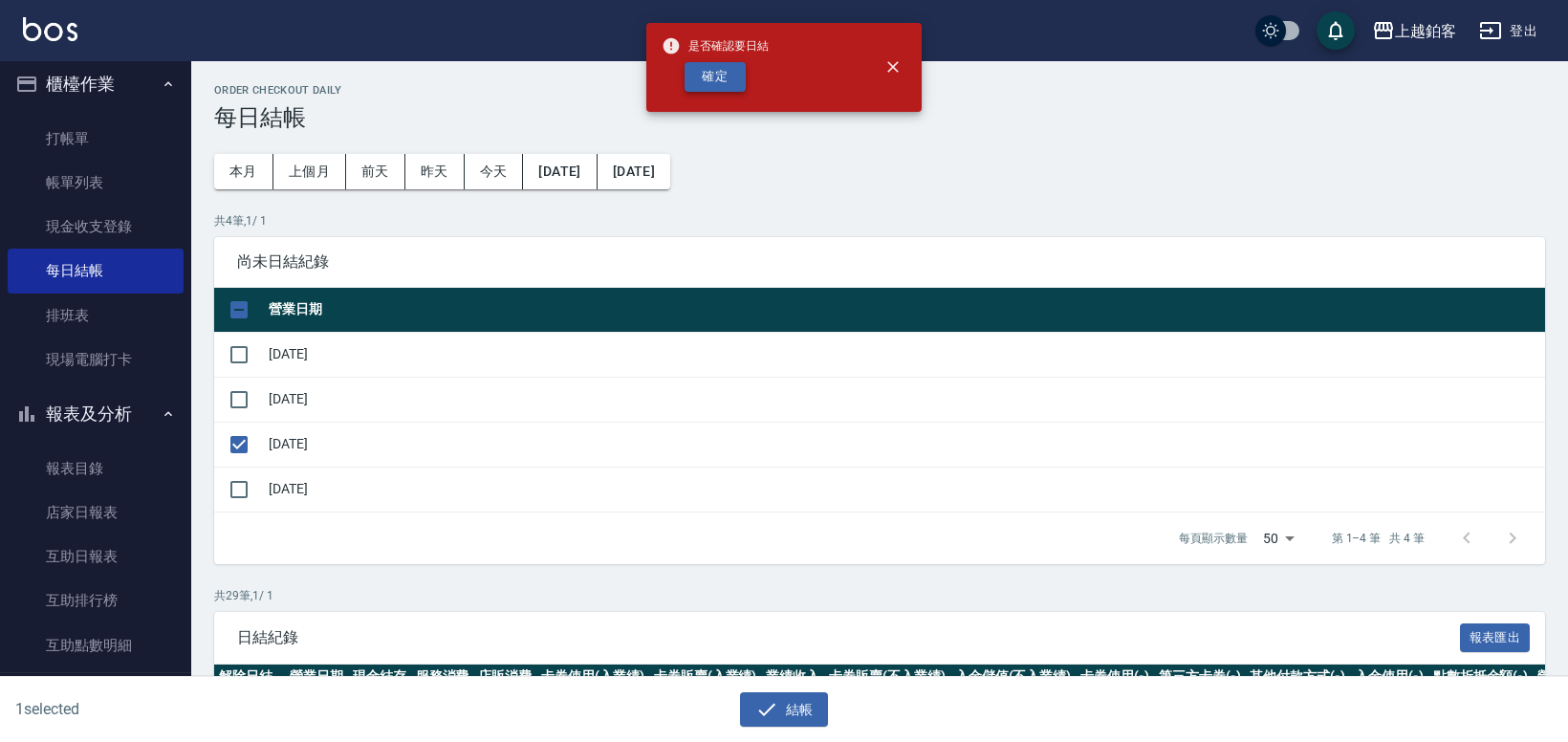
click at [739, 80] on button "確定" at bounding box center [715, 77] width 61 height 30
checkbox input "false"
